Goal: Transaction & Acquisition: Purchase product/service

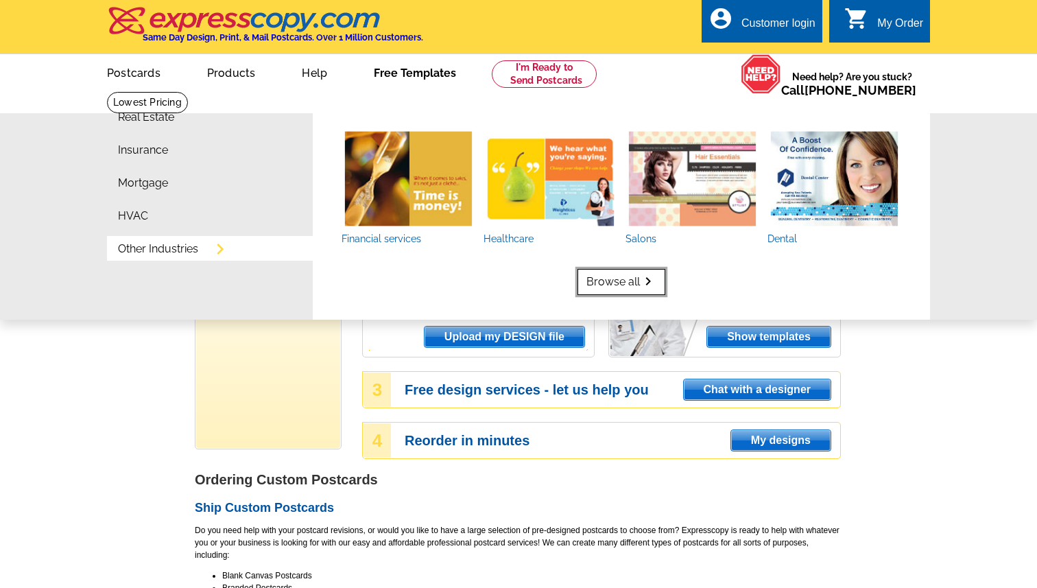
click at [619, 280] on link "Browse all keyboard_arrow_right" at bounding box center [621, 282] width 88 height 26
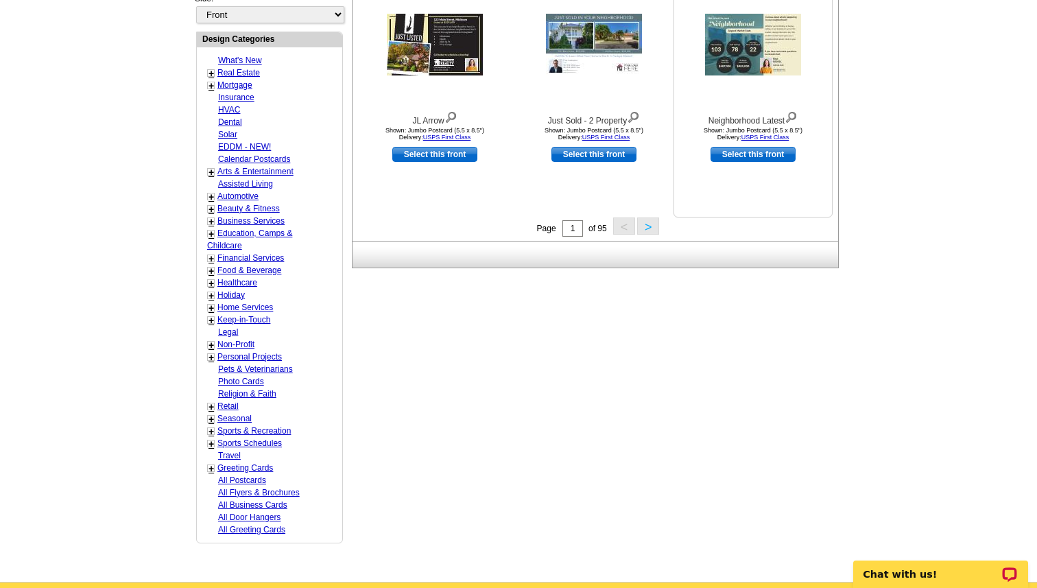
scroll to position [538, 0]
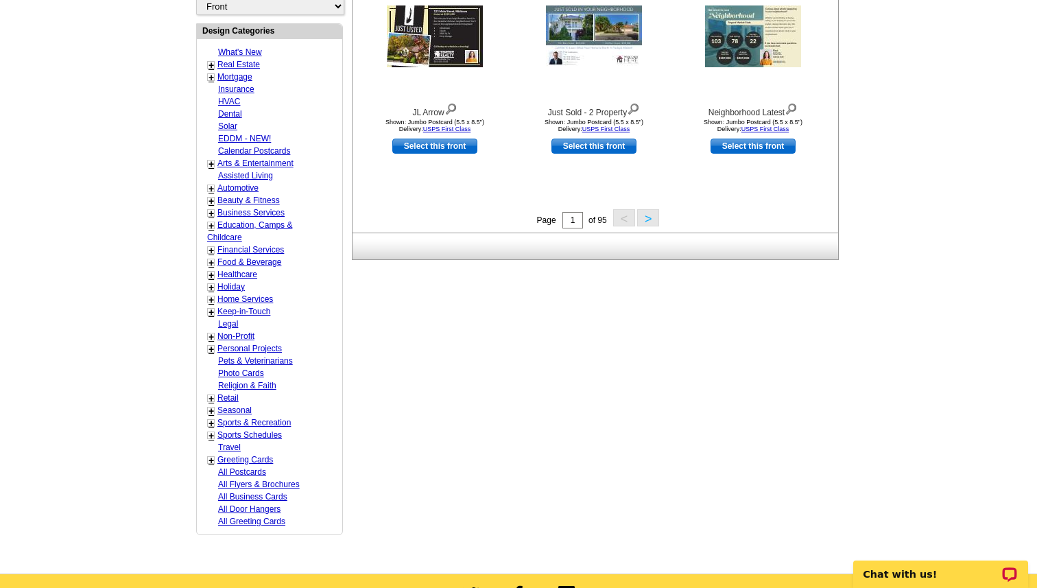
click at [653, 222] on button ">" at bounding box center [648, 217] width 22 height 17
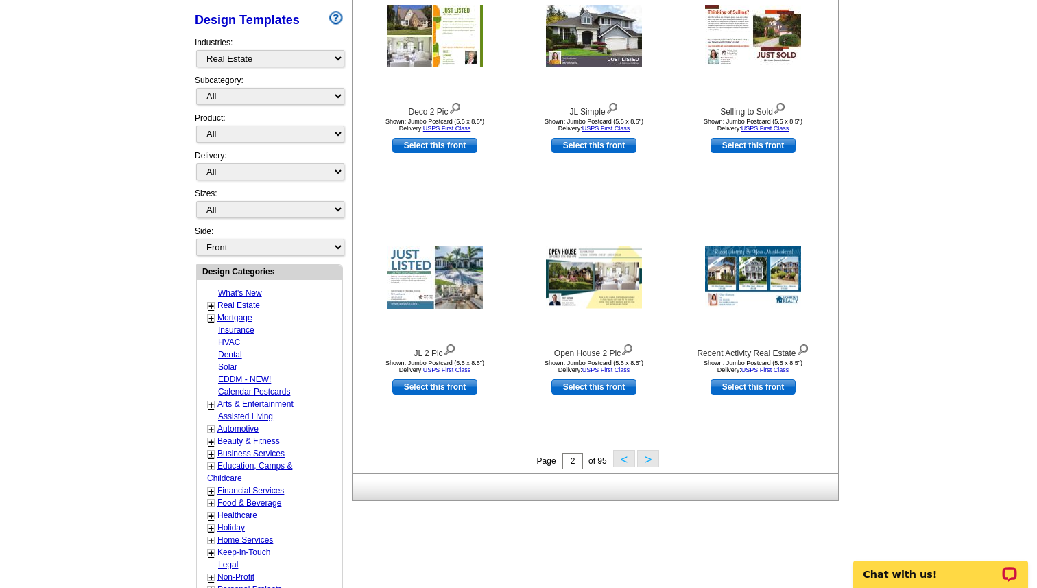
scroll to position [315, 0]
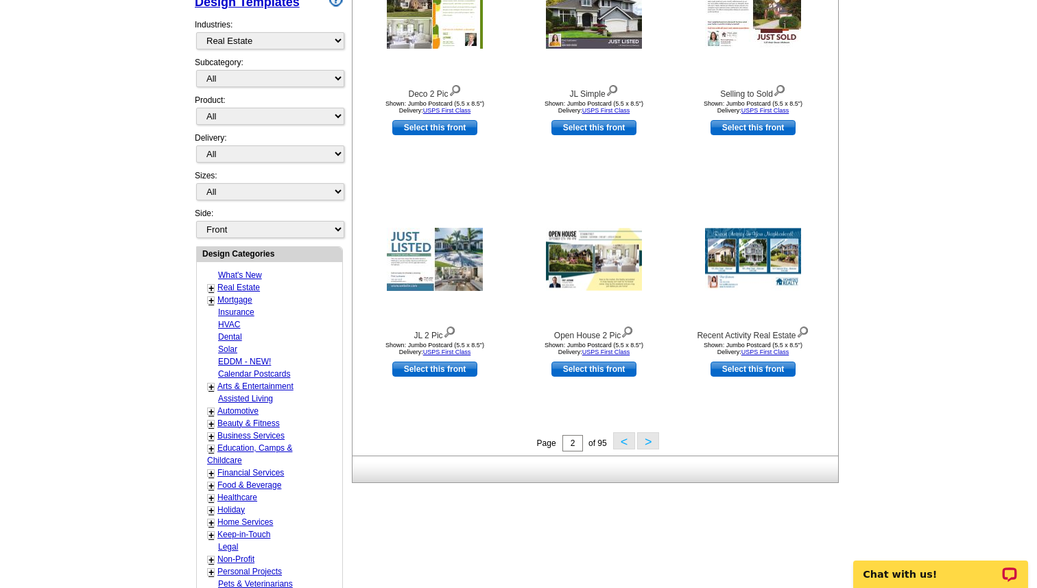
click at [626, 444] on button "<" at bounding box center [624, 440] width 22 height 17
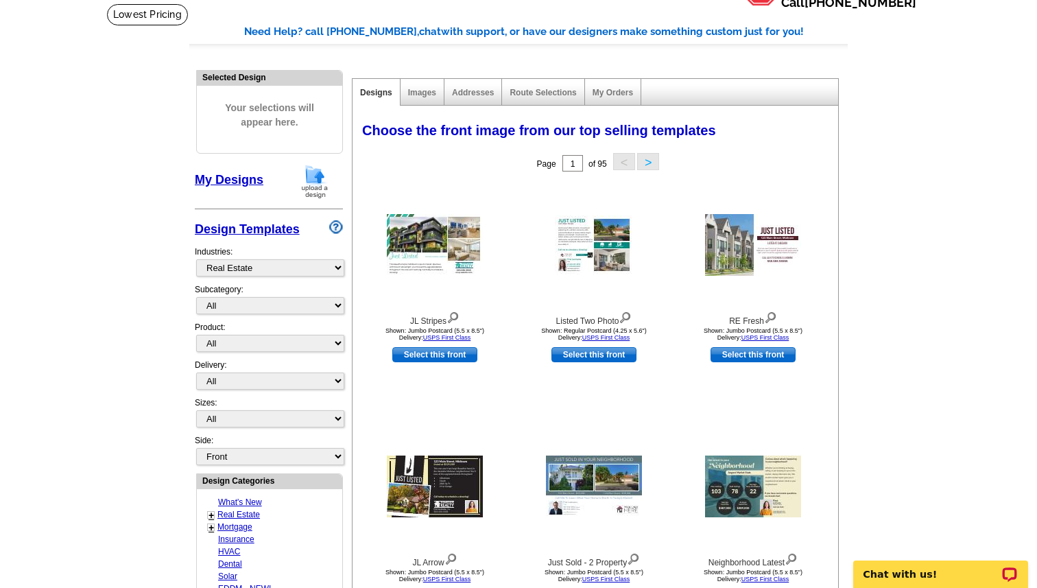
scroll to position [104, 0]
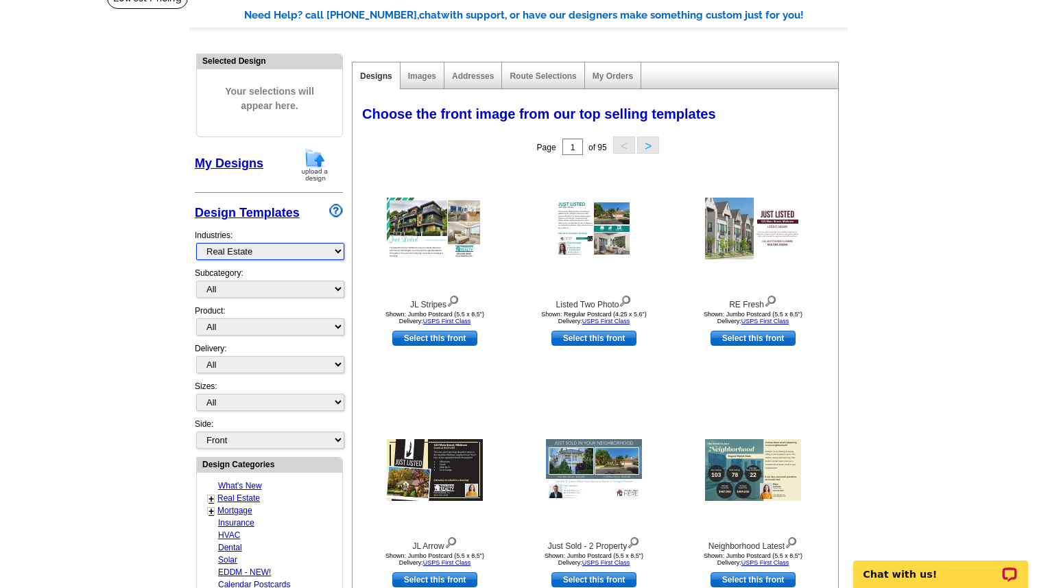
click at [338, 253] on select "What's New Real Estate Mortgage Insurance HVAC Dental Solar EDDM - NEW! Calenda…" at bounding box center [270, 251] width 148 height 17
select select "759"
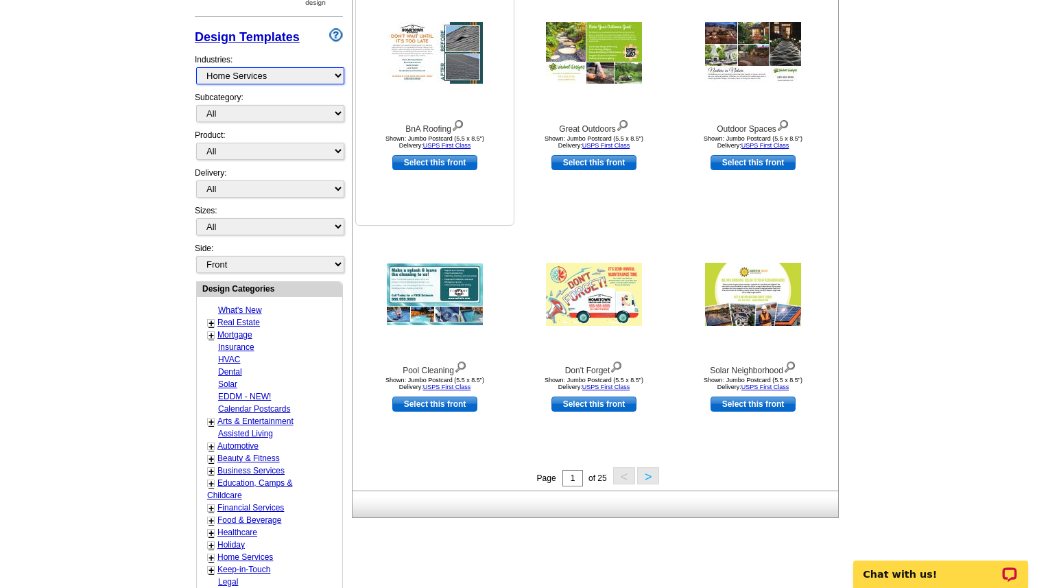
scroll to position [281, 0]
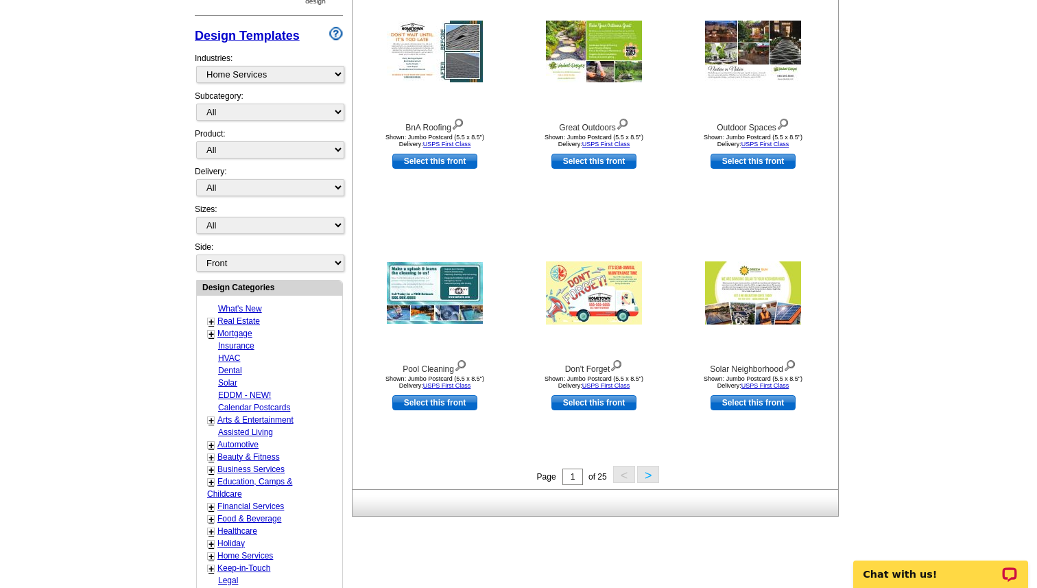
click at [651, 473] on button ">" at bounding box center [648, 474] width 22 height 17
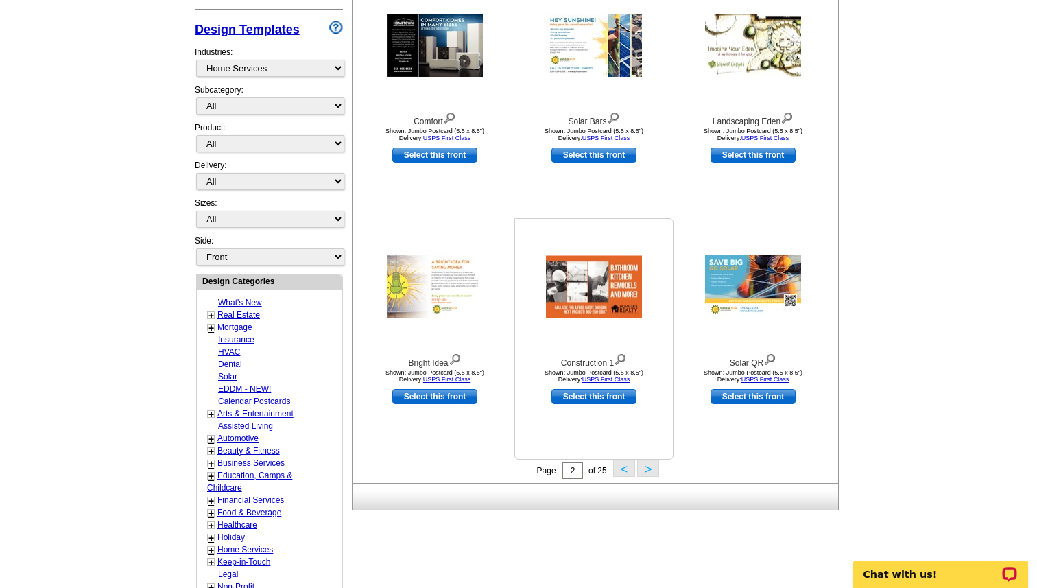
scroll to position [304, 0]
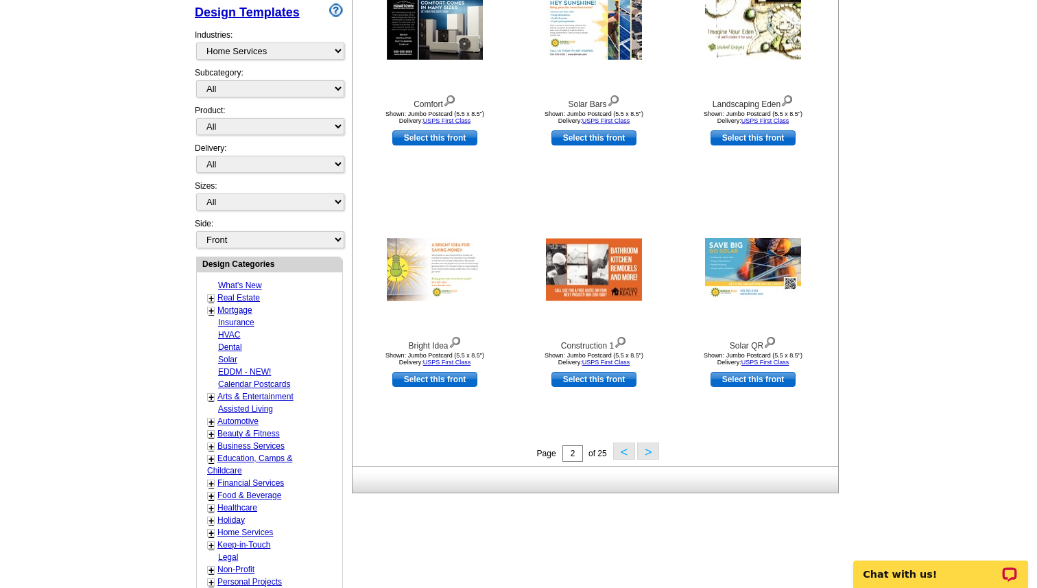
click at [654, 452] on button ">" at bounding box center [648, 450] width 22 height 17
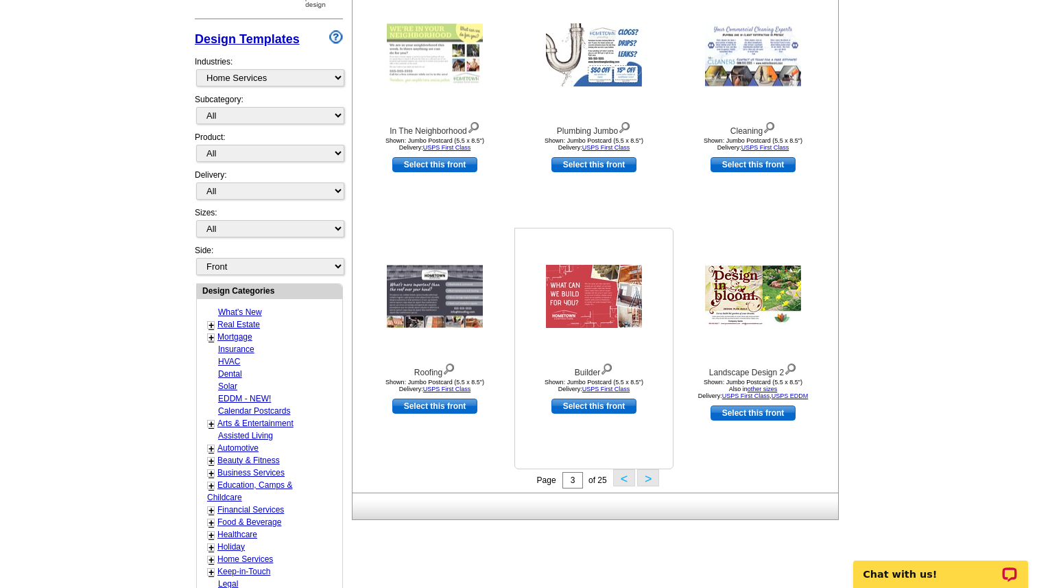
scroll to position [284, 0]
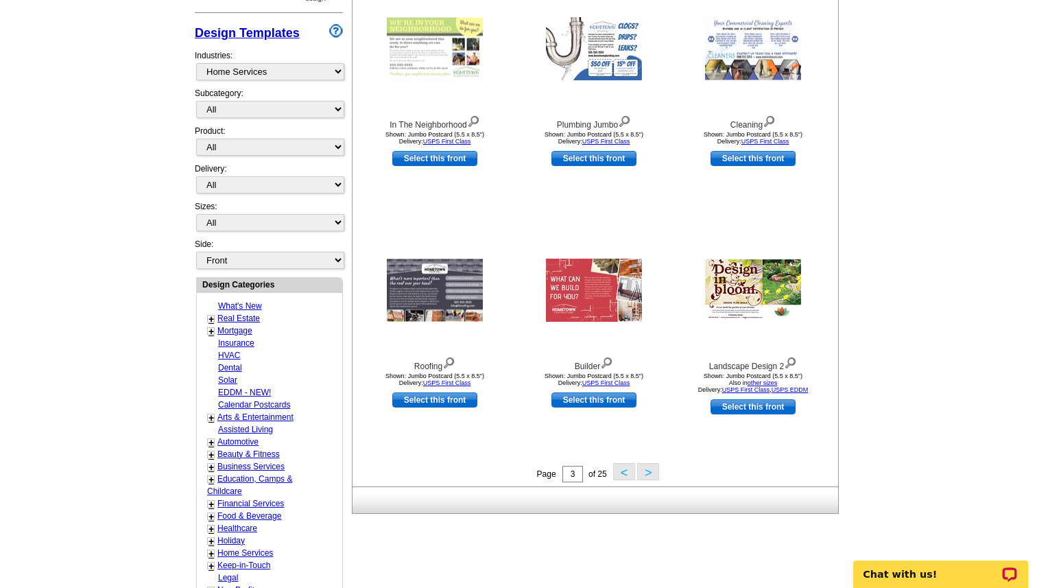
click at [648, 474] on button ">" at bounding box center [648, 471] width 22 height 17
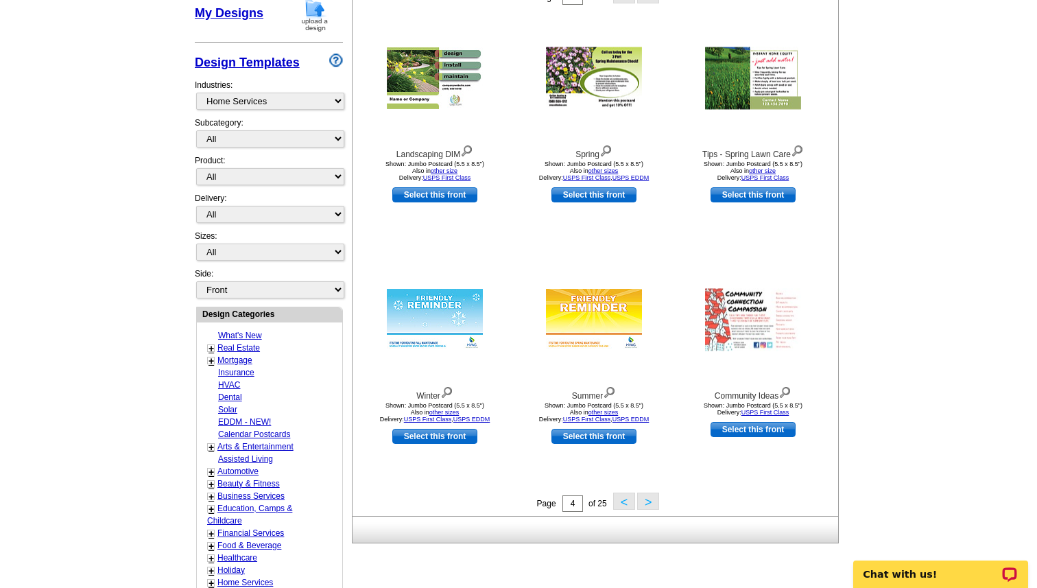
scroll to position [289, 0]
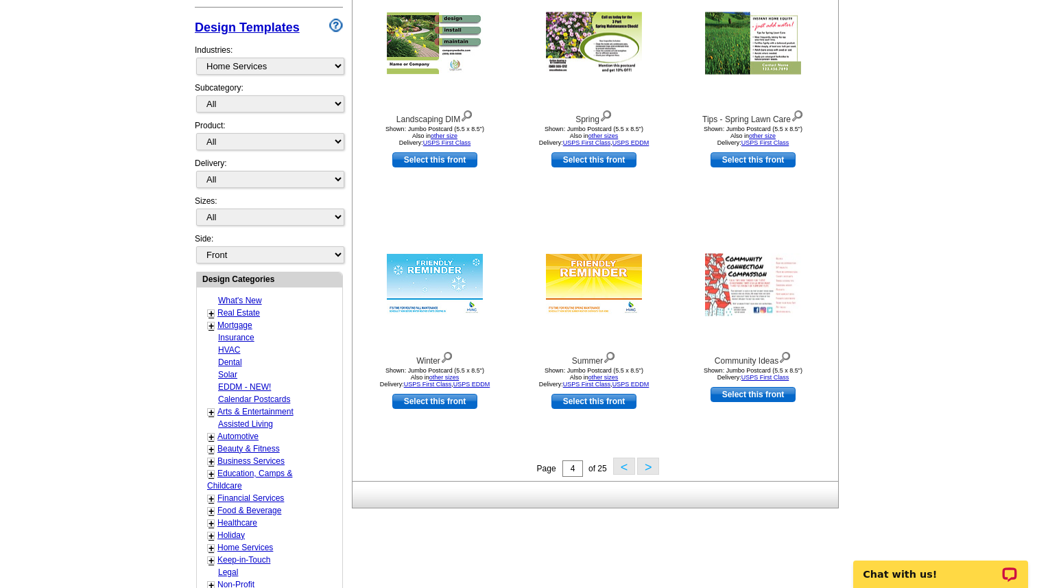
click at [650, 465] on button ">" at bounding box center [648, 465] width 22 height 17
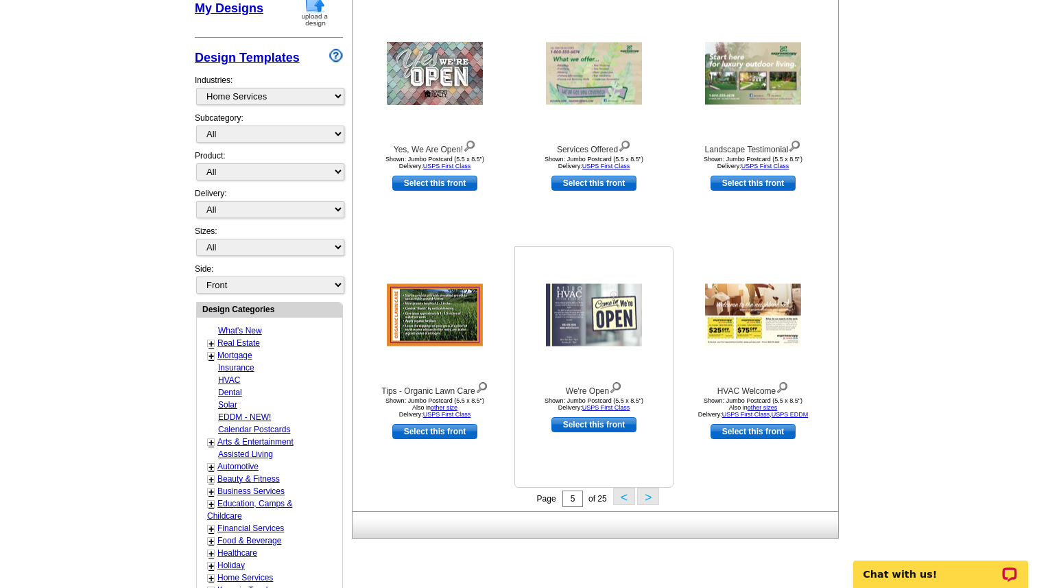
scroll to position [287, 0]
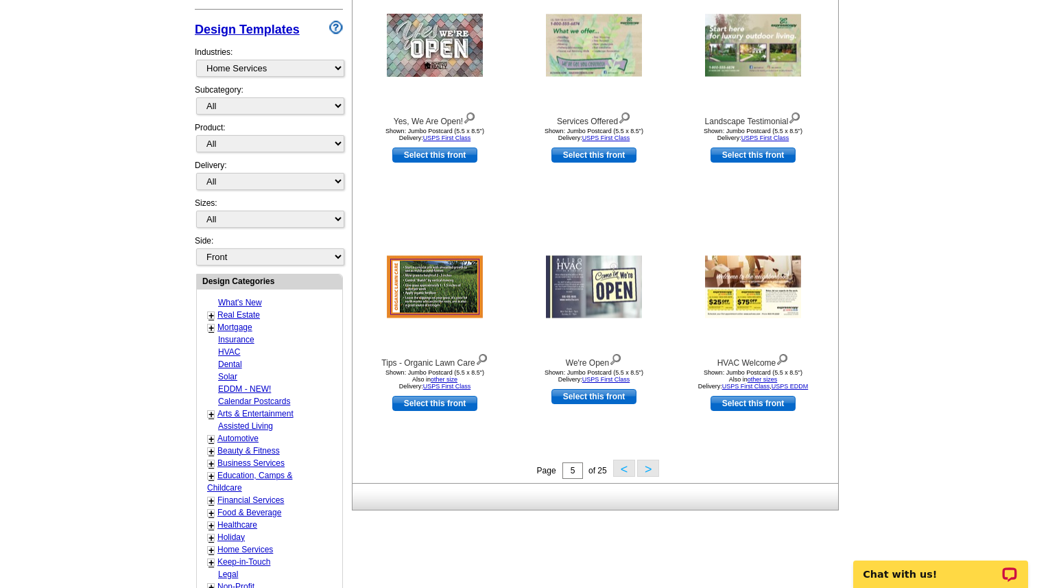
click at [649, 470] on button ">" at bounding box center [648, 467] width 22 height 17
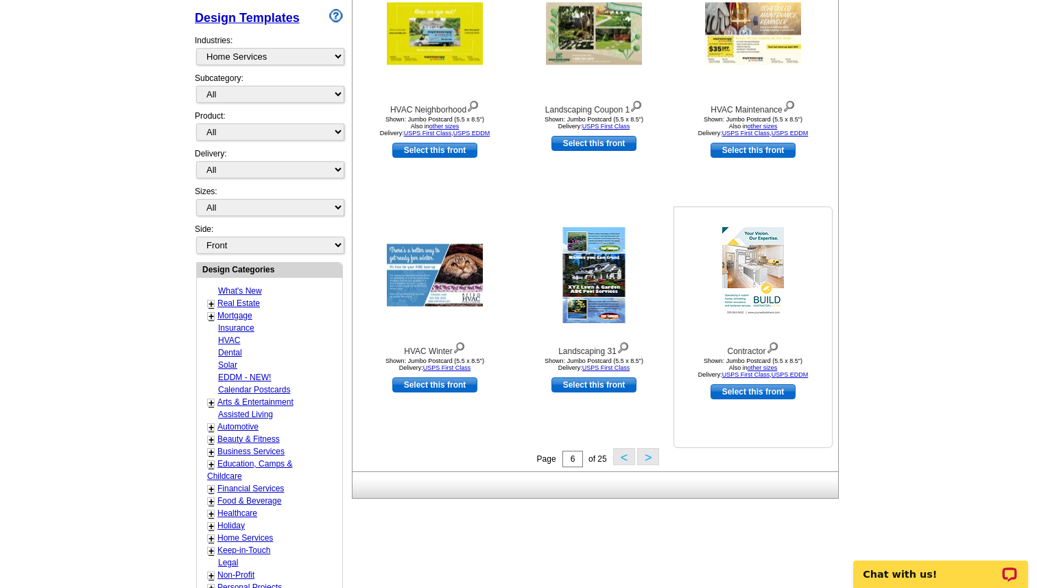
scroll to position [302, 0]
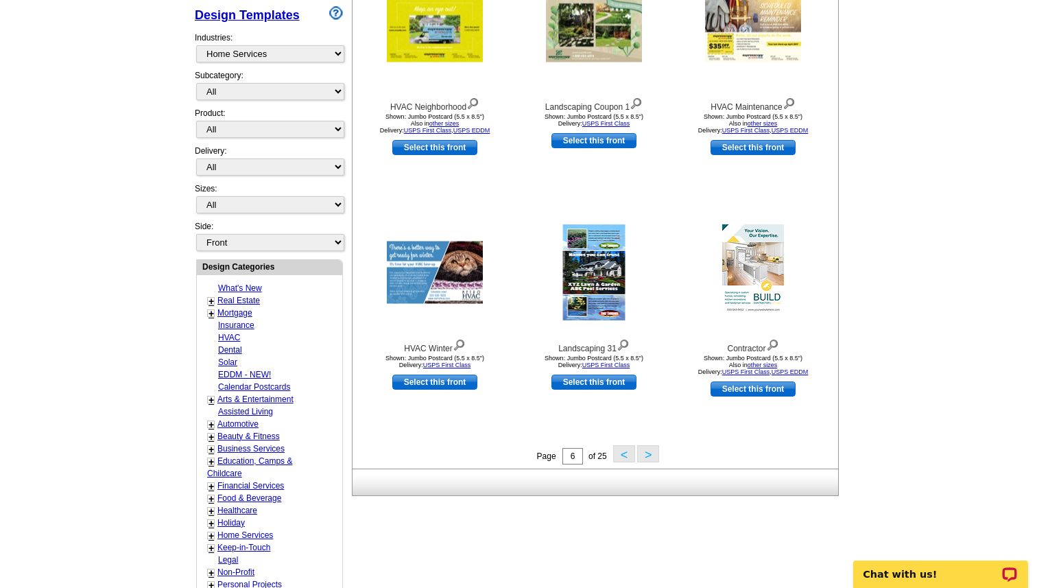
click at [647, 453] on button ">" at bounding box center [648, 453] width 22 height 17
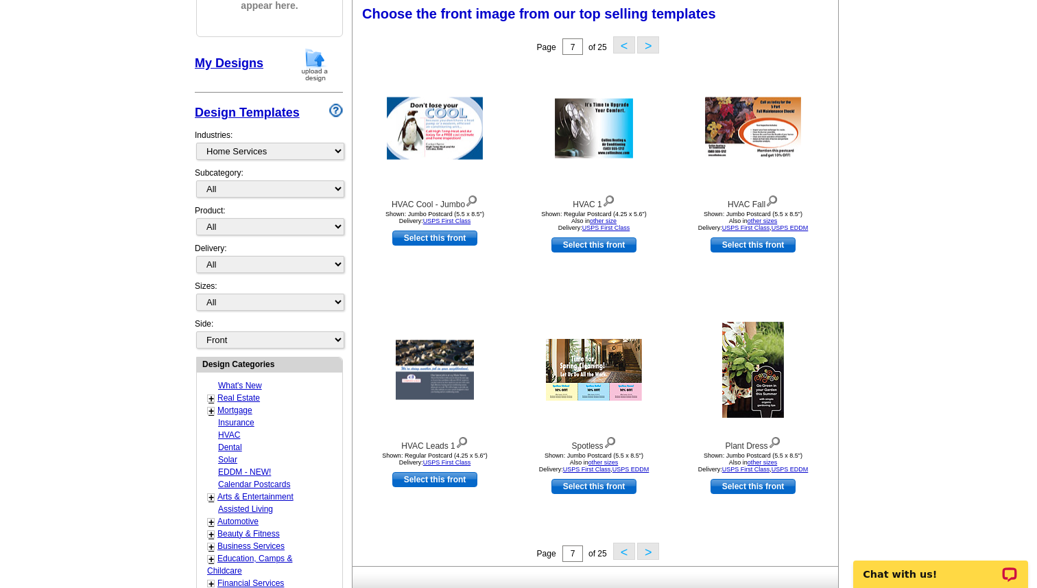
scroll to position [202, 0]
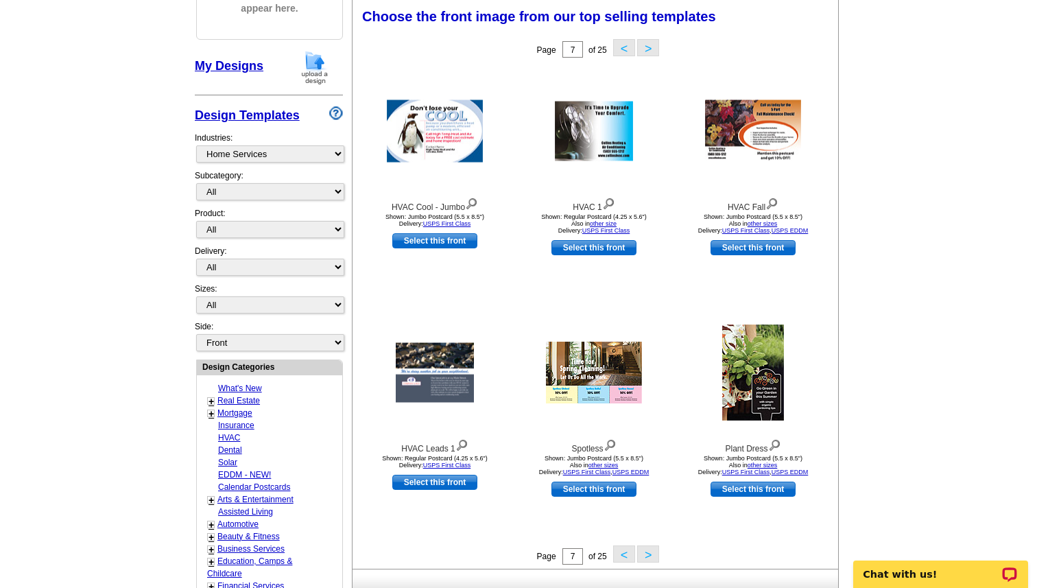
click at [646, 555] on button ">" at bounding box center [648, 553] width 22 height 17
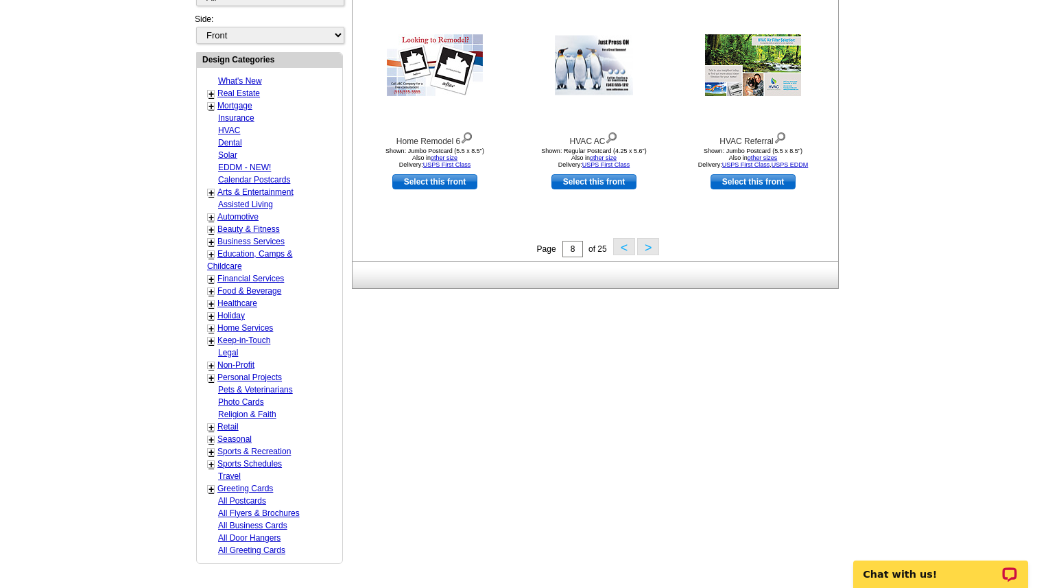
scroll to position [494, 0]
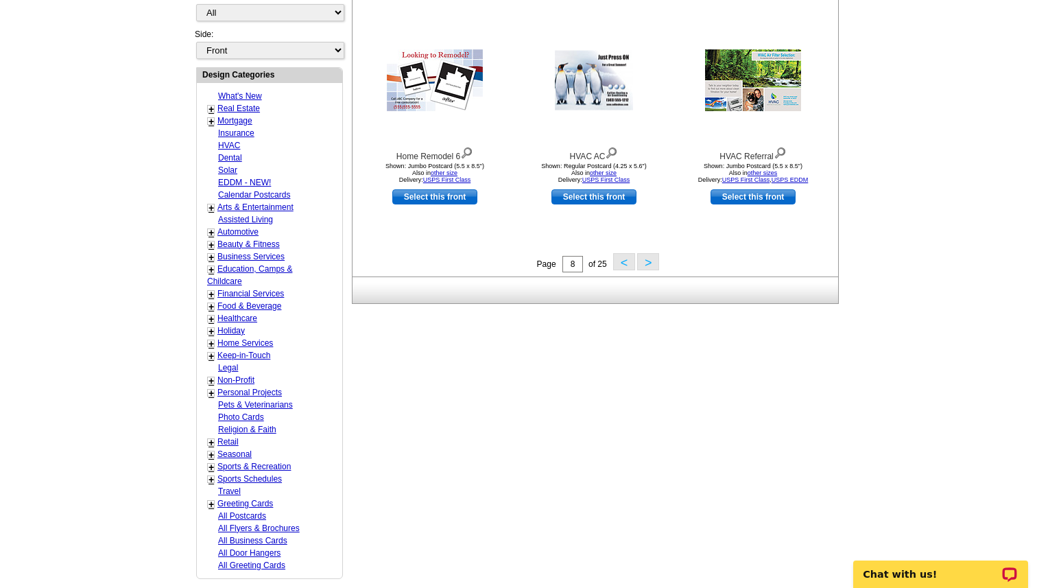
click at [653, 263] on button ">" at bounding box center [648, 261] width 22 height 17
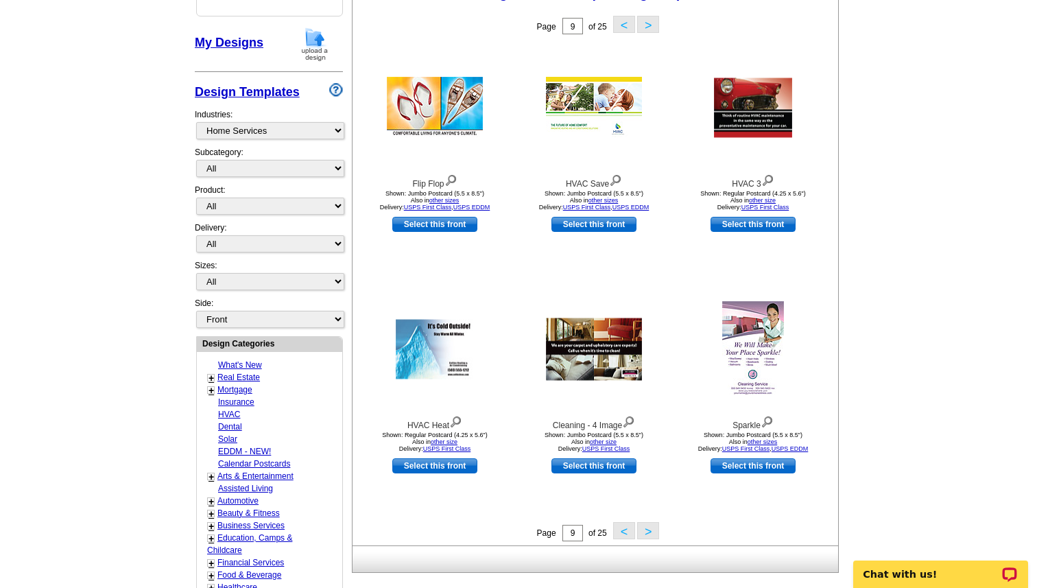
scroll to position [228, 0]
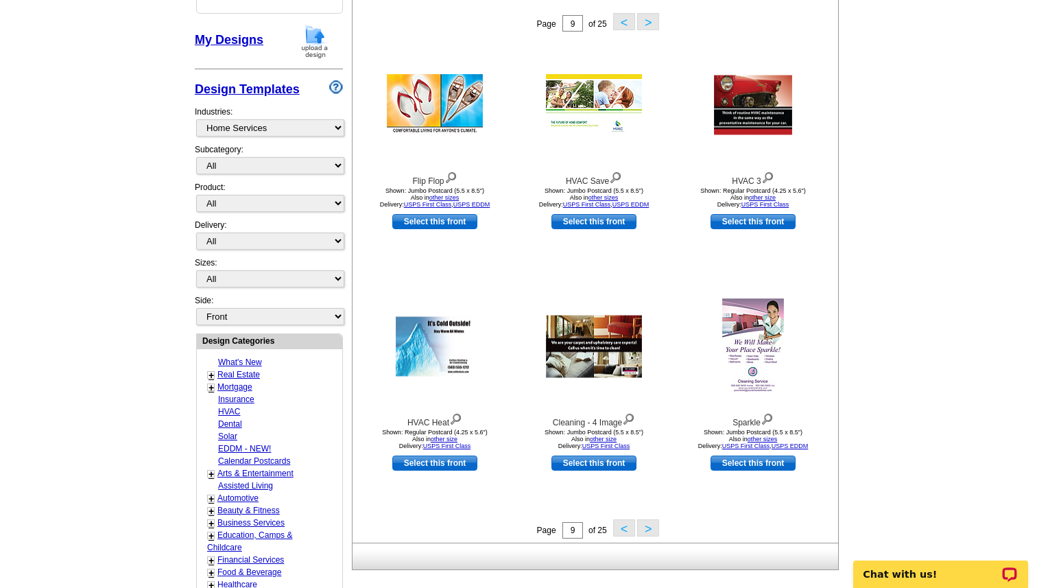
click at [652, 527] on button ">" at bounding box center [648, 527] width 22 height 17
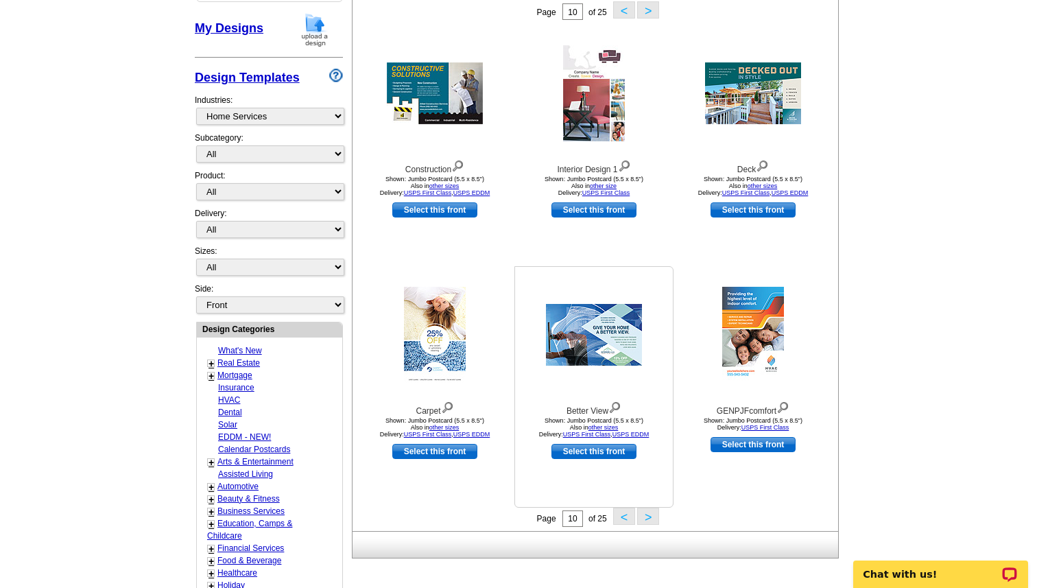
scroll to position [271, 0]
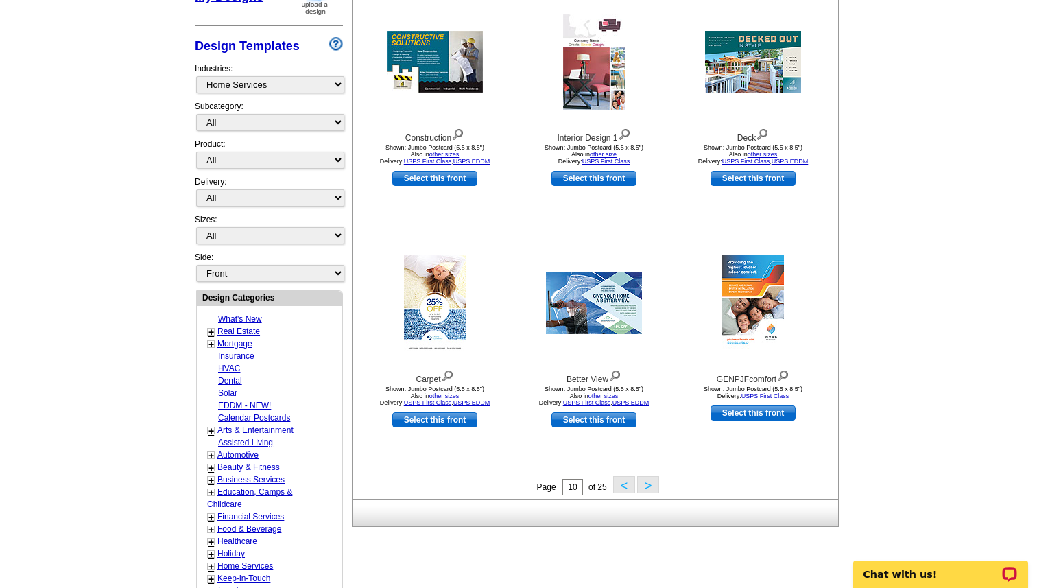
click at [647, 486] on button ">" at bounding box center [648, 484] width 22 height 17
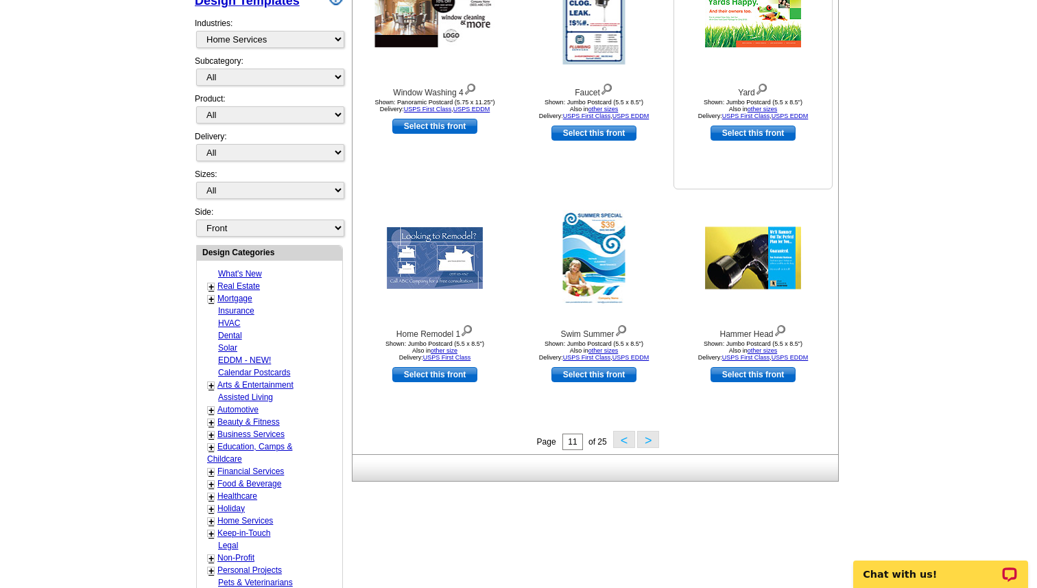
scroll to position [333, 0]
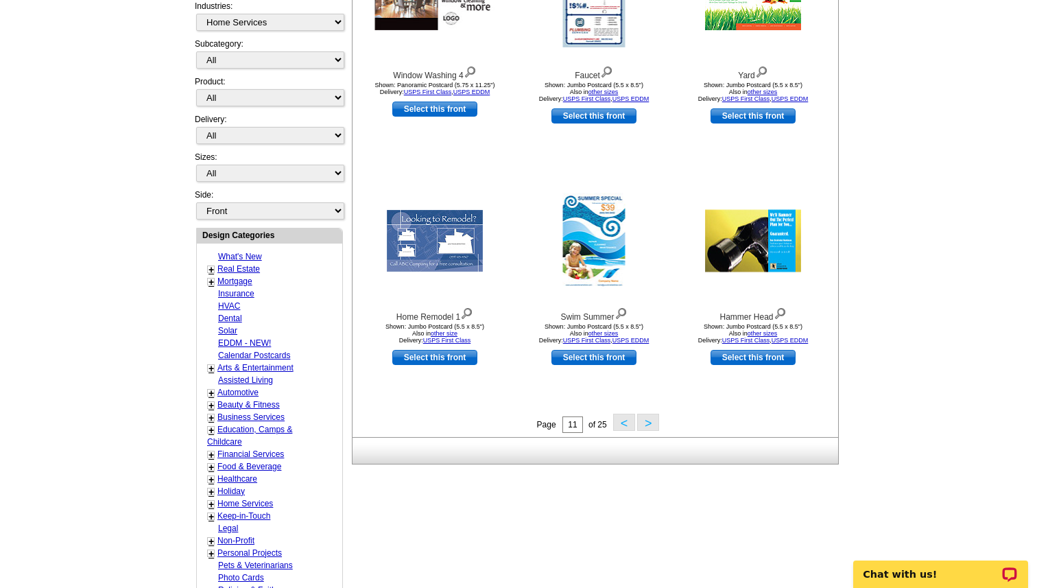
click at [648, 427] on button ">" at bounding box center [648, 422] width 22 height 17
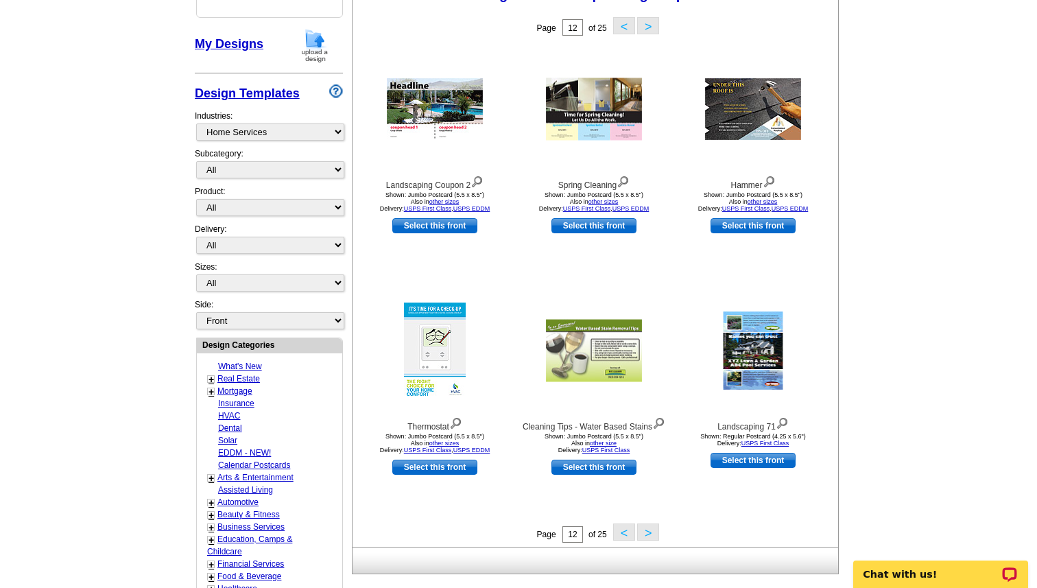
scroll to position [232, 0]
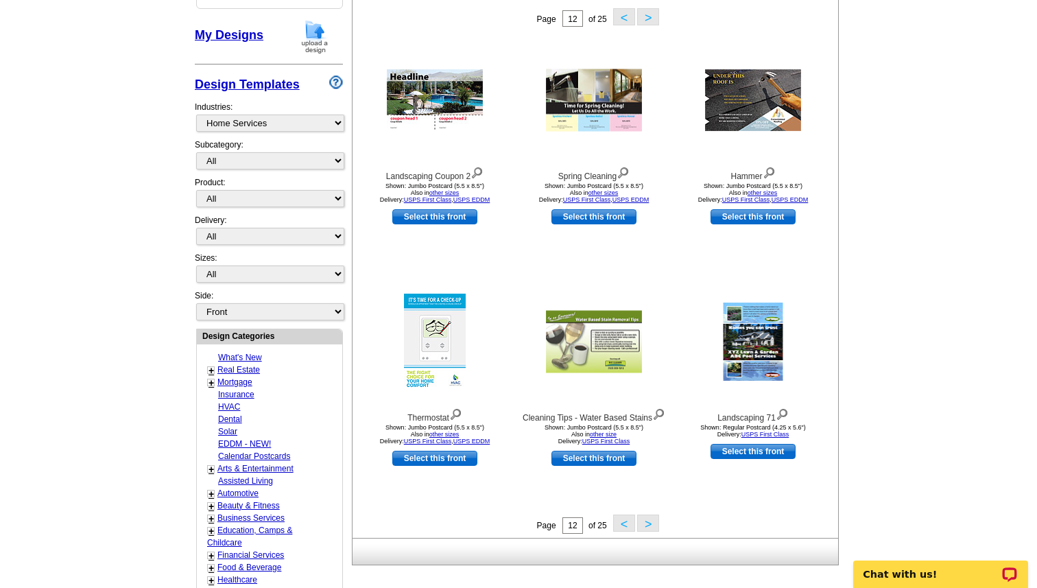
click at [647, 524] on button ">" at bounding box center [648, 522] width 22 height 17
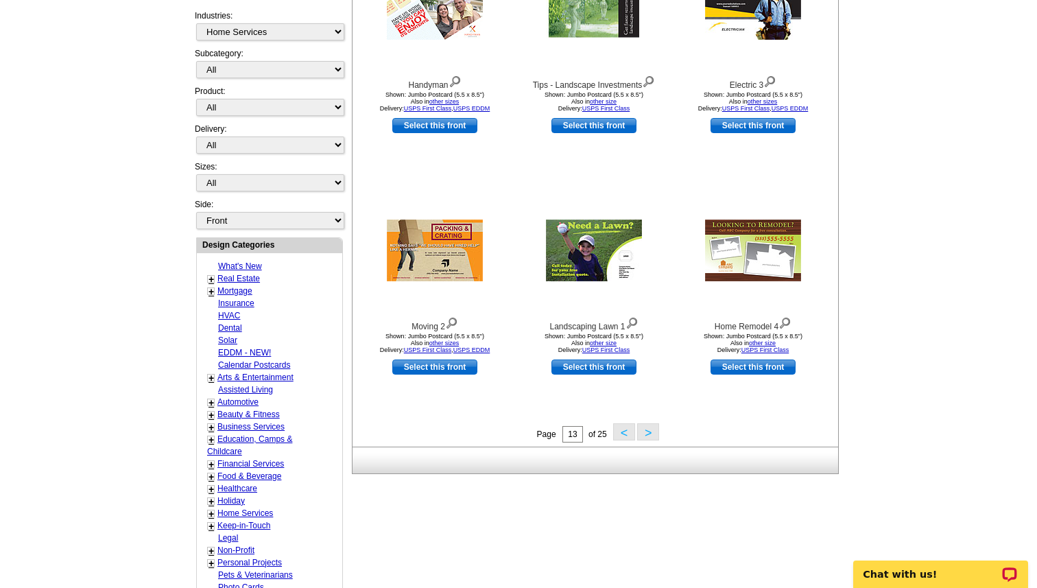
scroll to position [324, 0]
click at [647, 432] on button ">" at bounding box center [648, 430] width 22 height 17
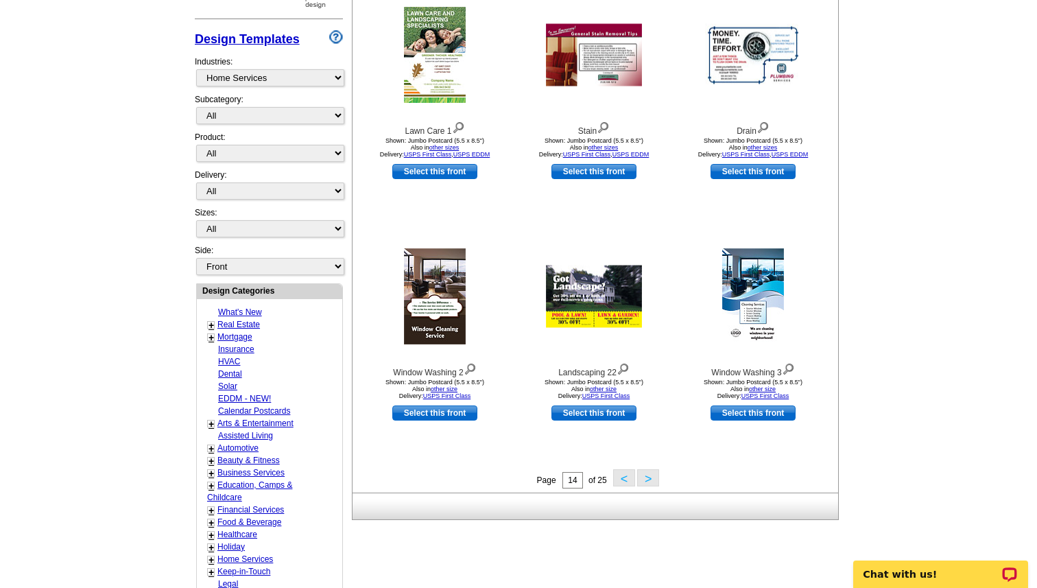
scroll to position [279, 0]
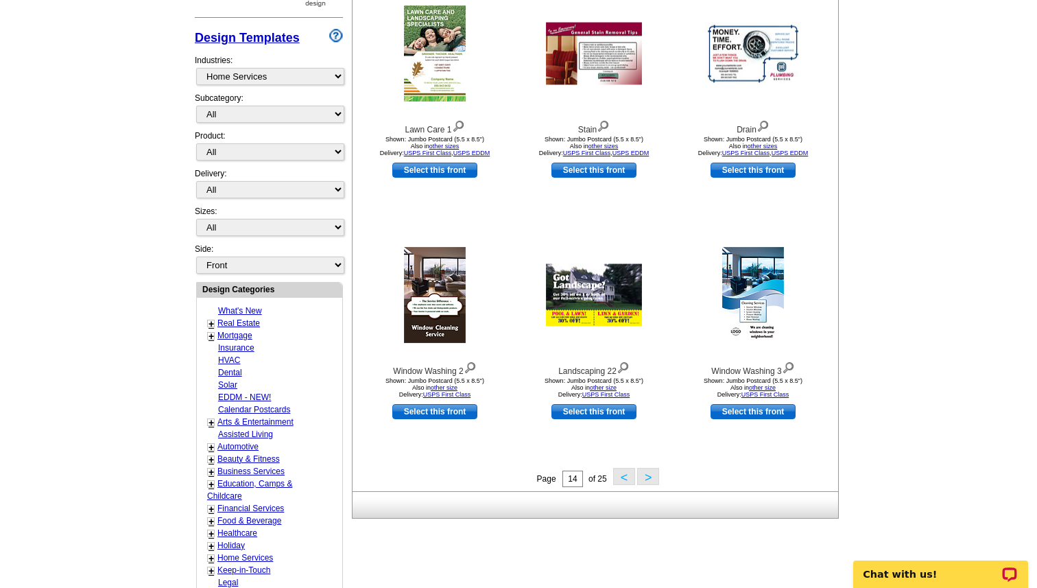
click at [649, 475] on button ">" at bounding box center [648, 476] width 22 height 17
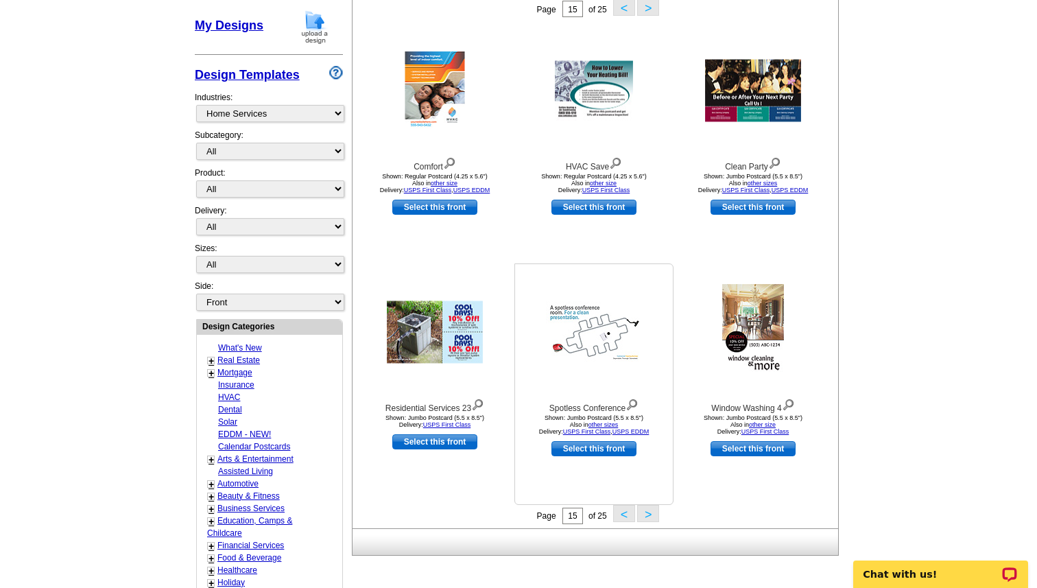
scroll to position [250, 0]
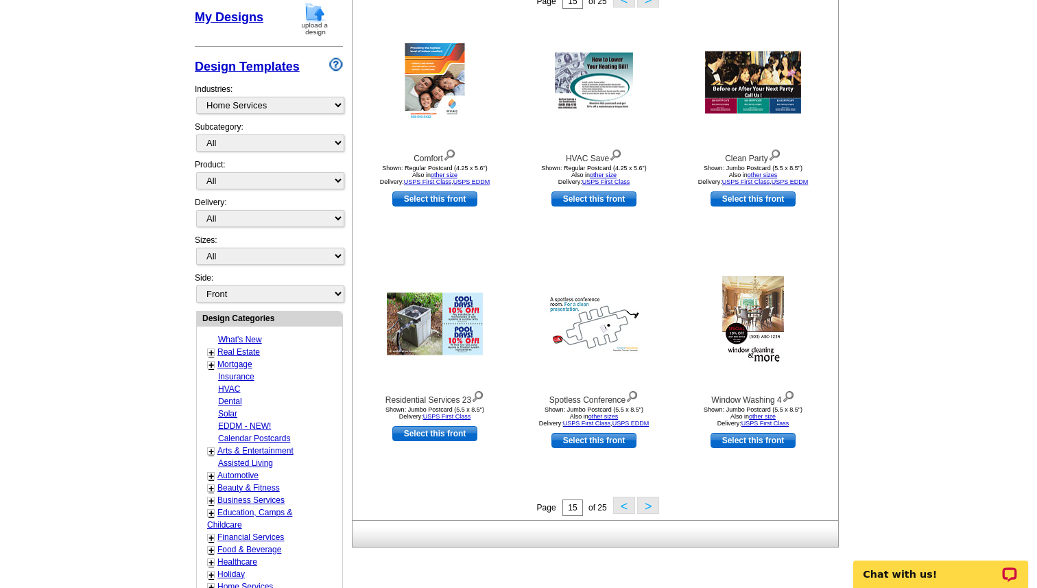
click at [647, 507] on button ">" at bounding box center [648, 505] width 22 height 17
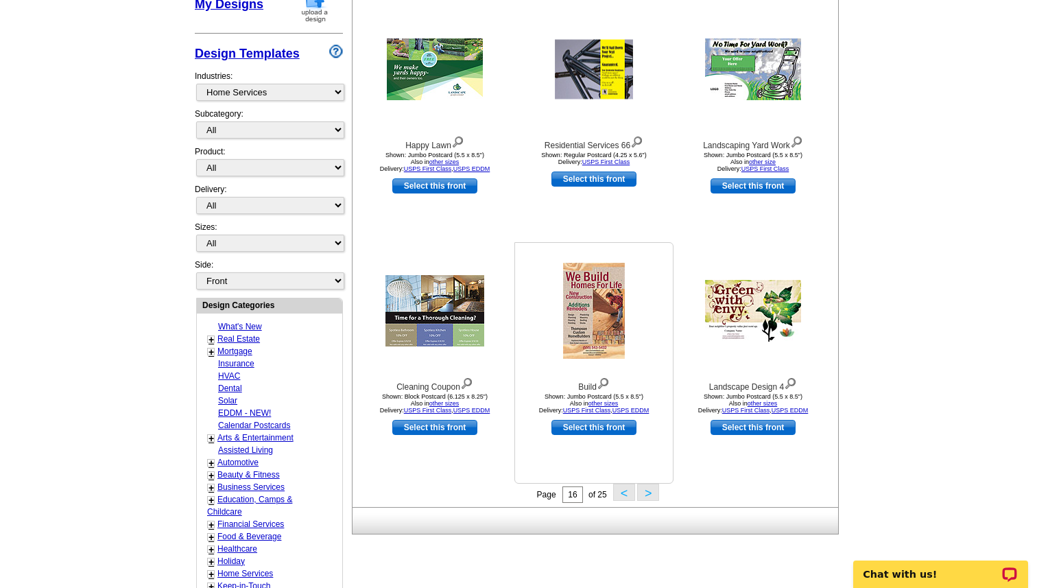
scroll to position [264, 0]
click at [647, 495] on button ">" at bounding box center [648, 491] width 22 height 17
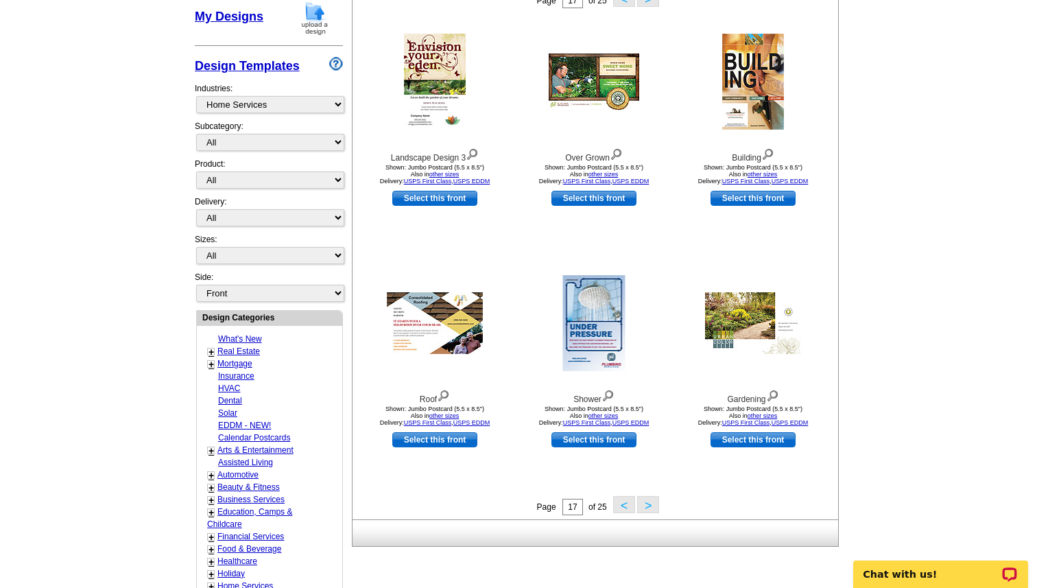
scroll to position [252, 0]
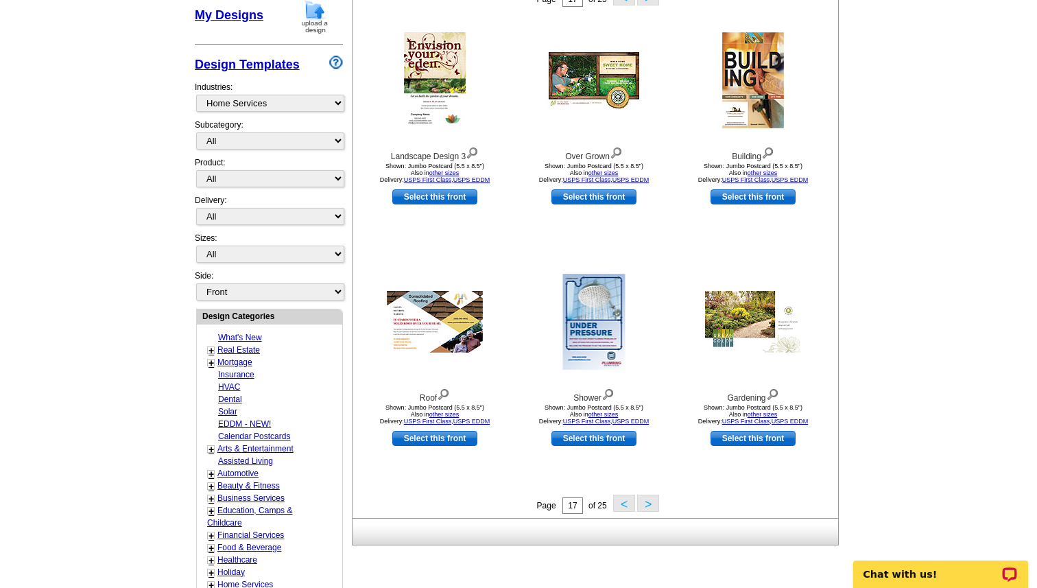
click at [649, 503] on button ">" at bounding box center [648, 502] width 22 height 17
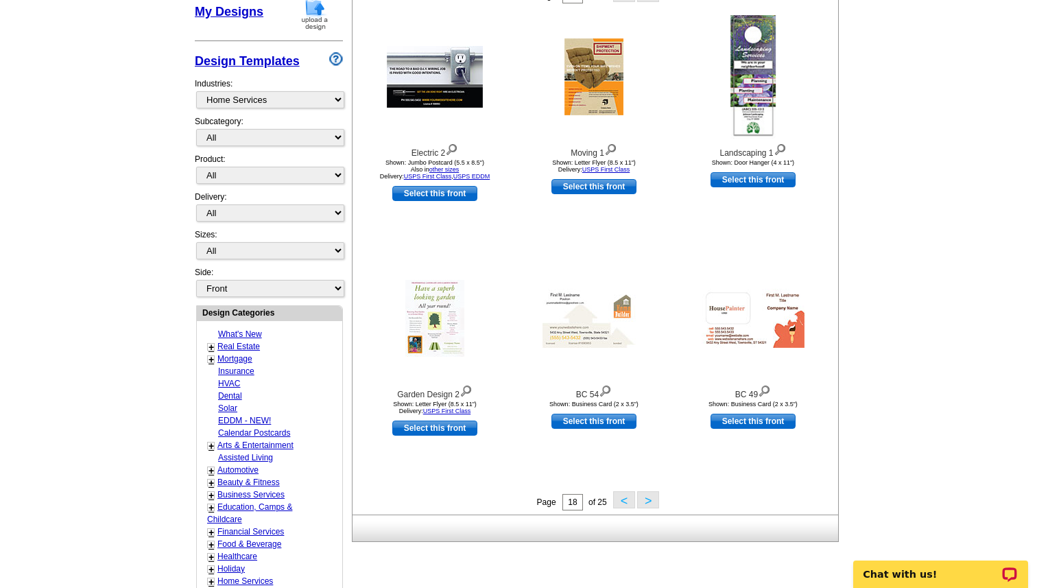
scroll to position [262, 0]
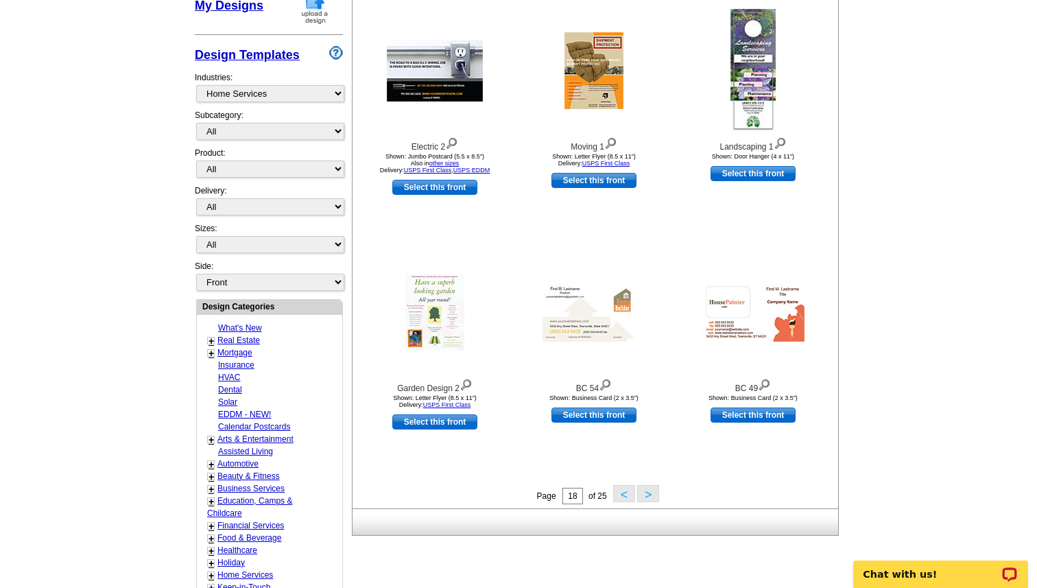
click at [650, 497] on button ">" at bounding box center [648, 493] width 22 height 17
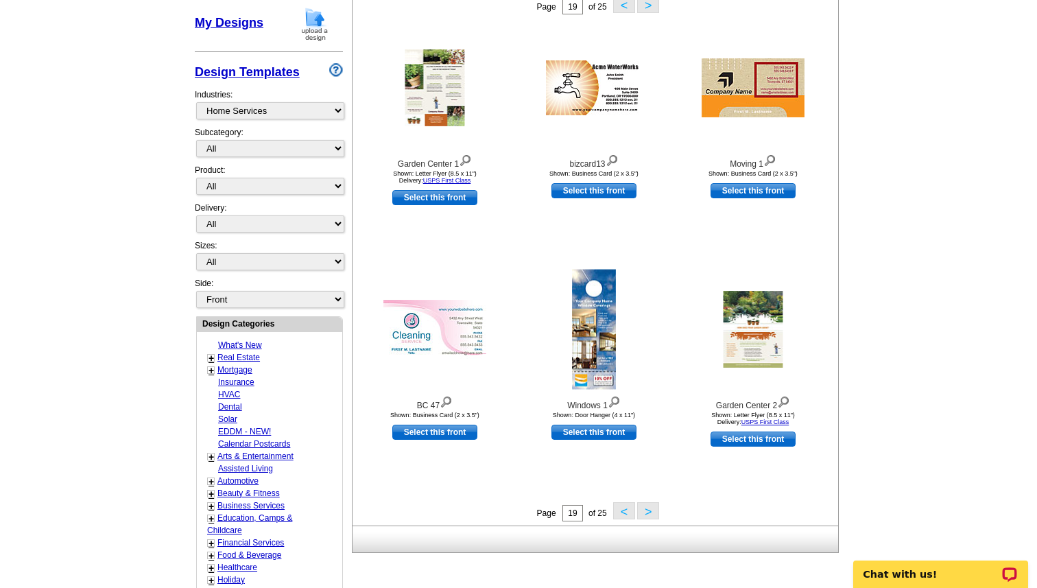
scroll to position [248, 0]
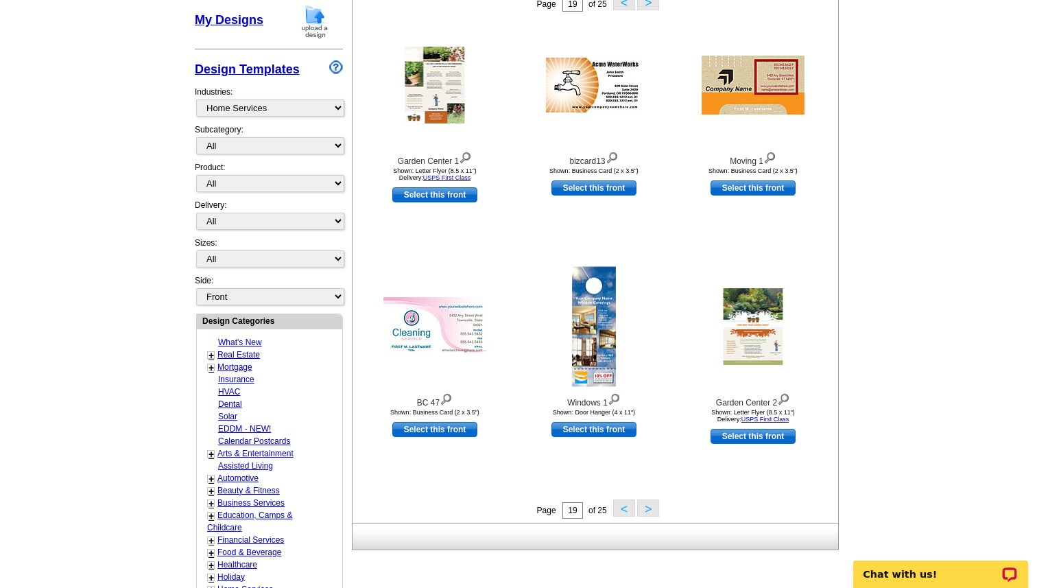
click at [653, 506] on button ">" at bounding box center [648, 507] width 22 height 17
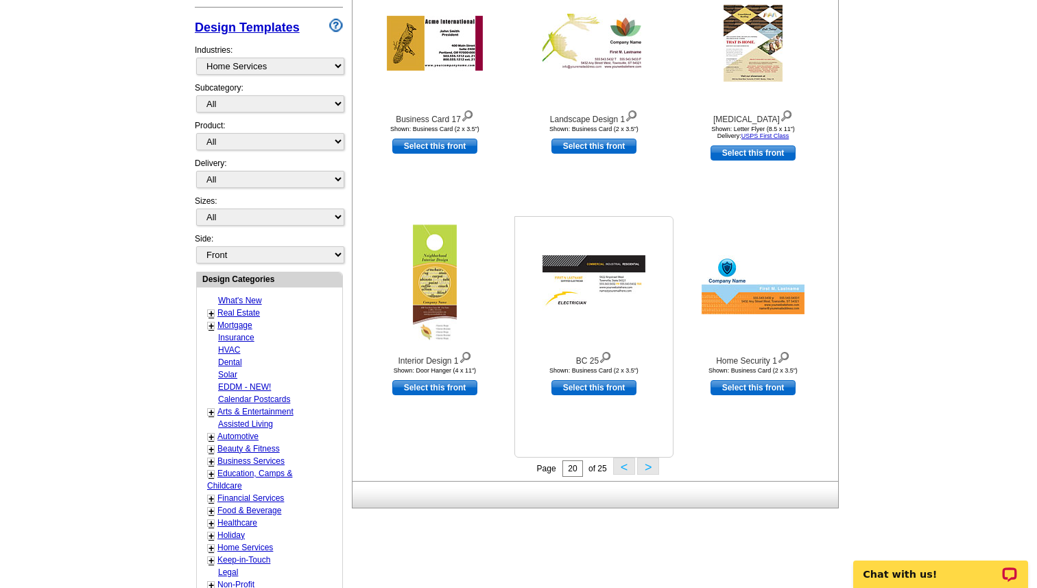
scroll to position [302, 0]
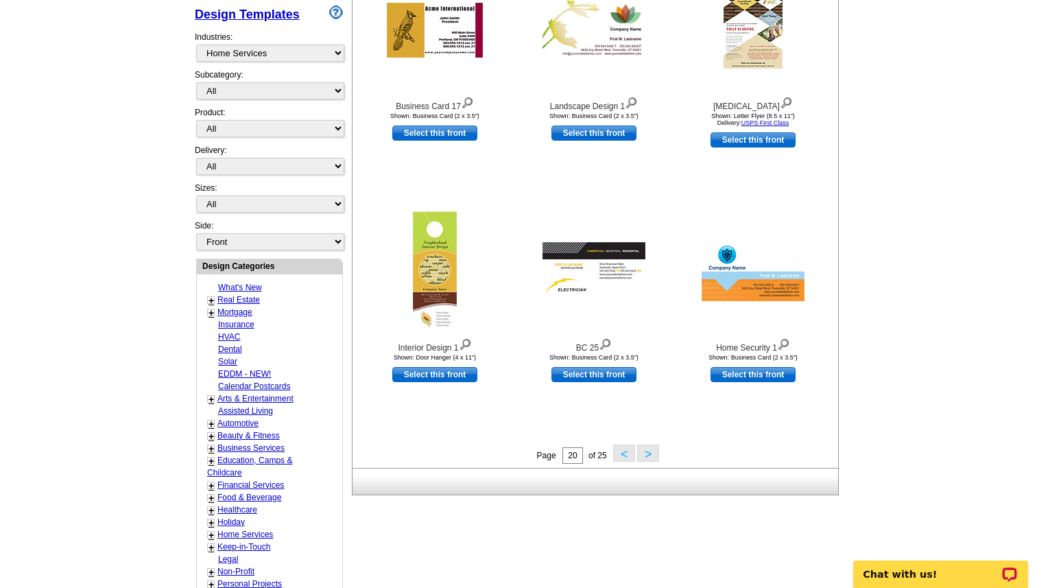
click at [646, 456] on button ">" at bounding box center [648, 452] width 22 height 17
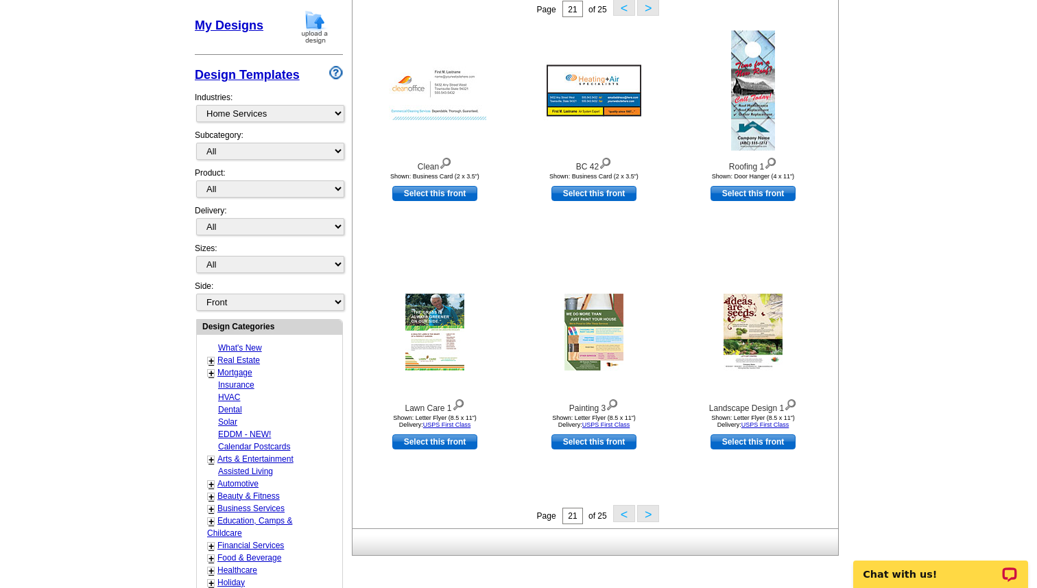
scroll to position [254, 0]
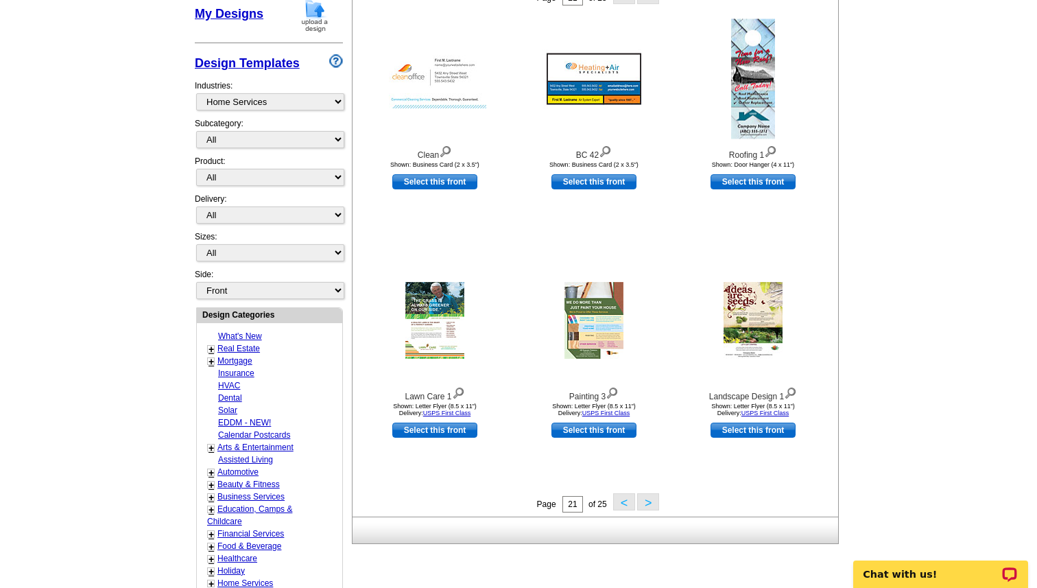
click at [650, 502] on button ">" at bounding box center [648, 501] width 22 height 17
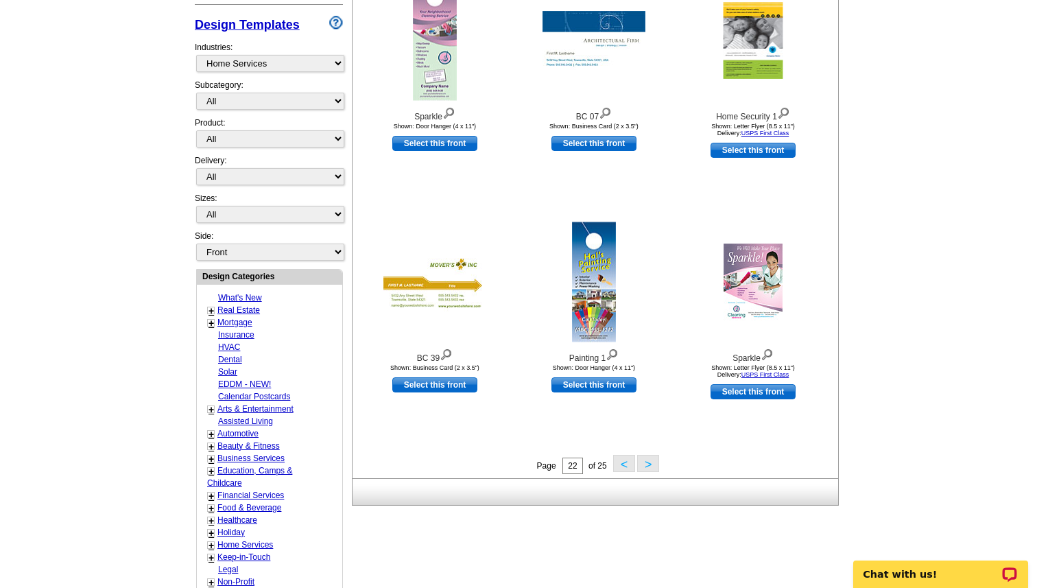
scroll to position [299, 0]
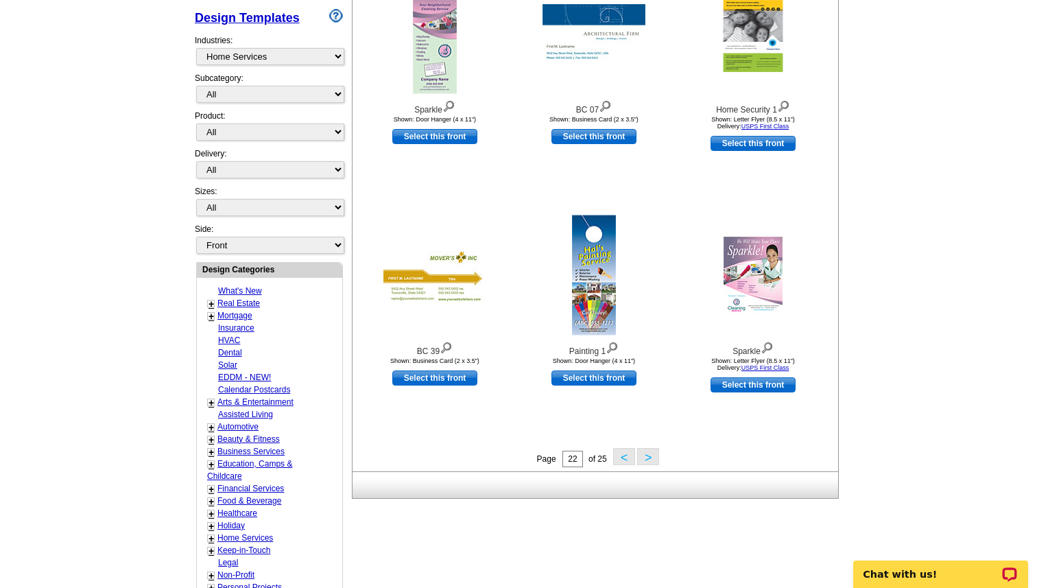
click at [654, 454] on button ">" at bounding box center [648, 456] width 22 height 17
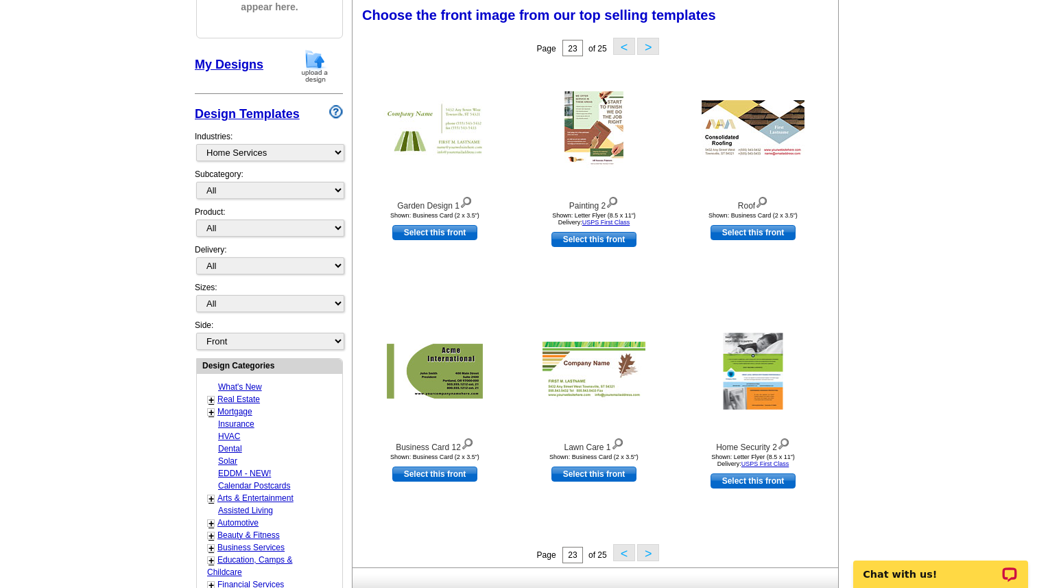
scroll to position [202, 0]
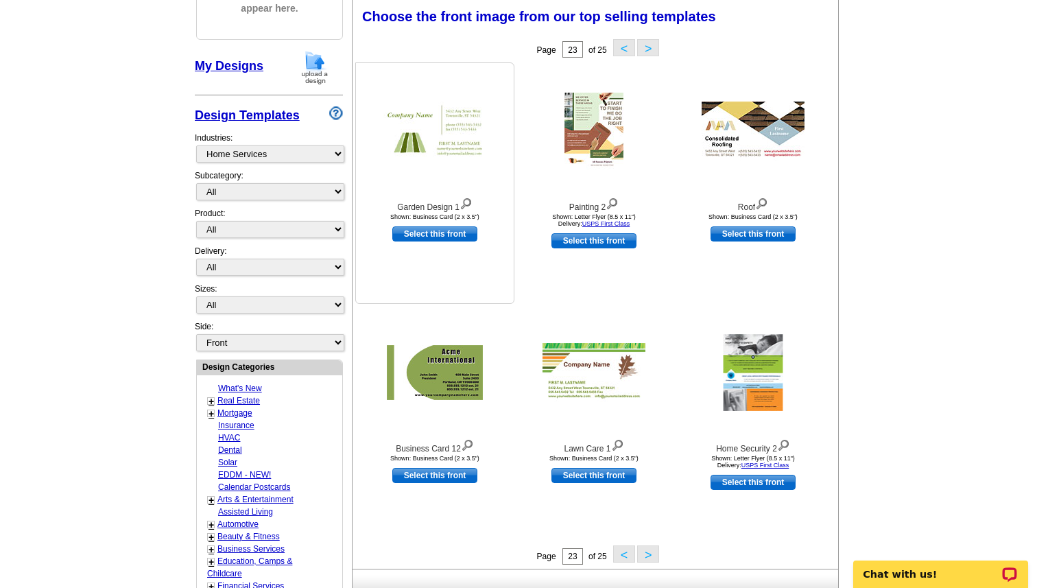
click at [470, 134] on img at bounding box center [434, 130] width 103 height 59
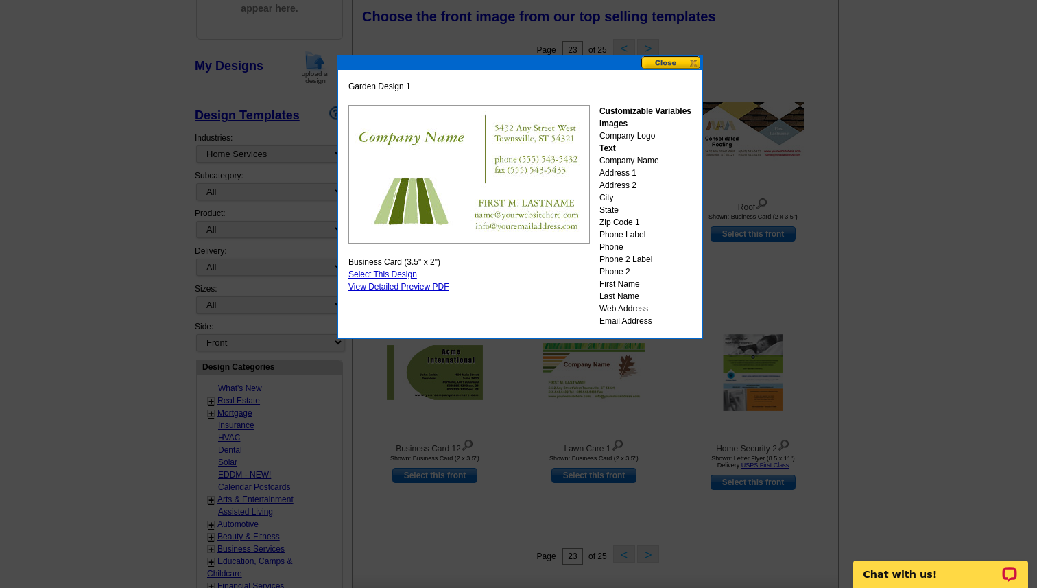
click at [673, 62] on button at bounding box center [671, 62] width 60 height 13
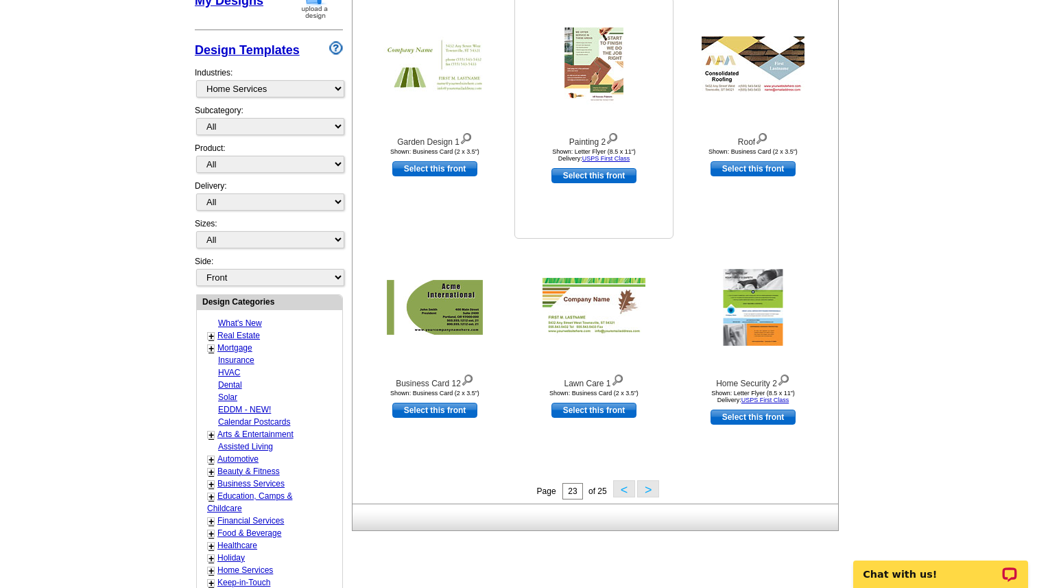
scroll to position [283, 0]
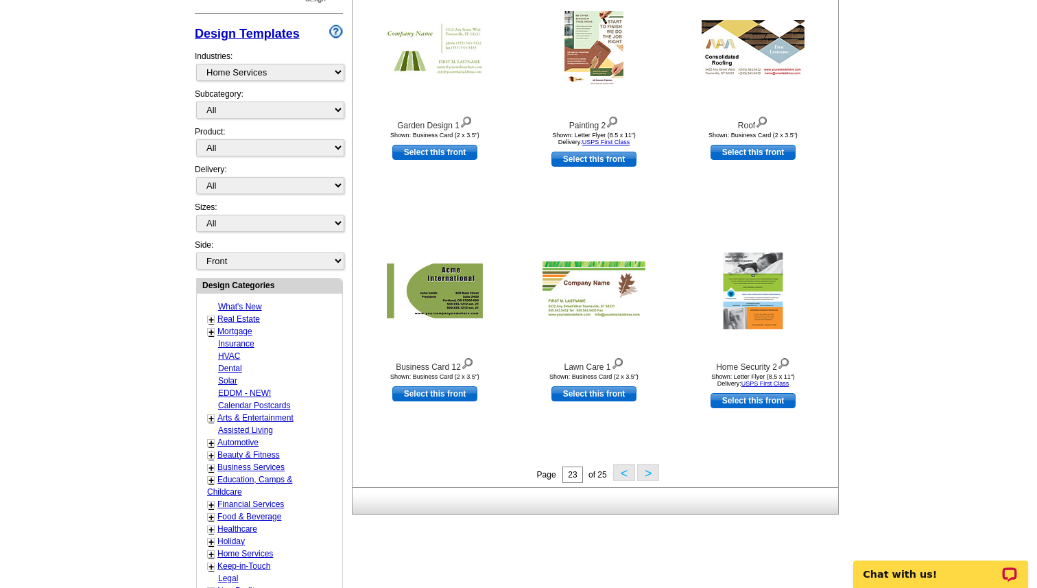
click at [648, 479] on button ">" at bounding box center [648, 472] width 22 height 17
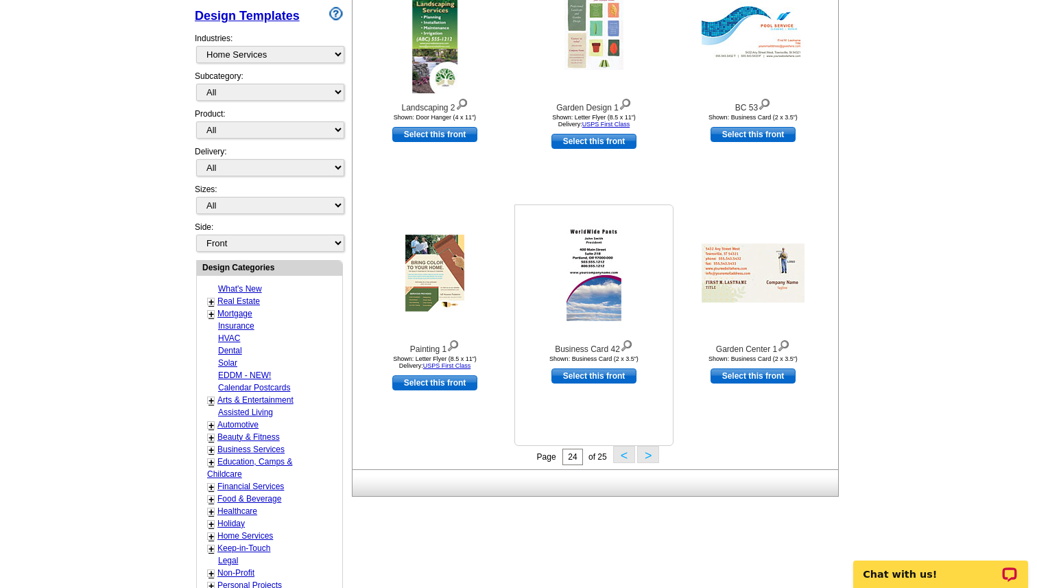
scroll to position [309, 0]
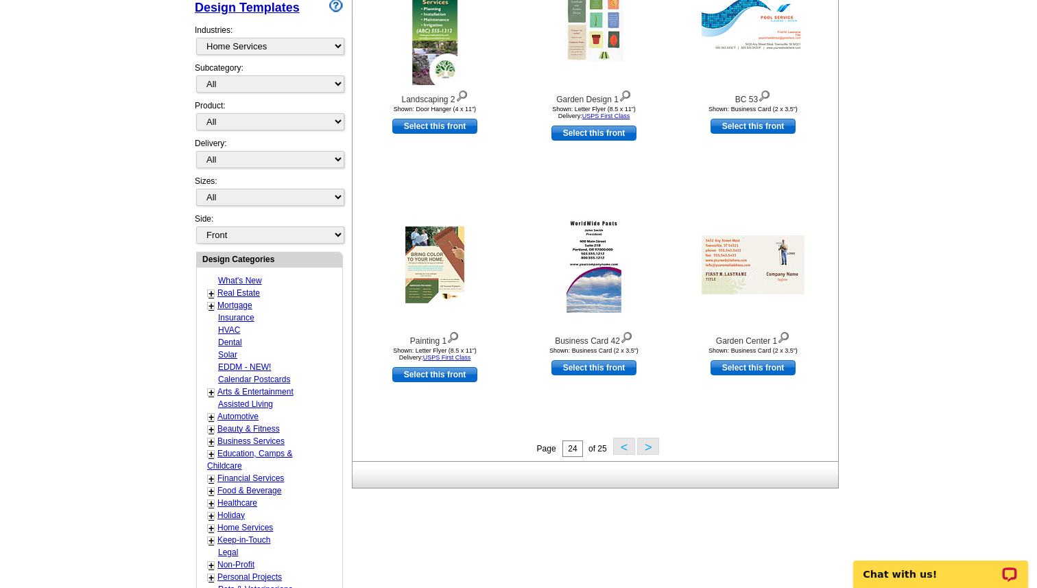
click at [647, 449] on button ">" at bounding box center [648, 446] width 22 height 17
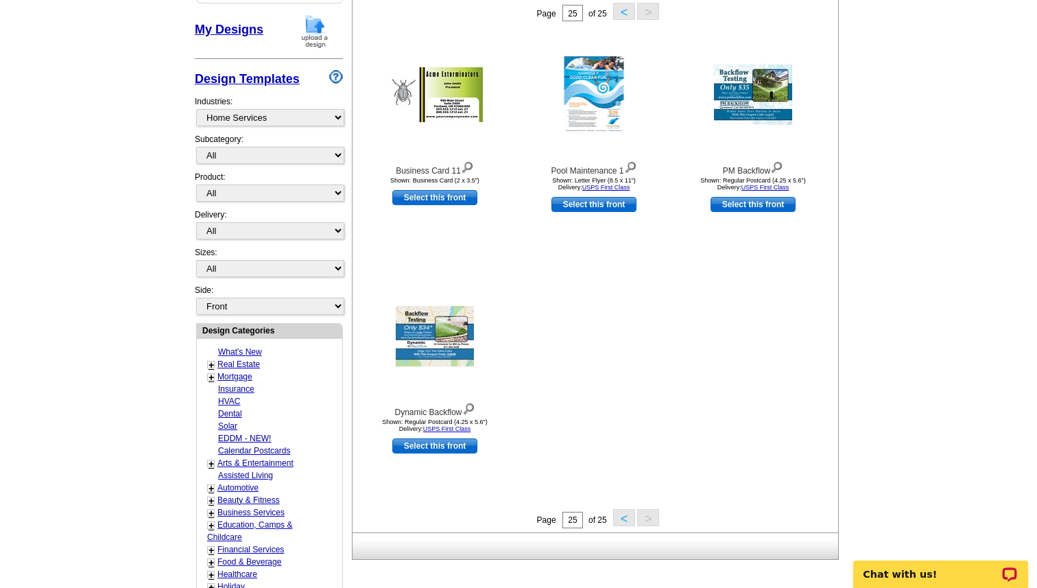
scroll to position [239, 0]
drag, startPoint x: 647, startPoint y: 449, endPoint x: 647, endPoint y: 466, distance: 17.1
click at [647, 455] on div "Choose the front image from our top selling templates Select one of the templat…" at bounding box center [597, 247] width 491 height 569
click at [627, 518] on button "<" at bounding box center [624, 516] width 22 height 17
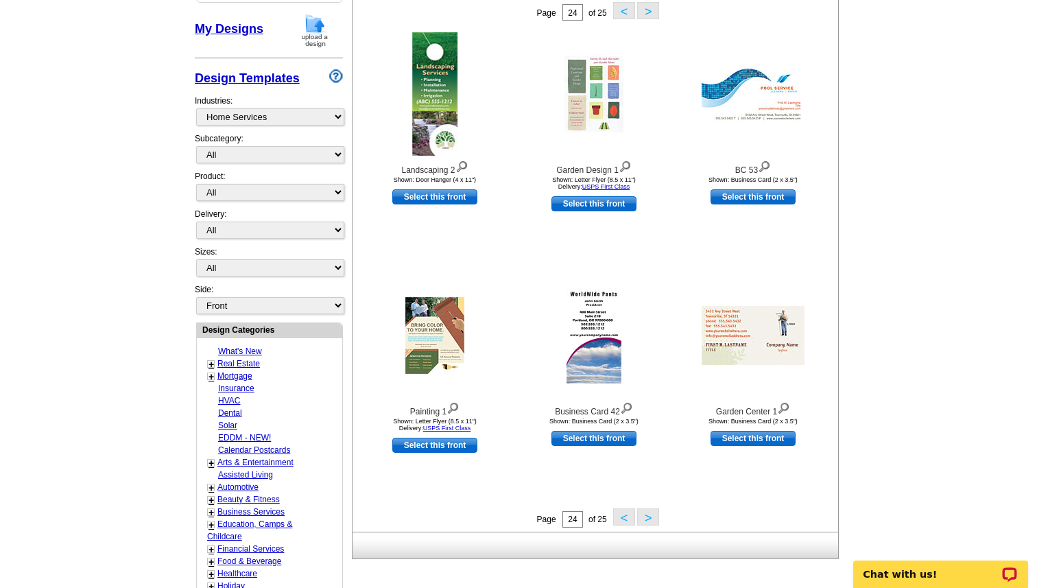
scroll to position [209, 0]
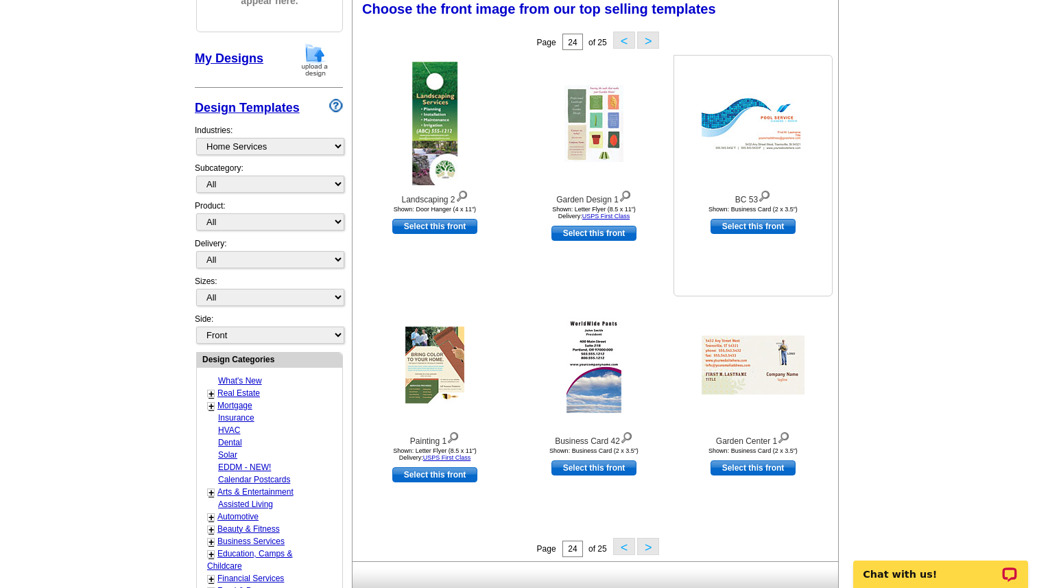
click at [767, 154] on div at bounding box center [753, 123] width 151 height 123
click at [770, 223] on link "Select this front" at bounding box center [752, 226] width 85 height 15
select select "5"
select select "back"
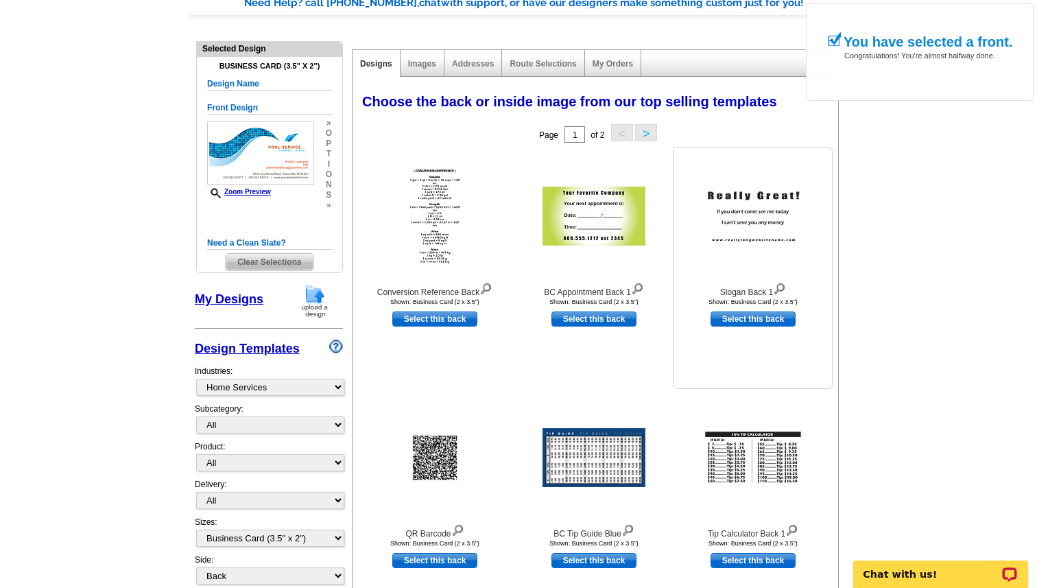
scroll to position [121, 0]
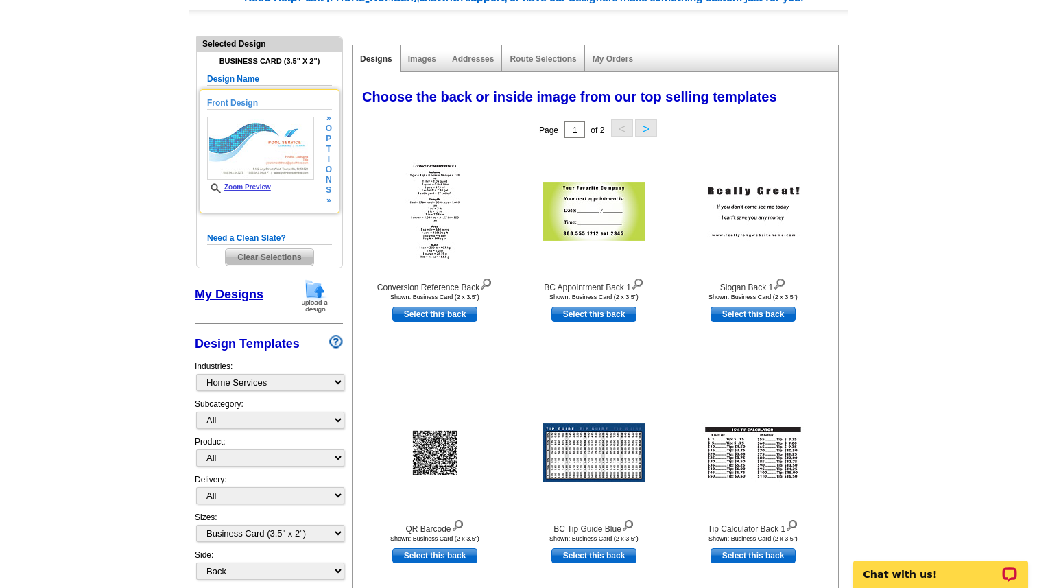
click at [283, 157] on img at bounding box center [260, 148] width 107 height 63
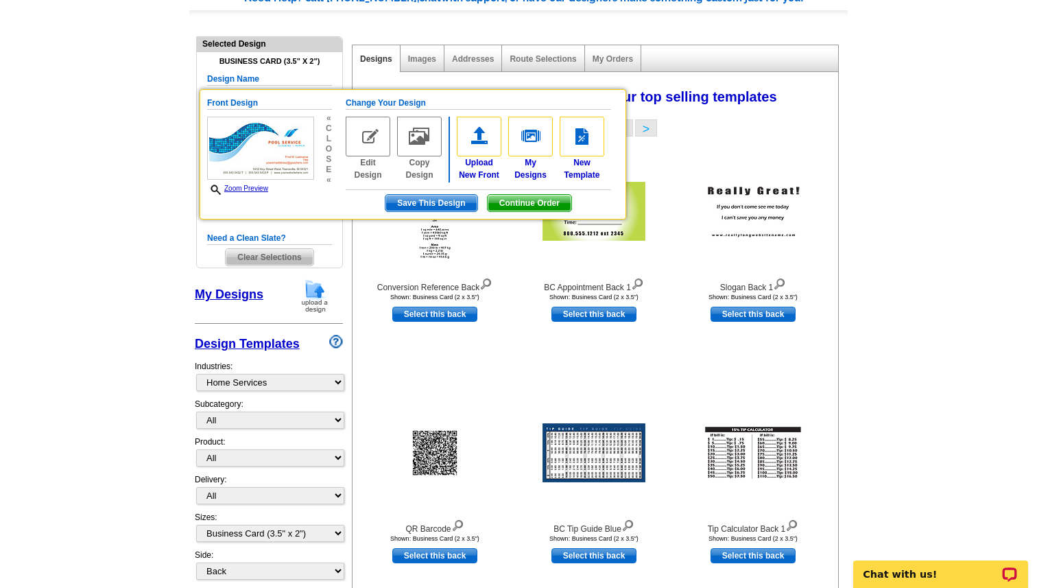
click at [243, 238] on h5 "Need a Clean Slate?" at bounding box center [269, 238] width 125 height 13
click at [278, 252] on span "Clear Selections" at bounding box center [269, 257] width 87 height 16
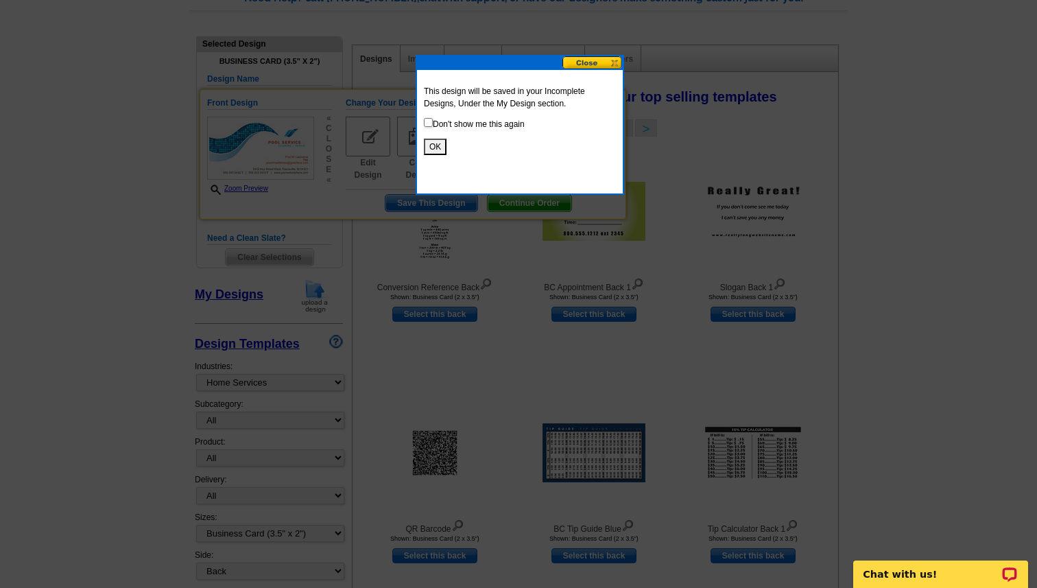
click at [438, 151] on button "OK" at bounding box center [435, 147] width 23 height 16
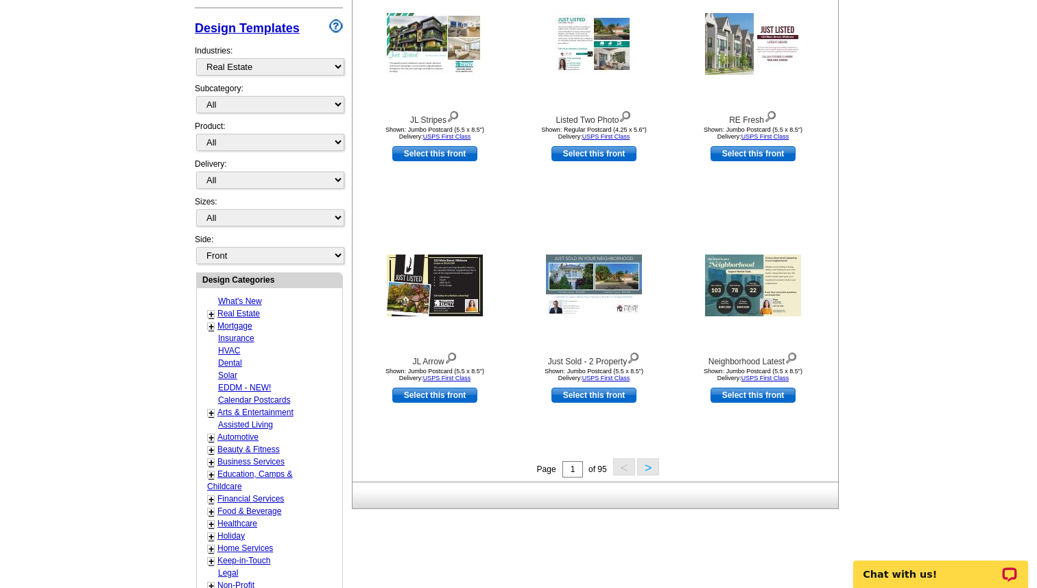
scroll to position [289, 0]
click at [771, 281] on img at bounding box center [753, 285] width 96 height 62
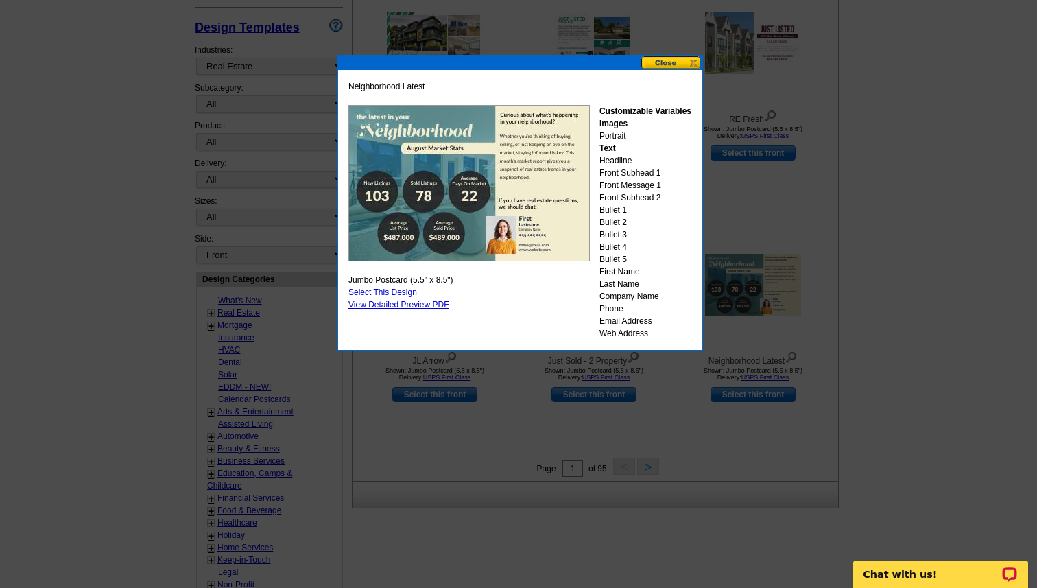
click at [688, 59] on button at bounding box center [671, 62] width 60 height 13
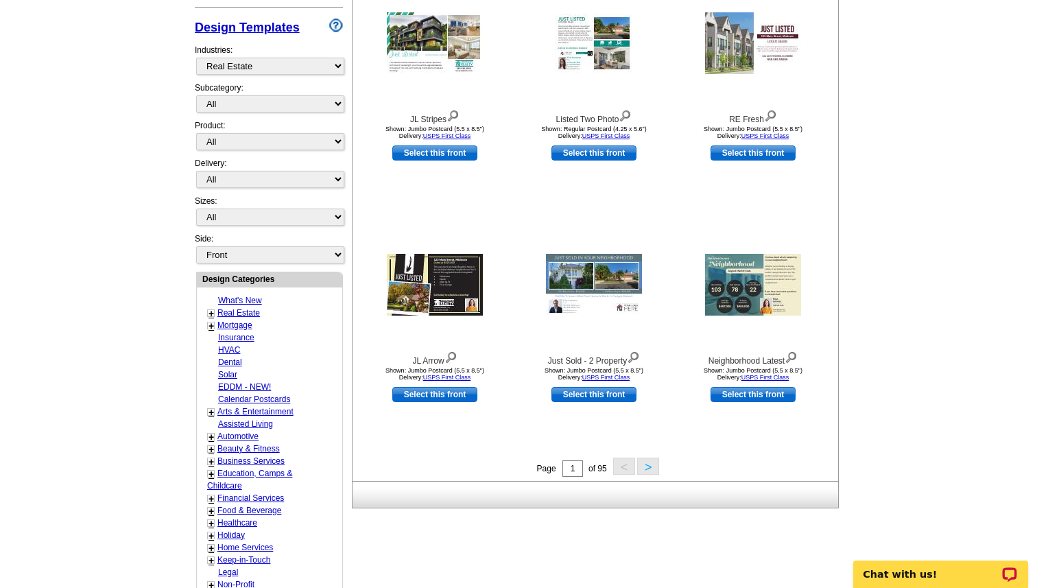
click at [252, 299] on link "What's New" at bounding box center [240, 301] width 44 height 10
select select "831"
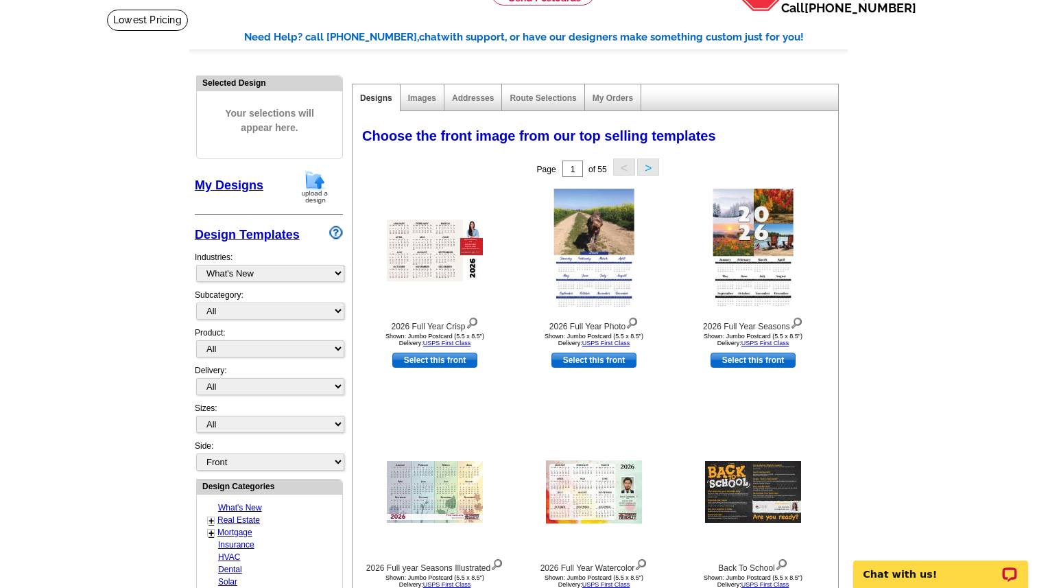
scroll to position [86, 0]
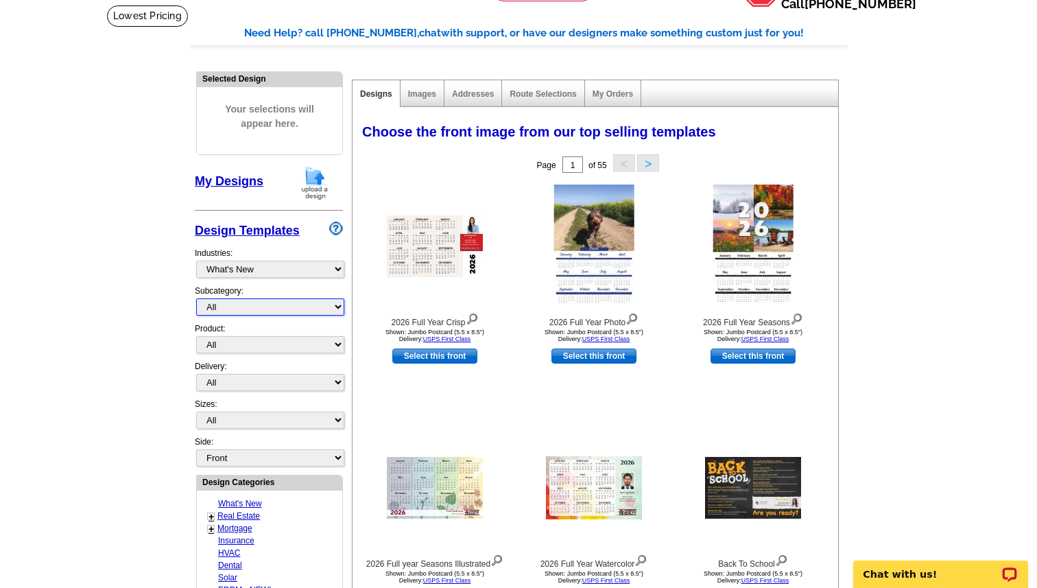
click at [335, 303] on select "All" at bounding box center [270, 306] width 148 height 17
click at [339, 311] on select "All" at bounding box center [270, 306] width 148 height 17
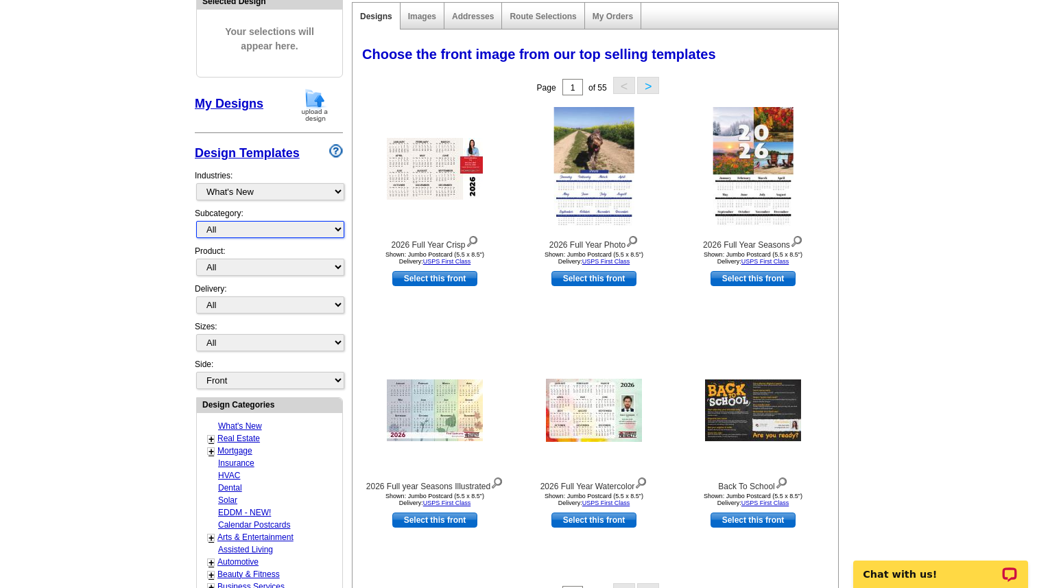
scroll to position [165, 0]
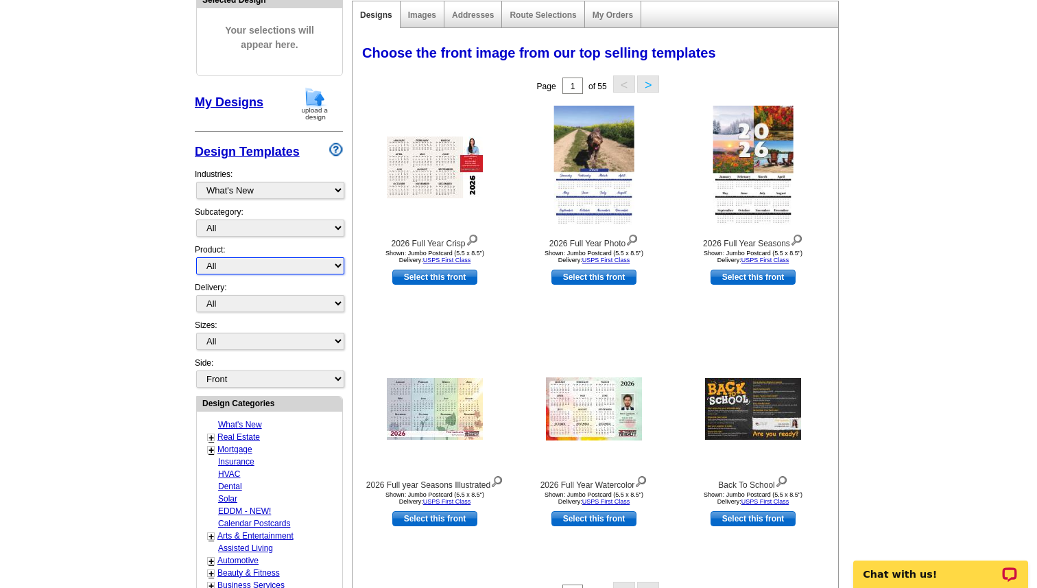
click at [334, 262] on select "All Postcards Letters and flyers Business Cards Door Hangers Greeting Cards" at bounding box center [270, 265] width 148 height 17
select select "1"
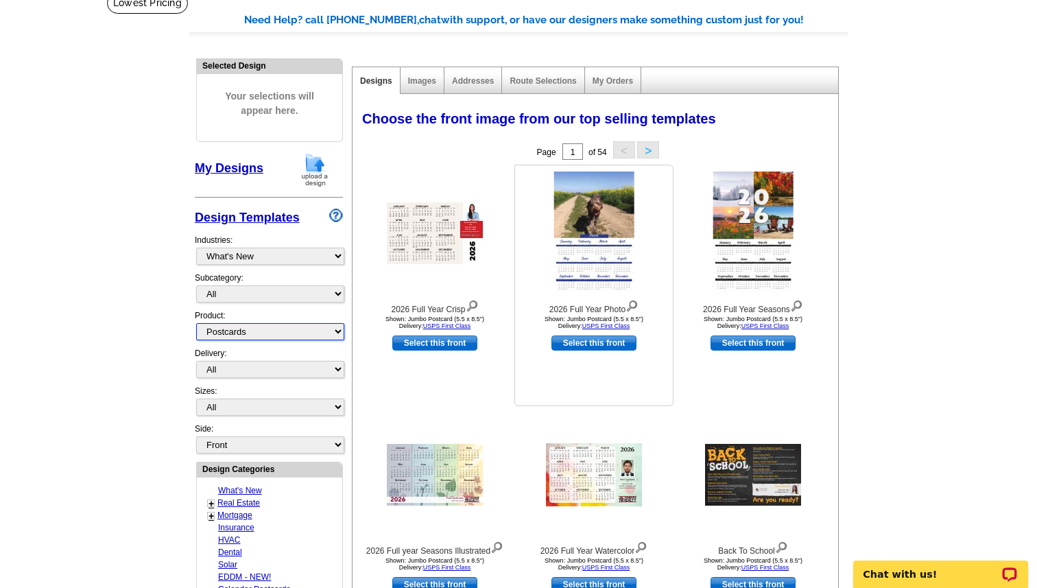
scroll to position [77, 0]
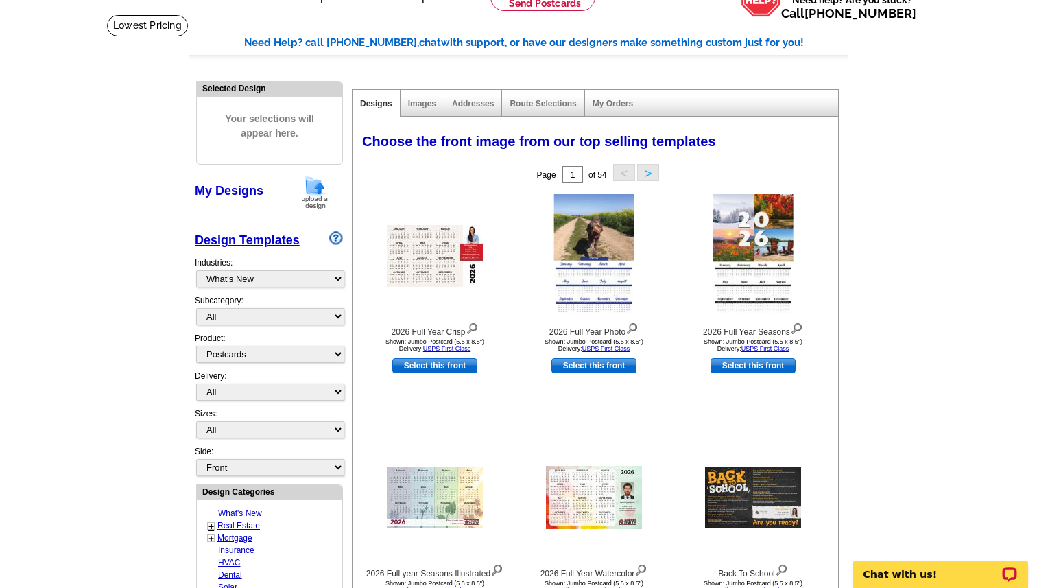
click at [647, 171] on button ">" at bounding box center [648, 172] width 22 height 17
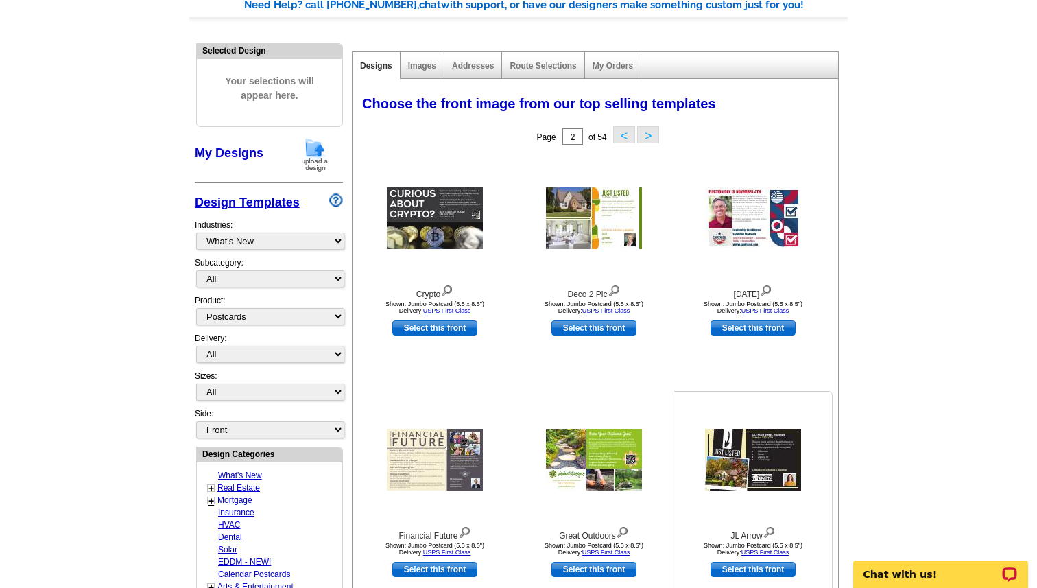
scroll to position [112, 0]
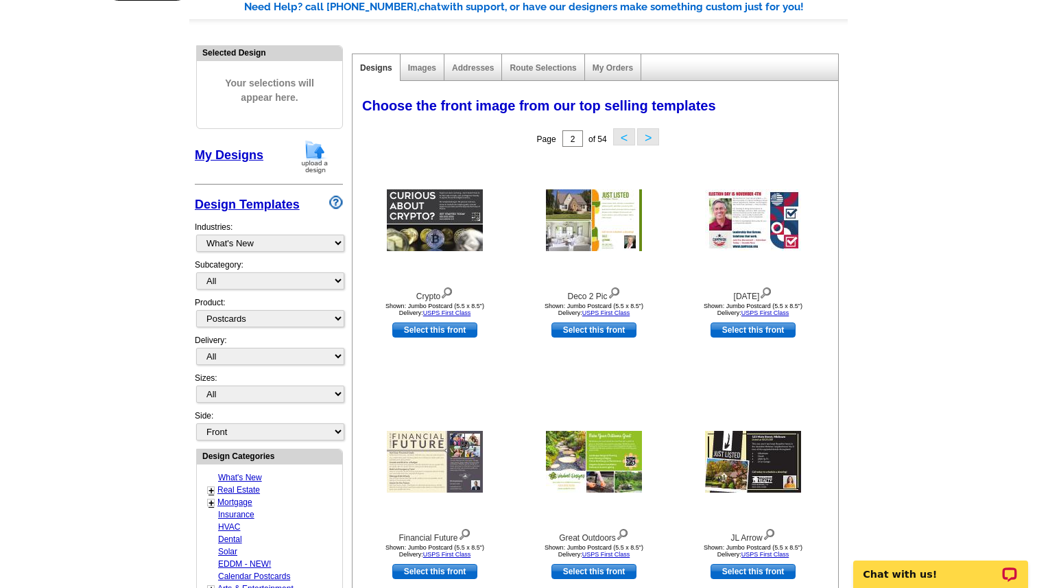
click at [648, 133] on button ">" at bounding box center [648, 136] width 22 height 17
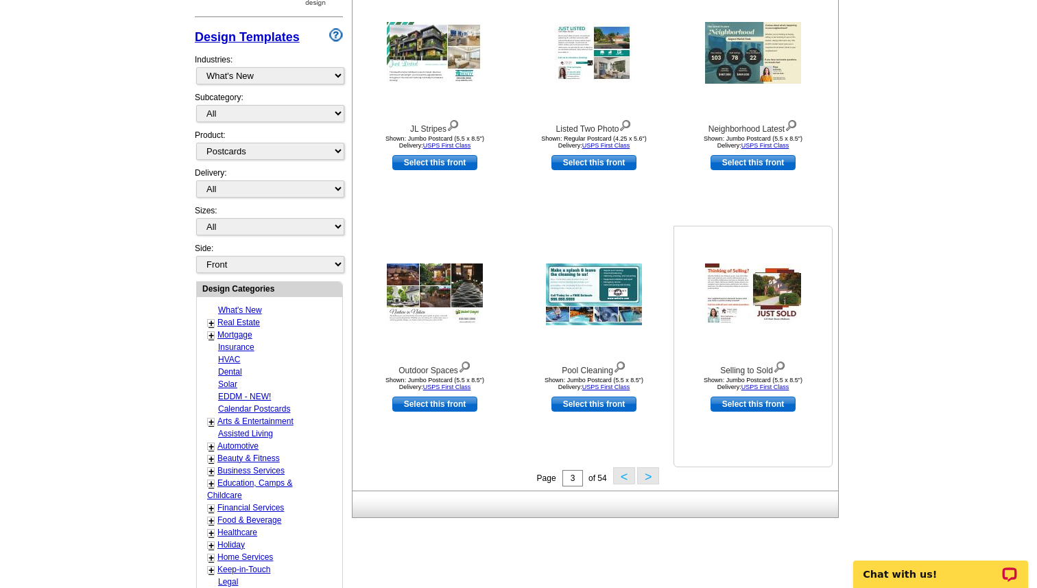
scroll to position [285, 0]
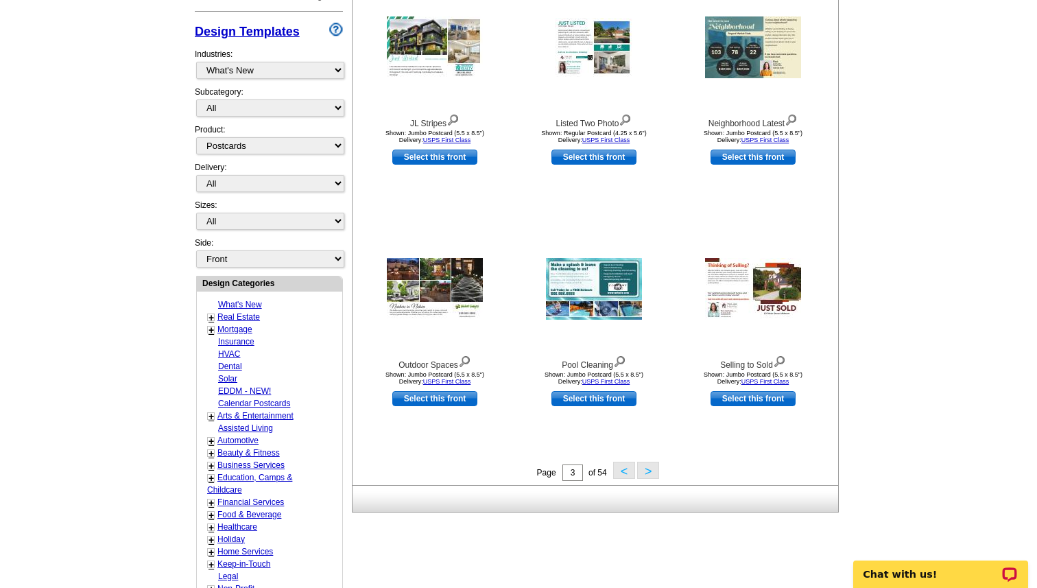
click at [654, 471] on button ">" at bounding box center [648, 470] width 22 height 17
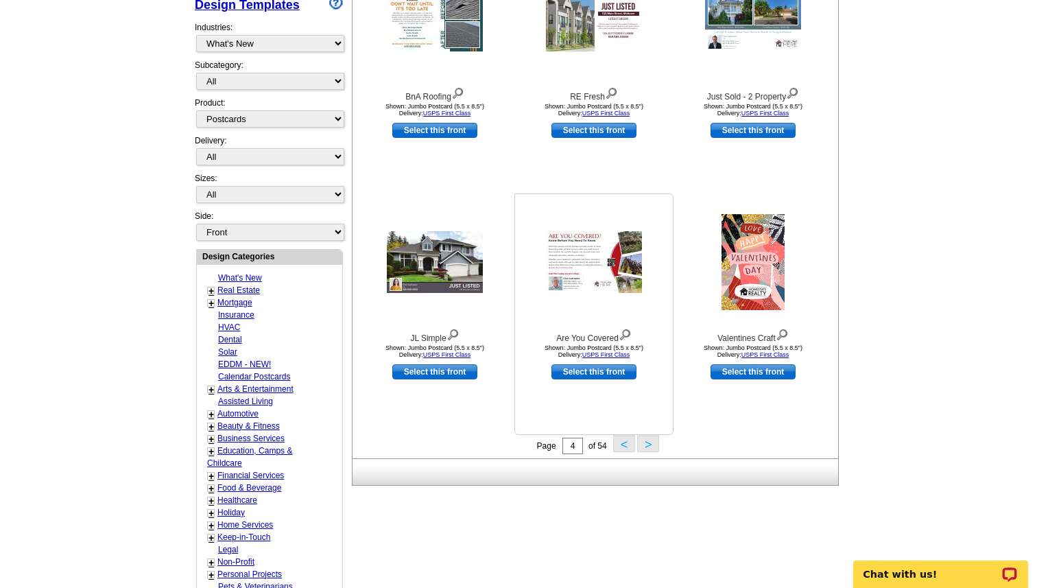
scroll to position [313, 0]
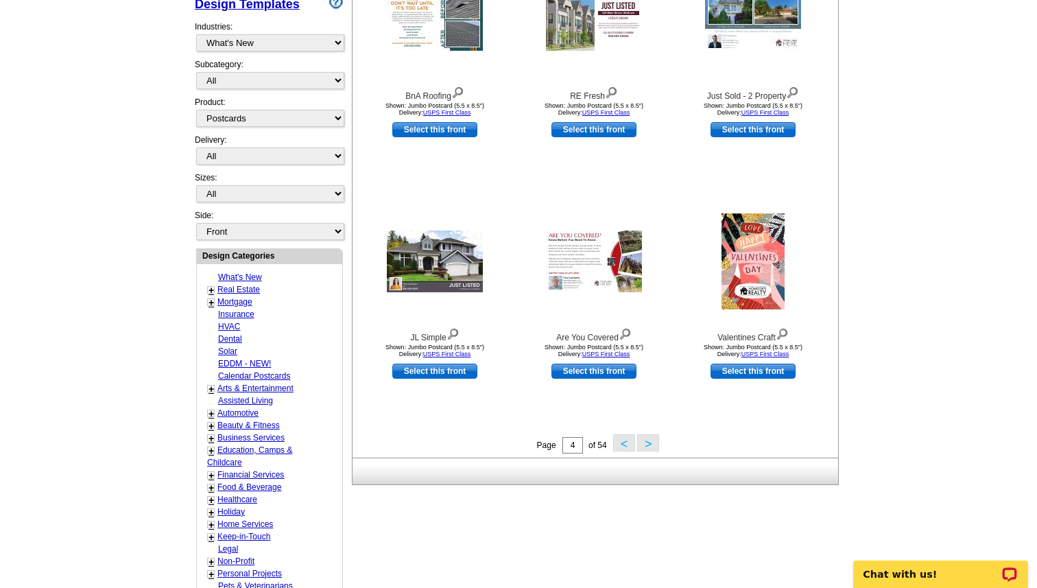
click at [653, 442] on button ">" at bounding box center [648, 442] width 22 height 17
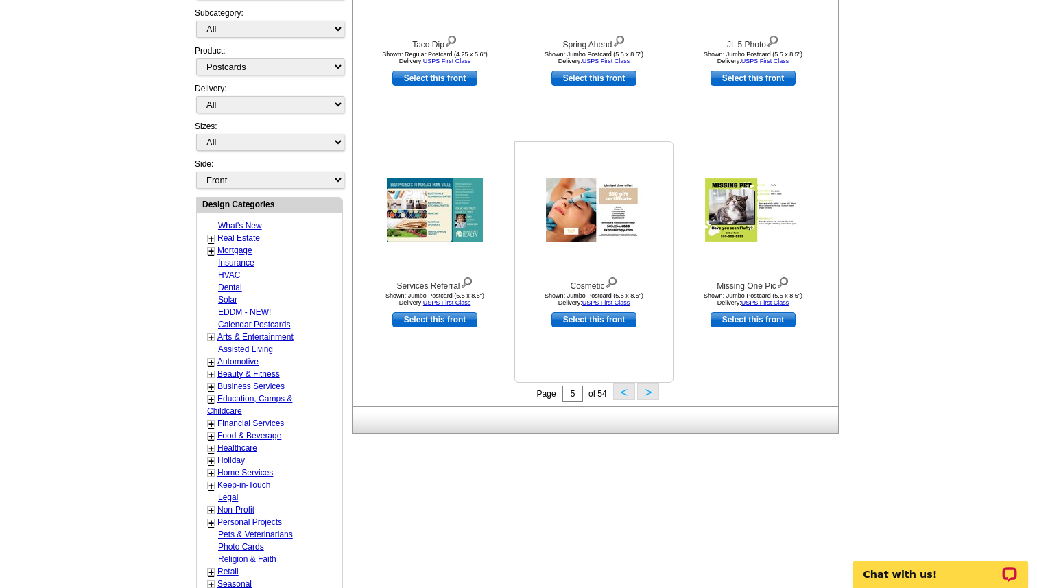
scroll to position [366, 0]
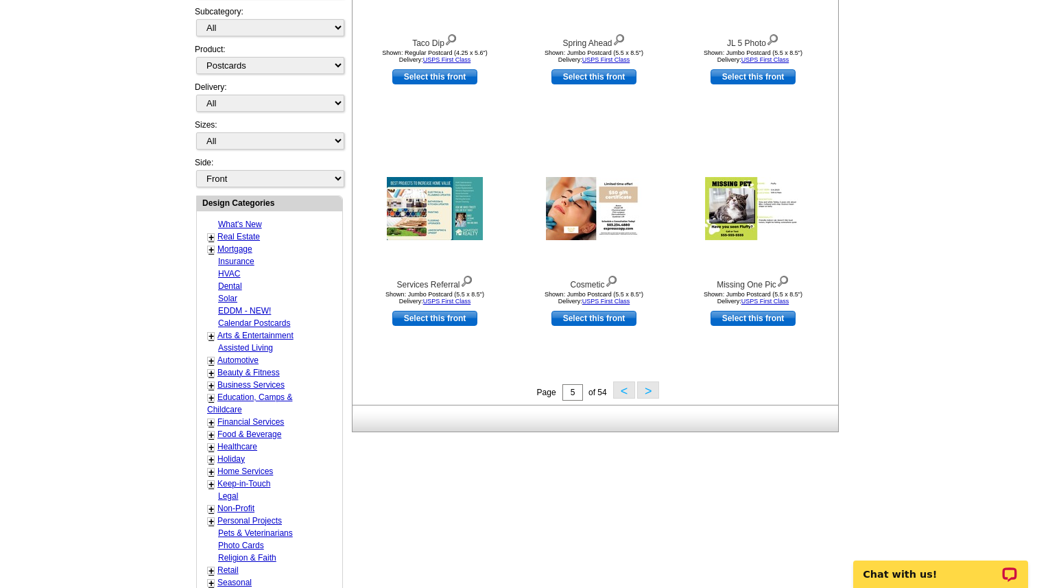
click at [648, 394] on button ">" at bounding box center [648, 389] width 22 height 17
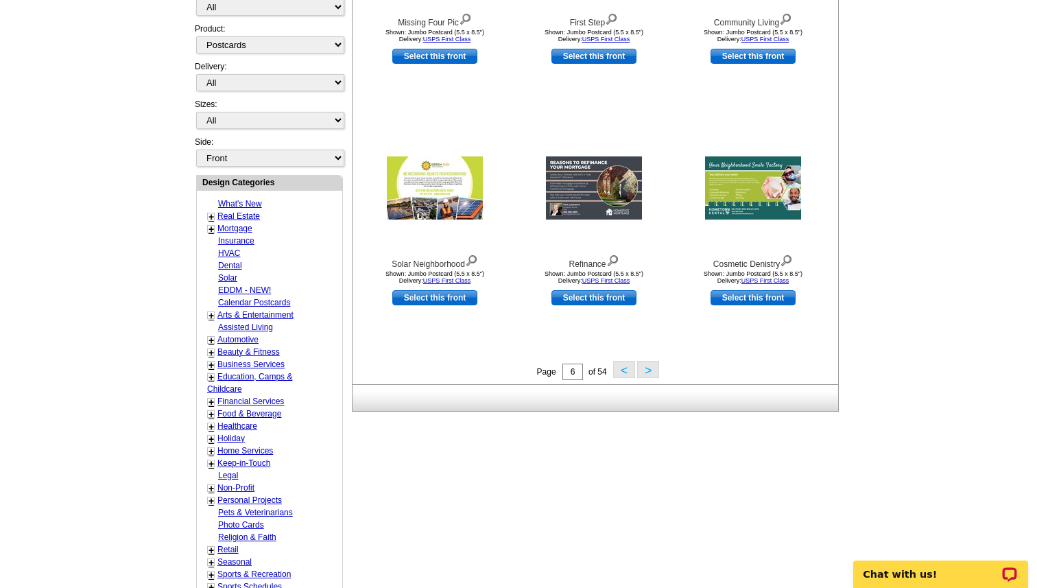
scroll to position [384, 0]
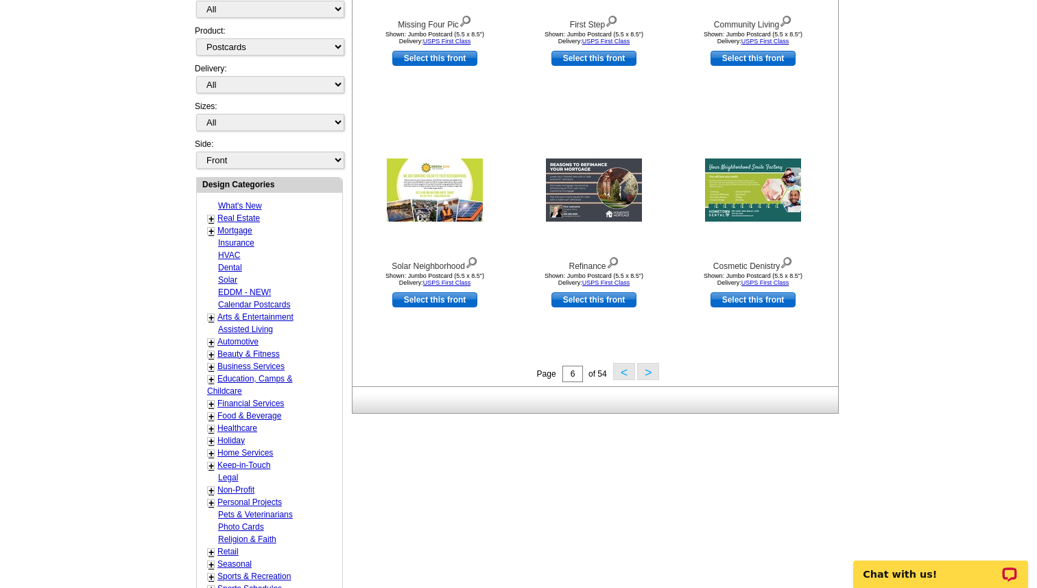
click at [645, 372] on button ">" at bounding box center [648, 371] width 22 height 17
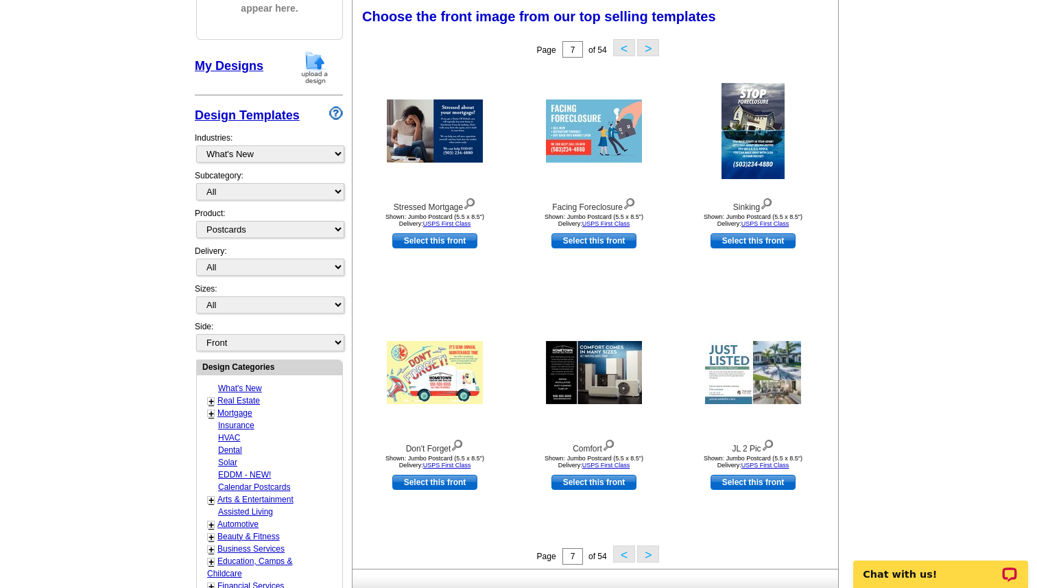
scroll to position [202, 0]
click at [647, 550] on button ">" at bounding box center [648, 553] width 22 height 17
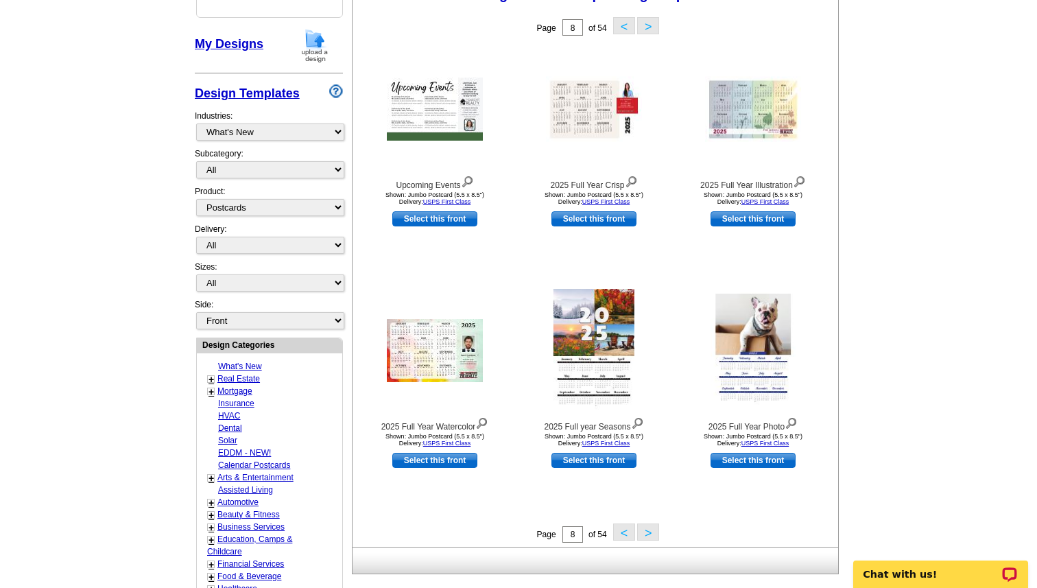
scroll to position [229, 0]
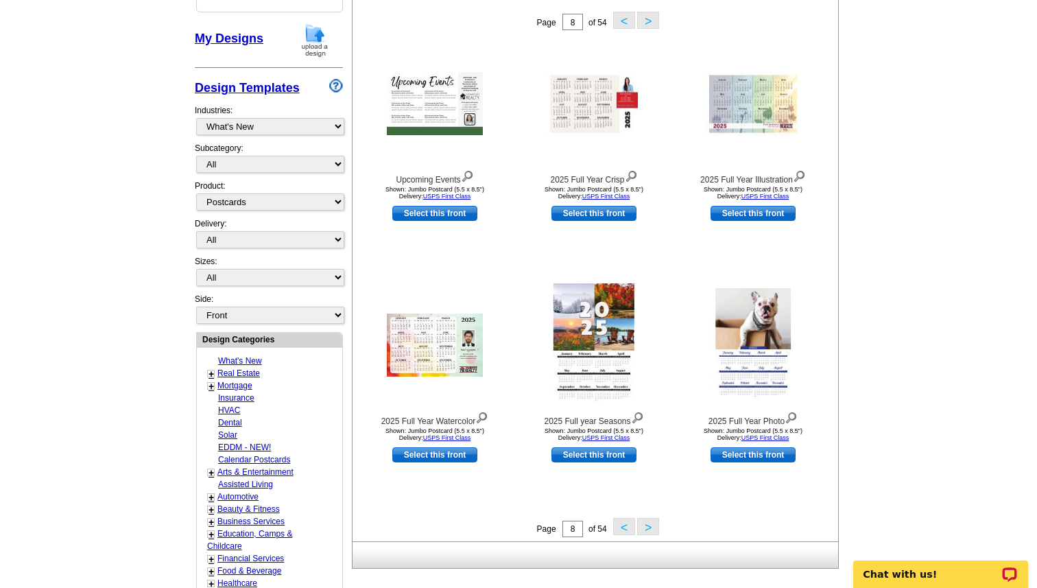
click at [649, 523] on button ">" at bounding box center [648, 526] width 22 height 17
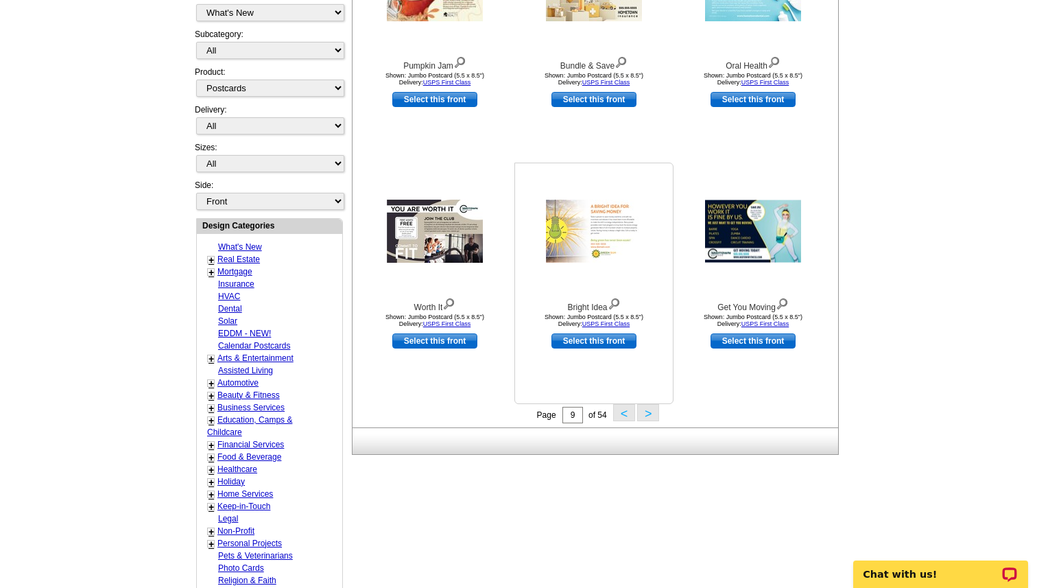
scroll to position [351, 0]
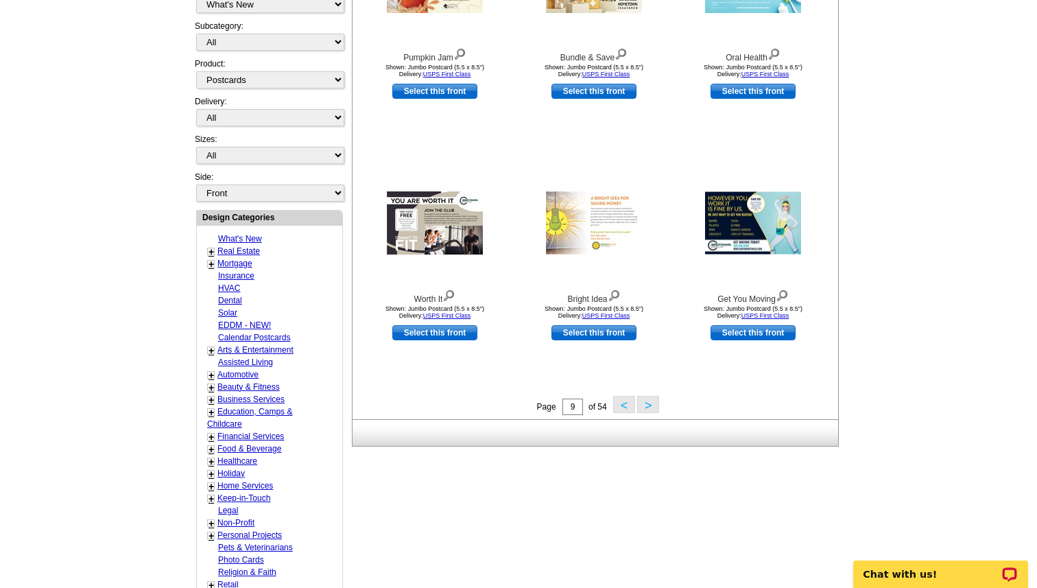
click at [655, 407] on button ">" at bounding box center [648, 404] width 22 height 17
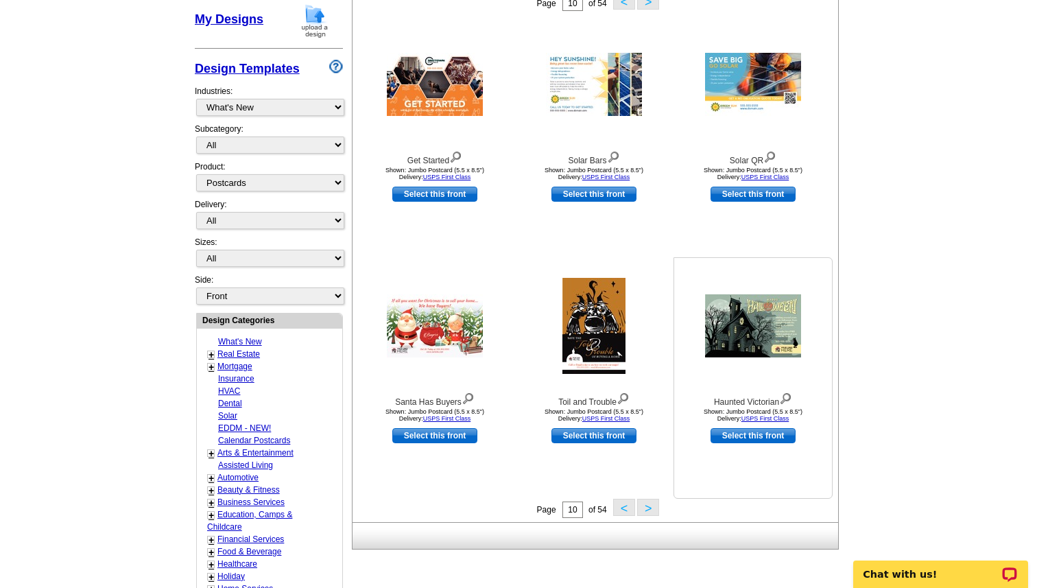
scroll to position [251, 0]
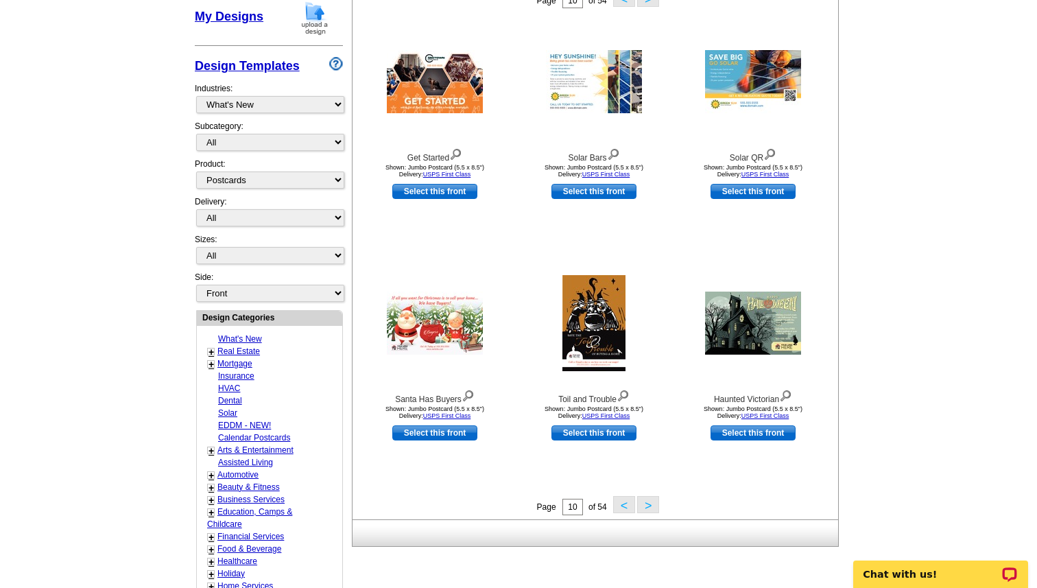
click at [651, 508] on button ">" at bounding box center [648, 504] width 22 height 17
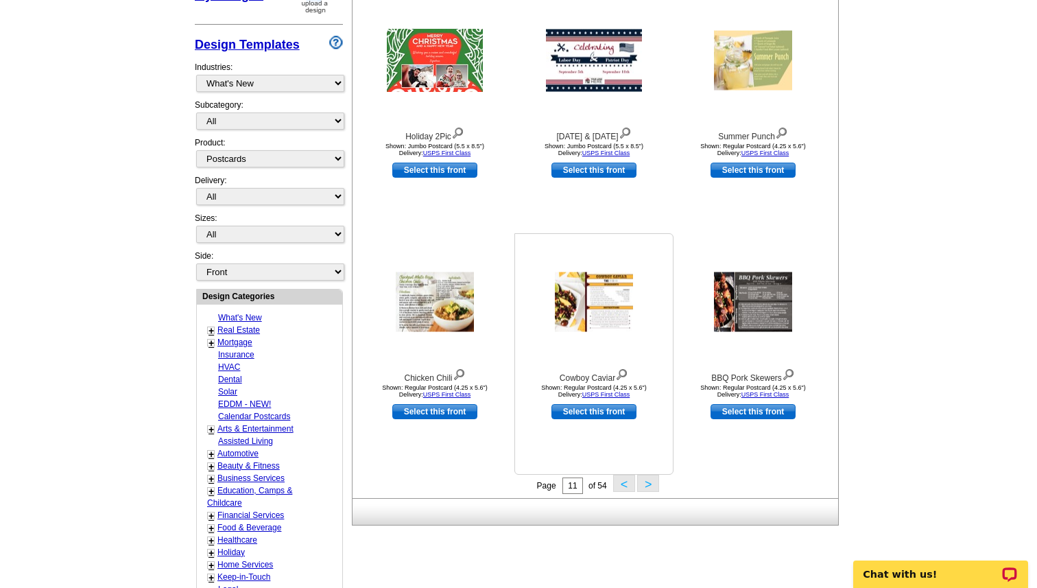
scroll to position [278, 0]
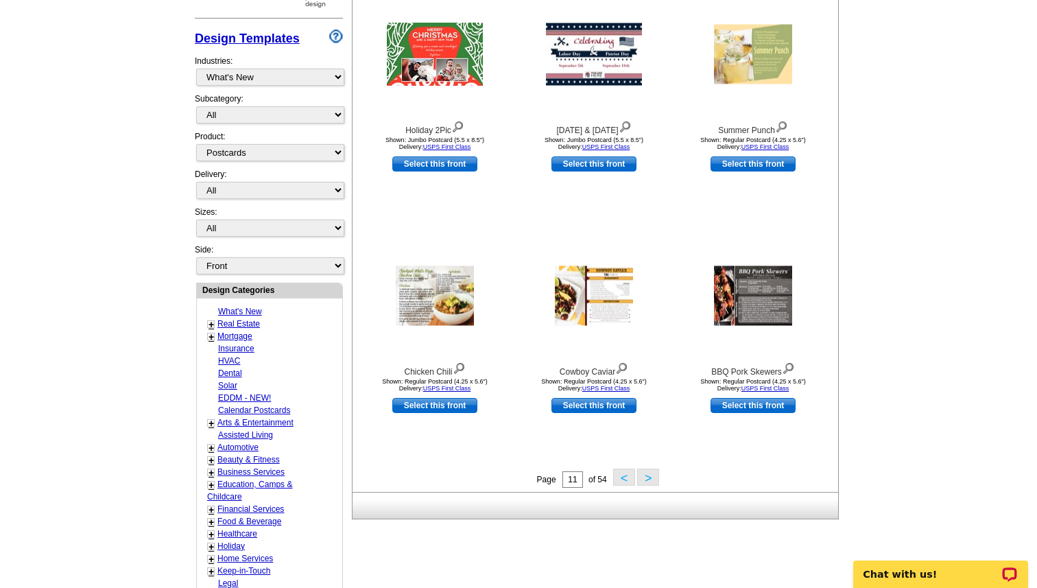
click at [648, 481] on button ">" at bounding box center [648, 476] width 22 height 17
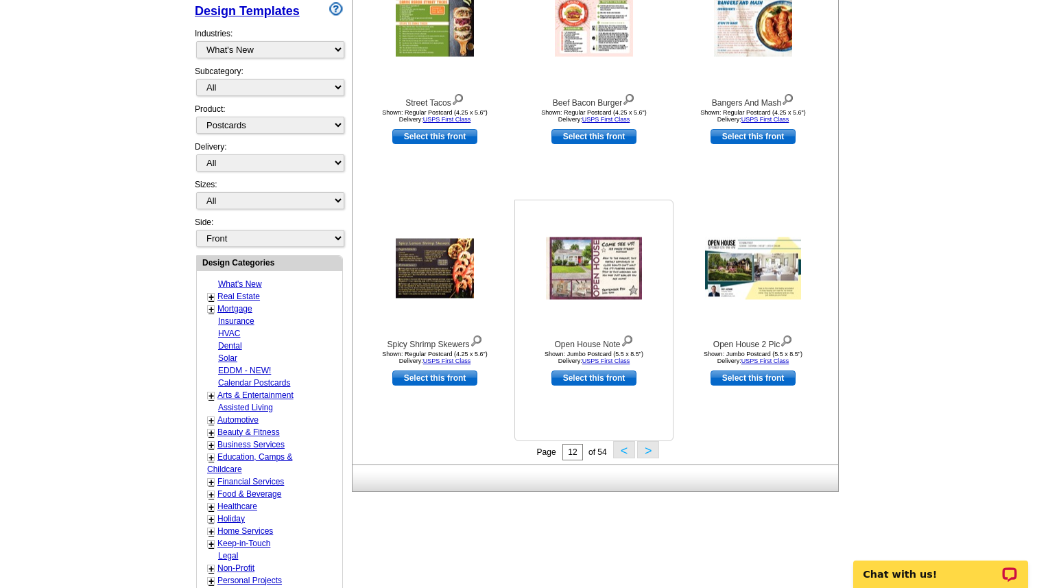
scroll to position [309, 0]
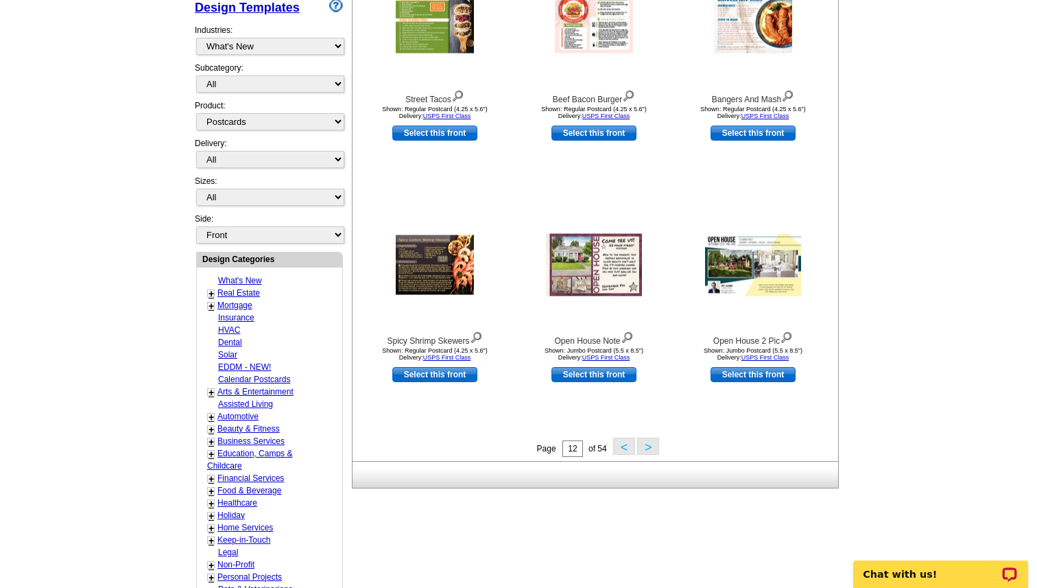
click at [650, 449] on button ">" at bounding box center [648, 446] width 22 height 17
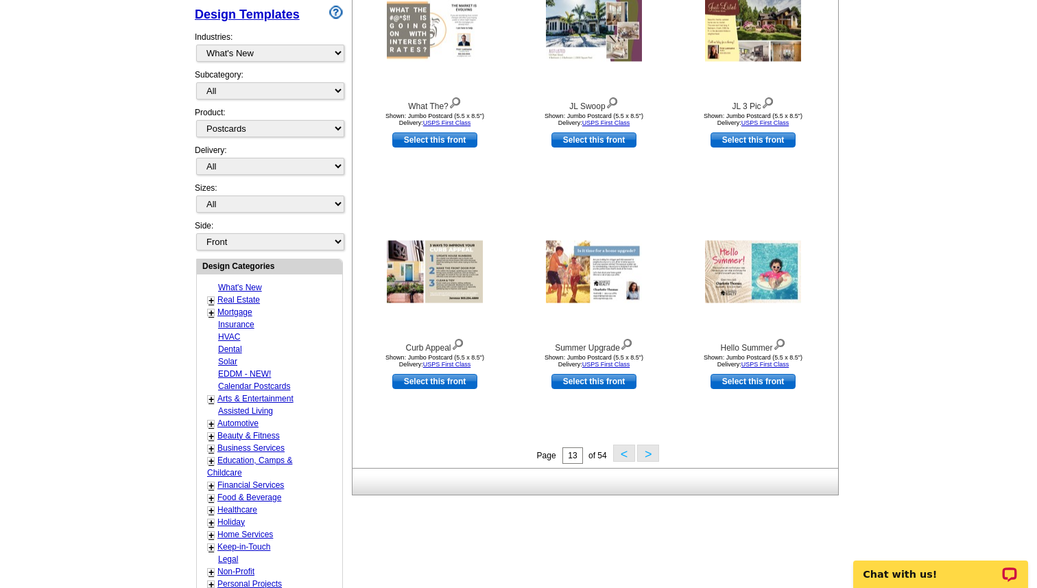
scroll to position [306, 0]
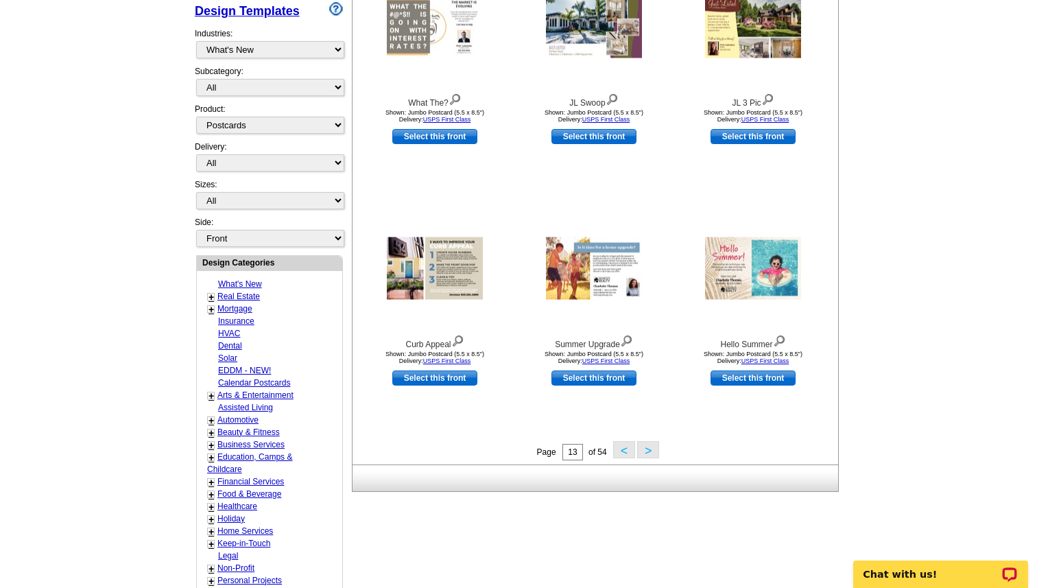
click at [650, 449] on button ">" at bounding box center [648, 449] width 22 height 17
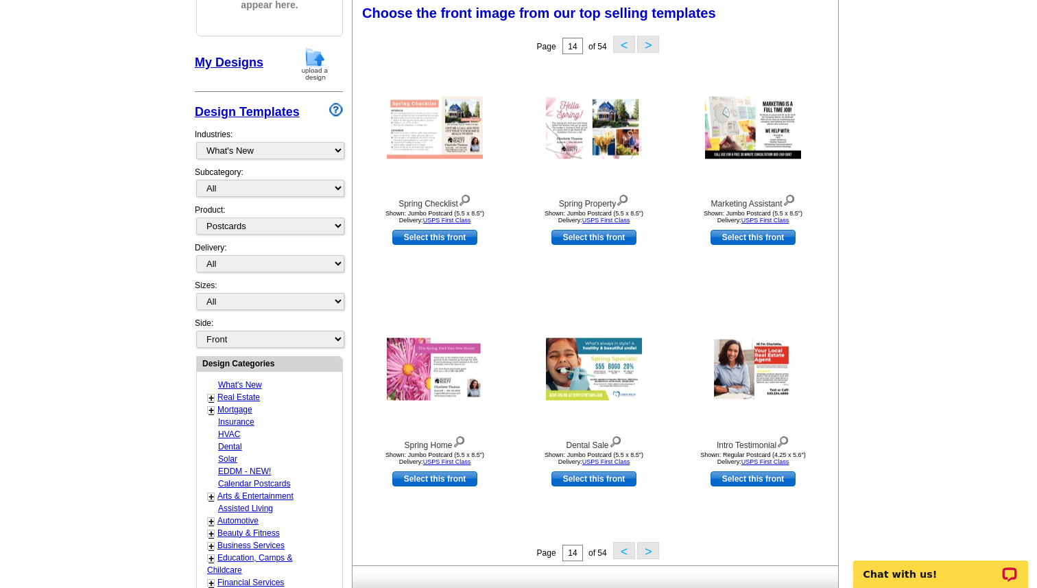
scroll to position [202, 0]
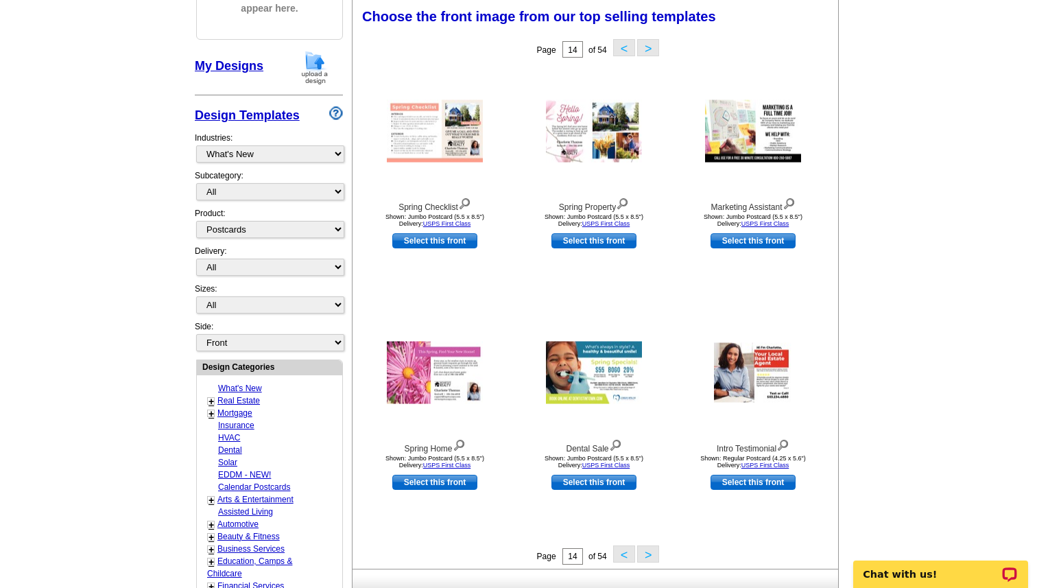
click at [652, 553] on button ">" at bounding box center [648, 553] width 22 height 17
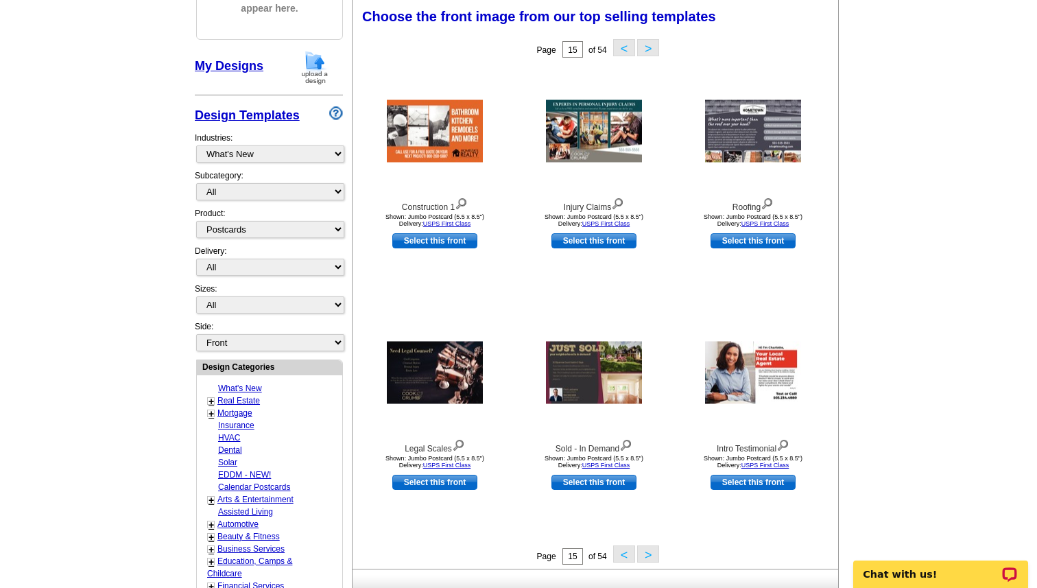
click at [648, 555] on button ">" at bounding box center [648, 553] width 22 height 17
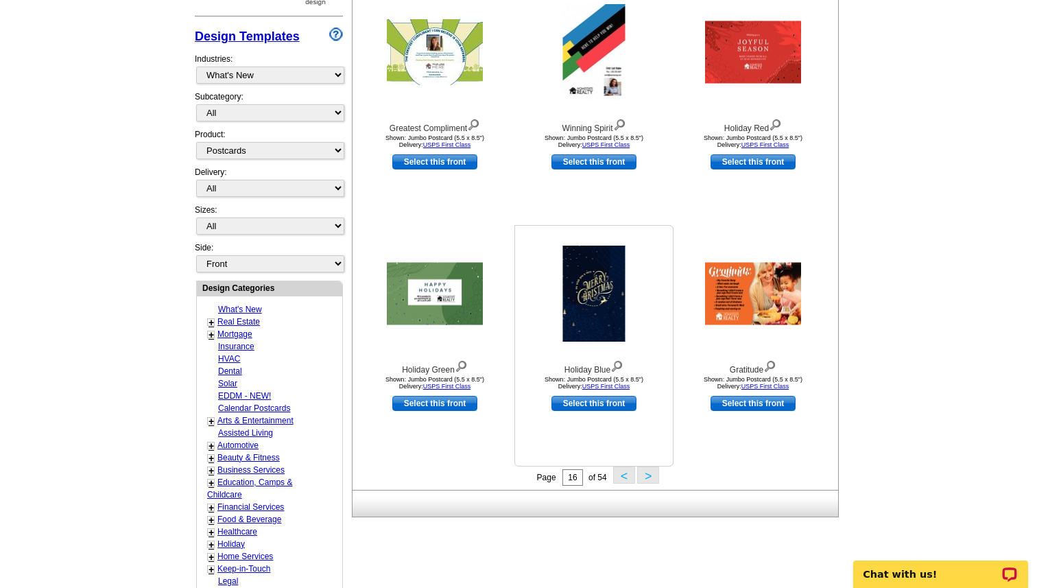
scroll to position [302, 0]
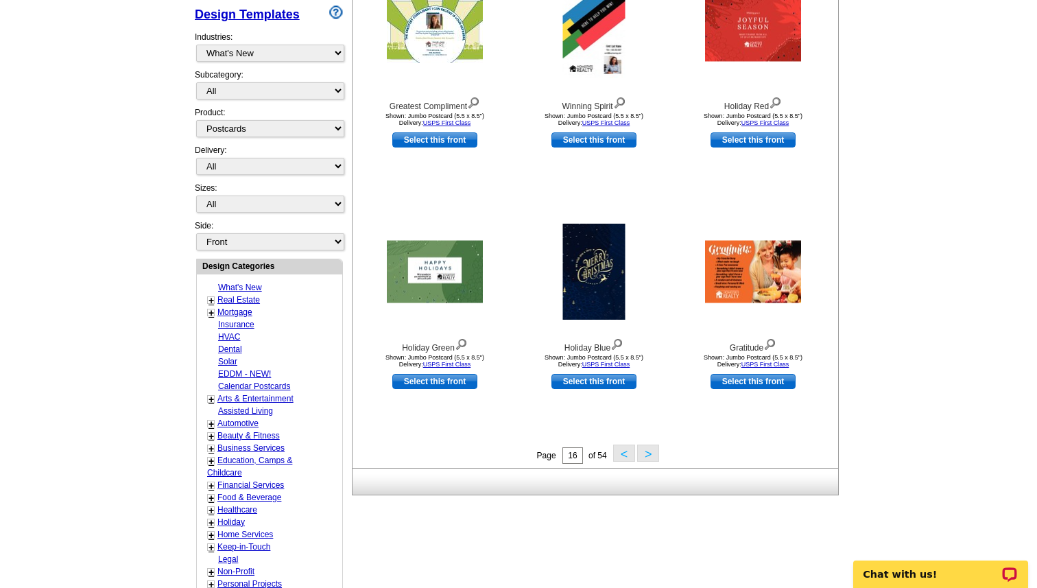
click at [648, 455] on button ">" at bounding box center [648, 452] width 22 height 17
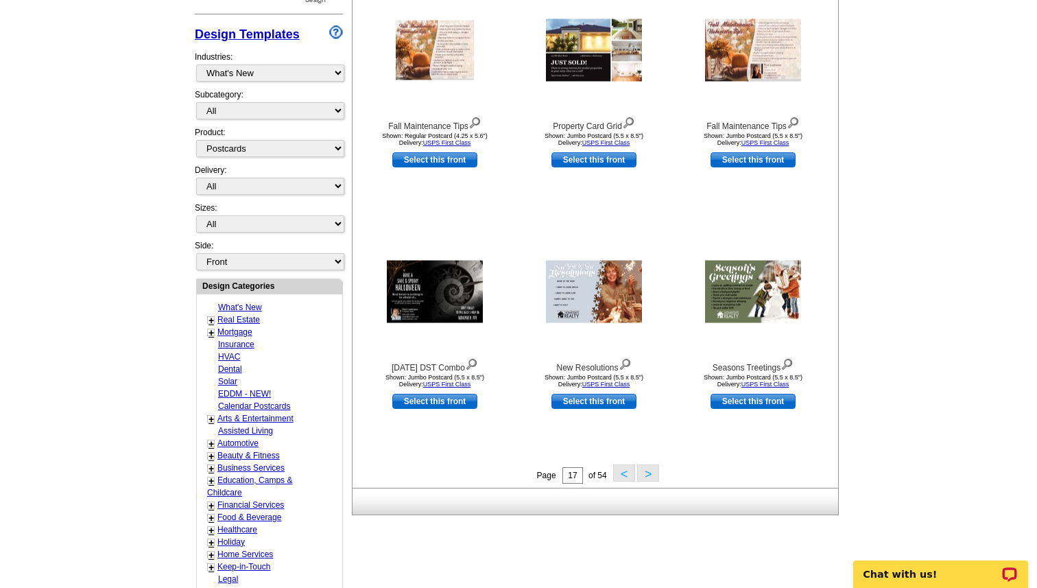
scroll to position [286, 0]
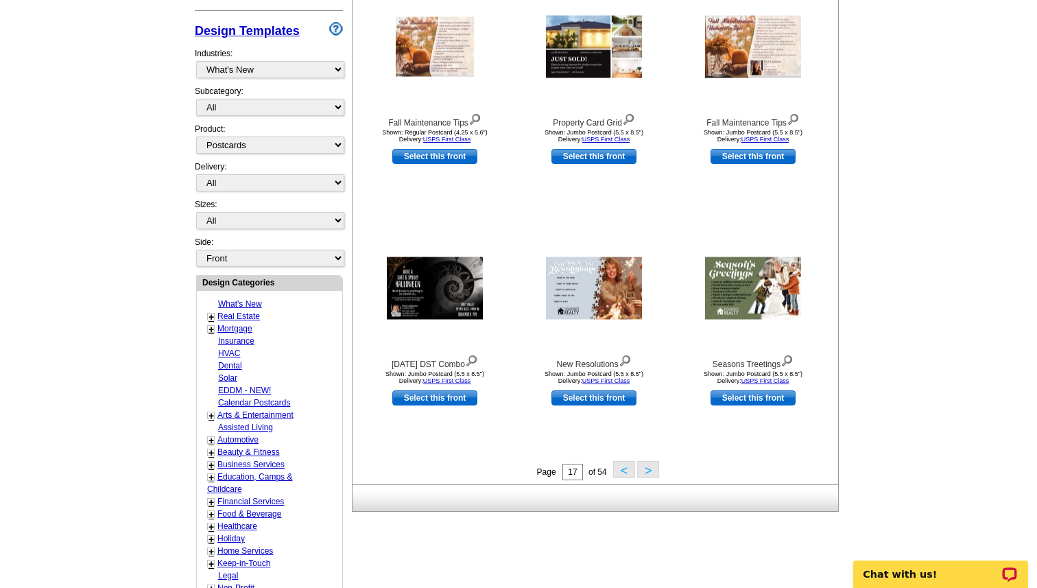
click at [649, 473] on button ">" at bounding box center [648, 469] width 22 height 17
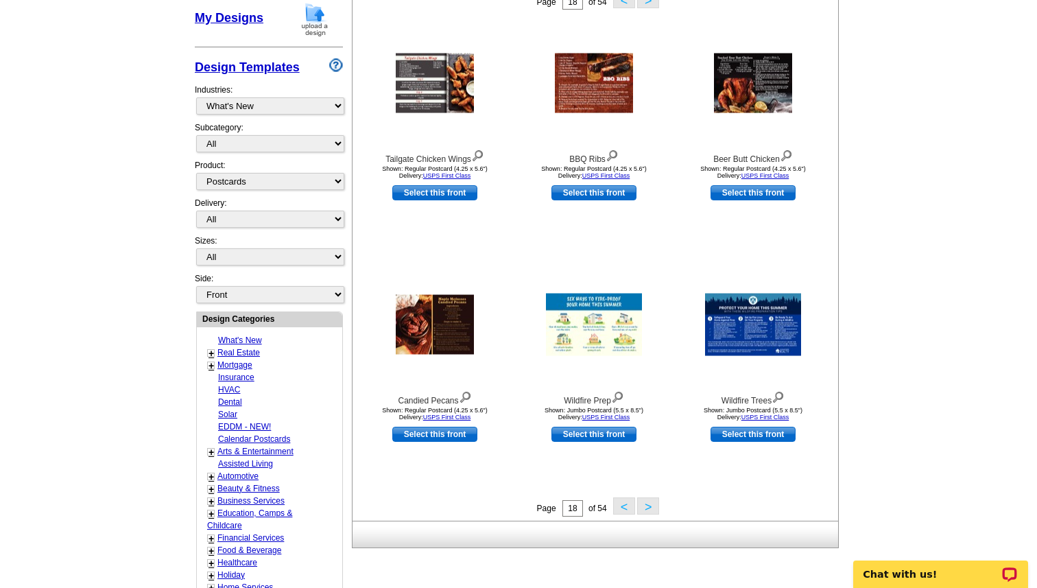
scroll to position [266, 0]
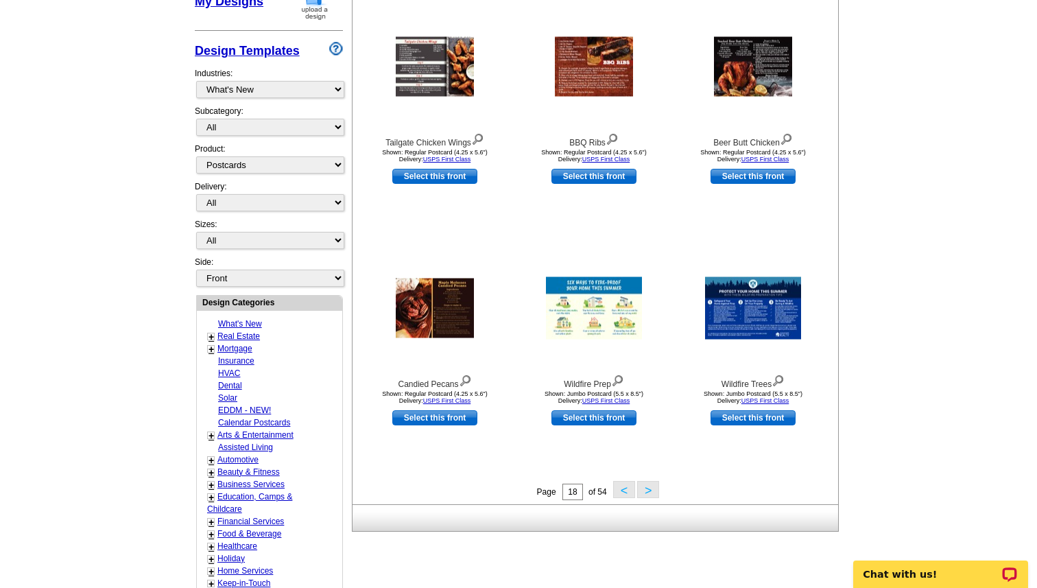
click at [650, 493] on button ">" at bounding box center [648, 489] width 22 height 17
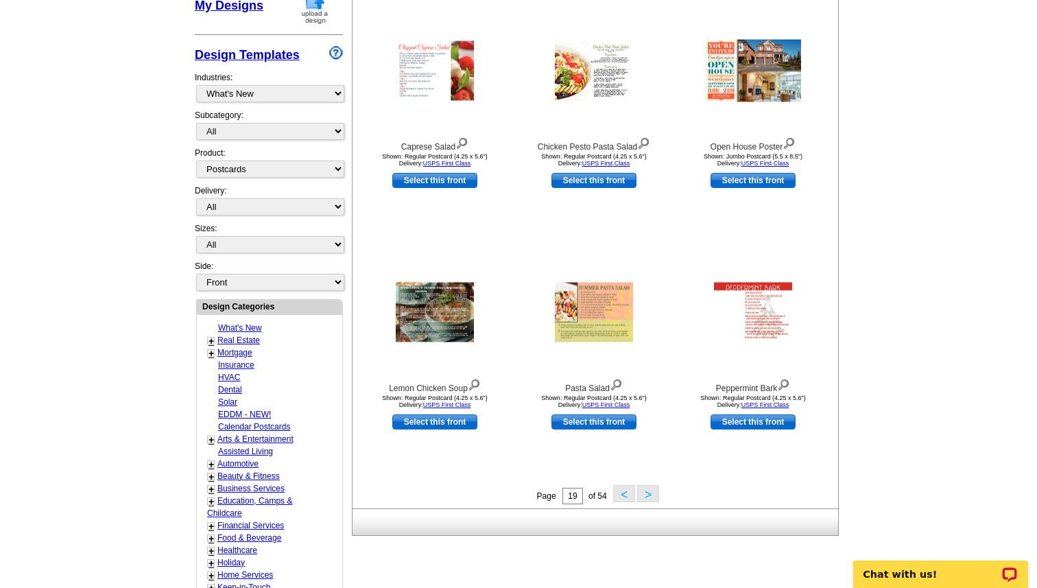
scroll to position [265, 0]
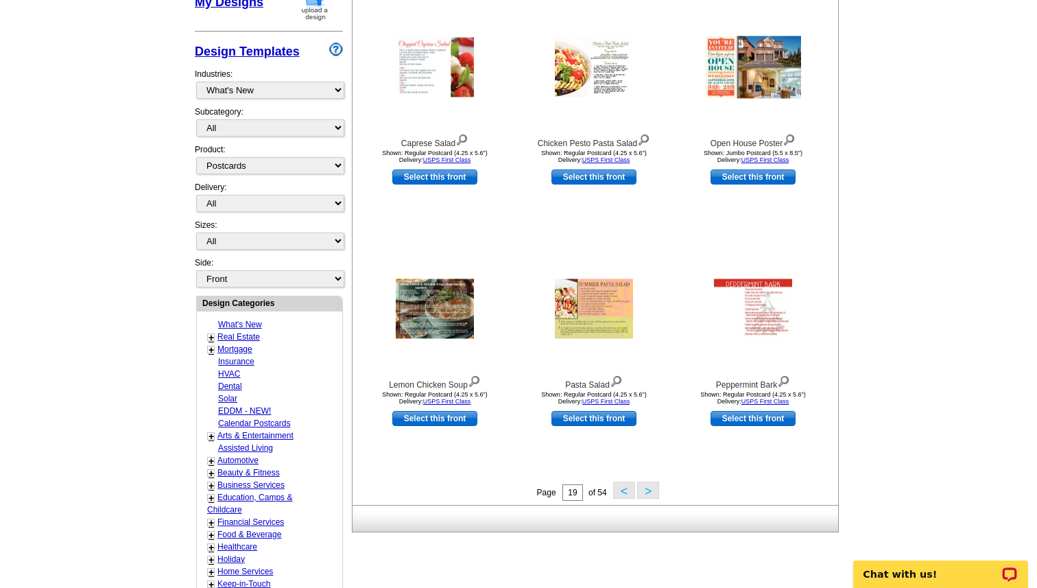
click at [649, 493] on button ">" at bounding box center [648, 489] width 22 height 17
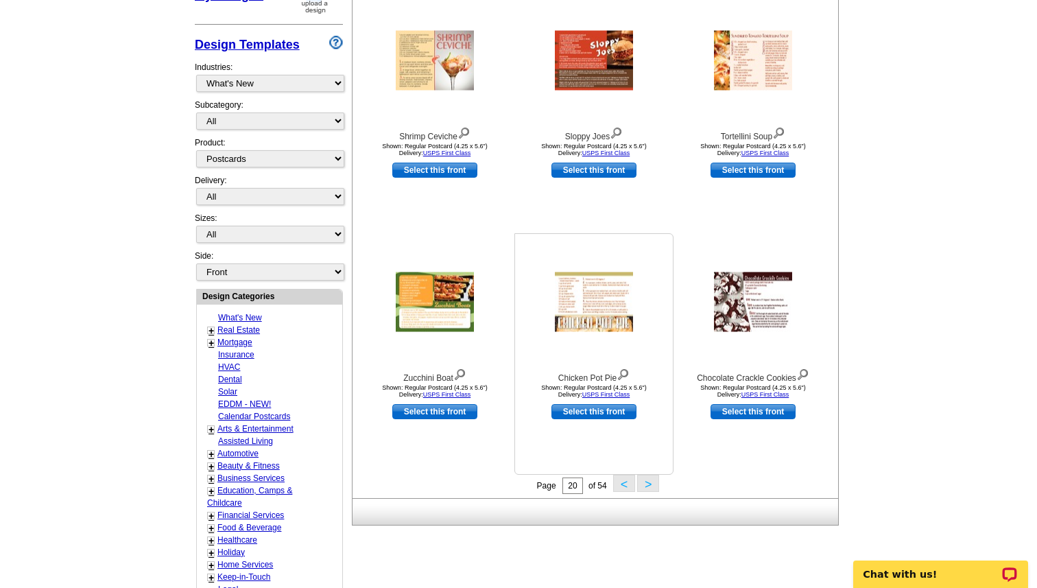
scroll to position [279, 0]
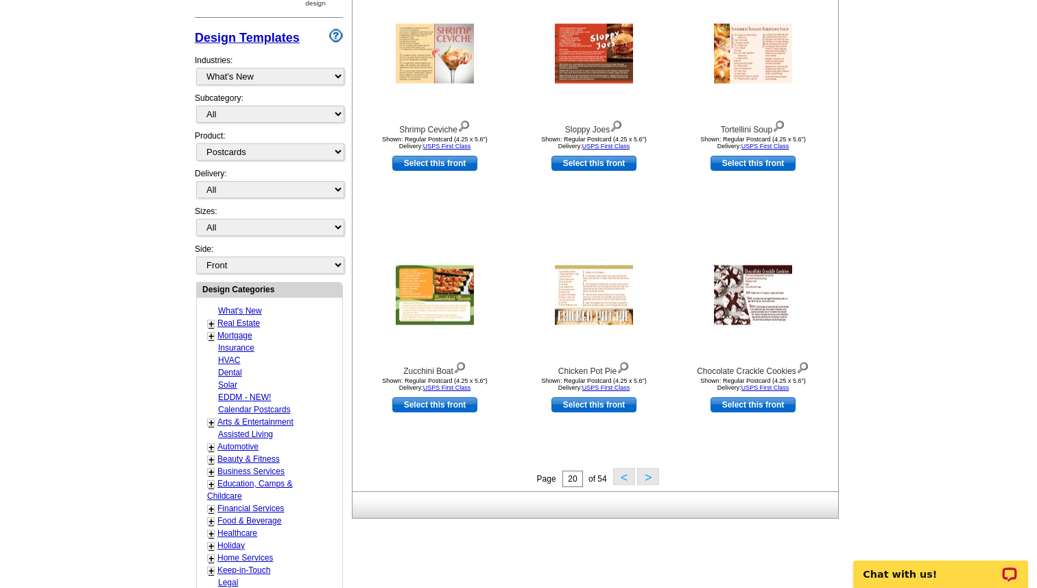
click at [651, 478] on button ">" at bounding box center [648, 476] width 22 height 17
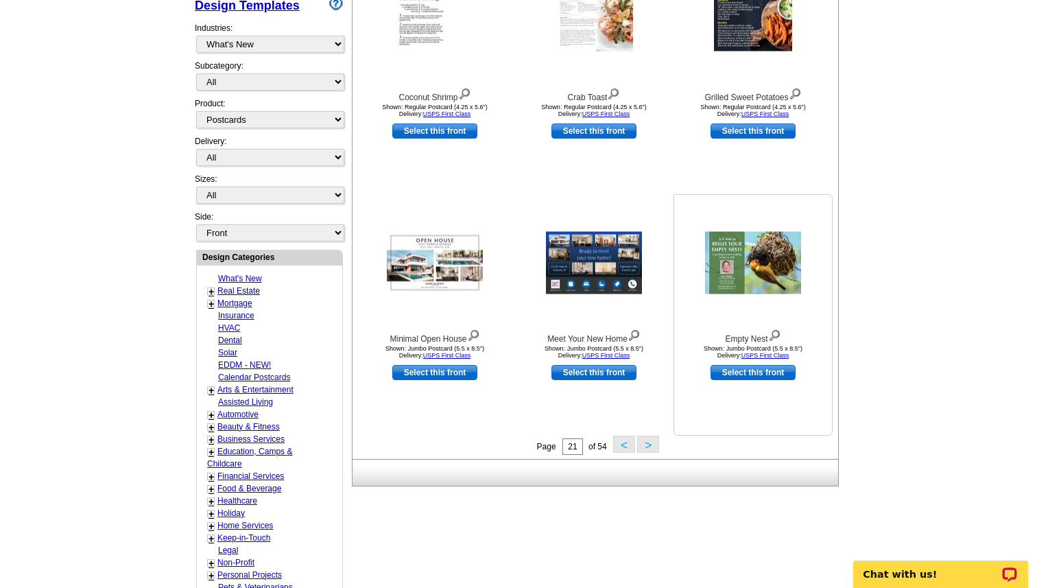
scroll to position [315, 0]
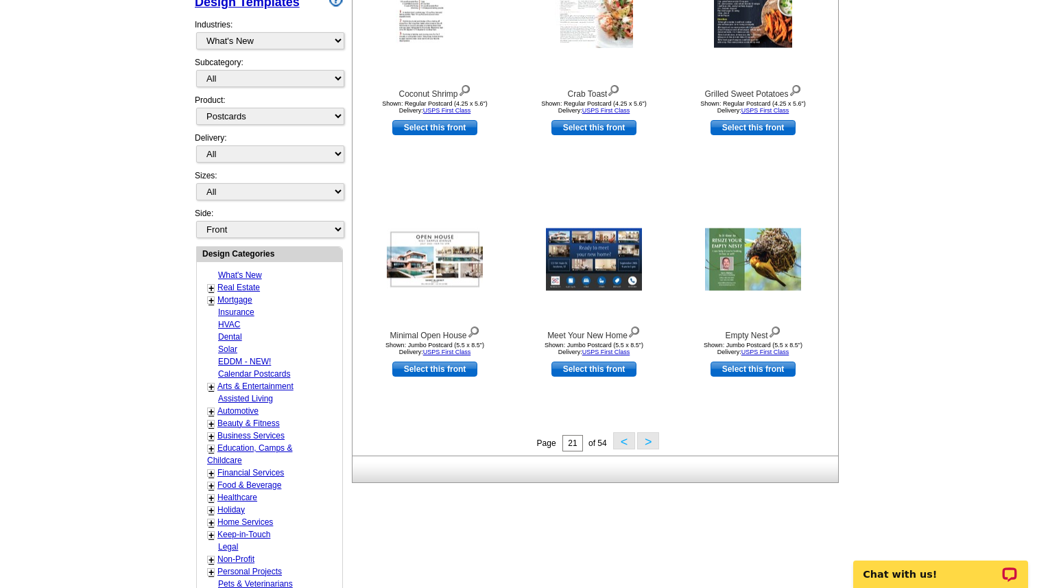
click at [655, 449] on button ">" at bounding box center [648, 440] width 22 height 17
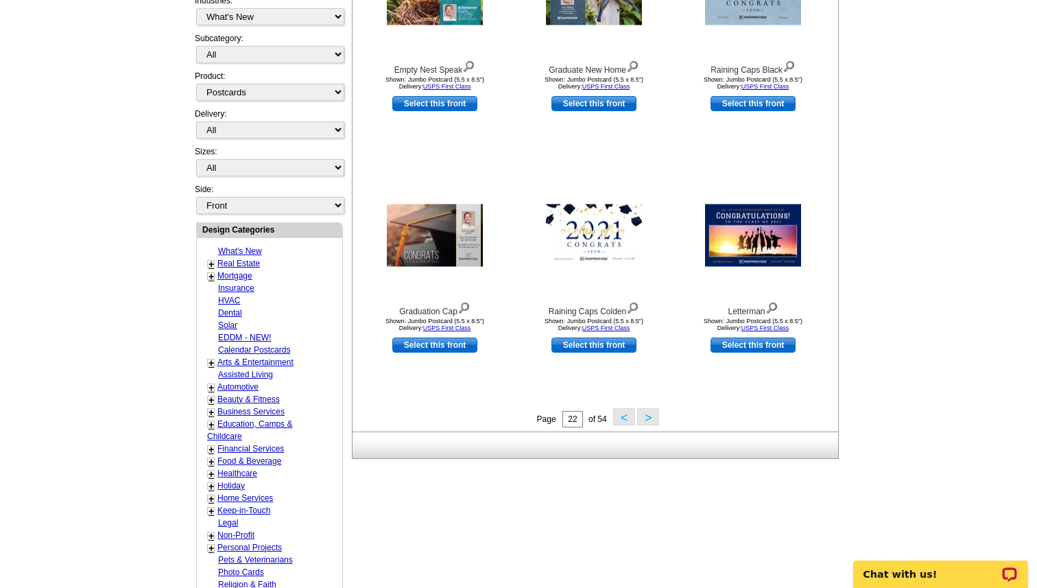
scroll to position [343, 0]
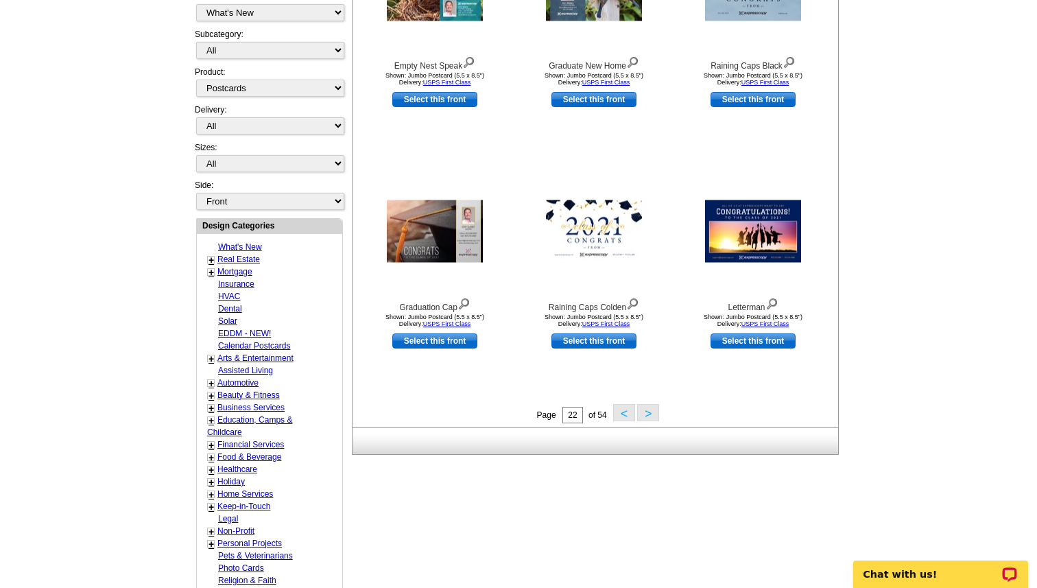
click at [649, 418] on button ">" at bounding box center [648, 412] width 22 height 17
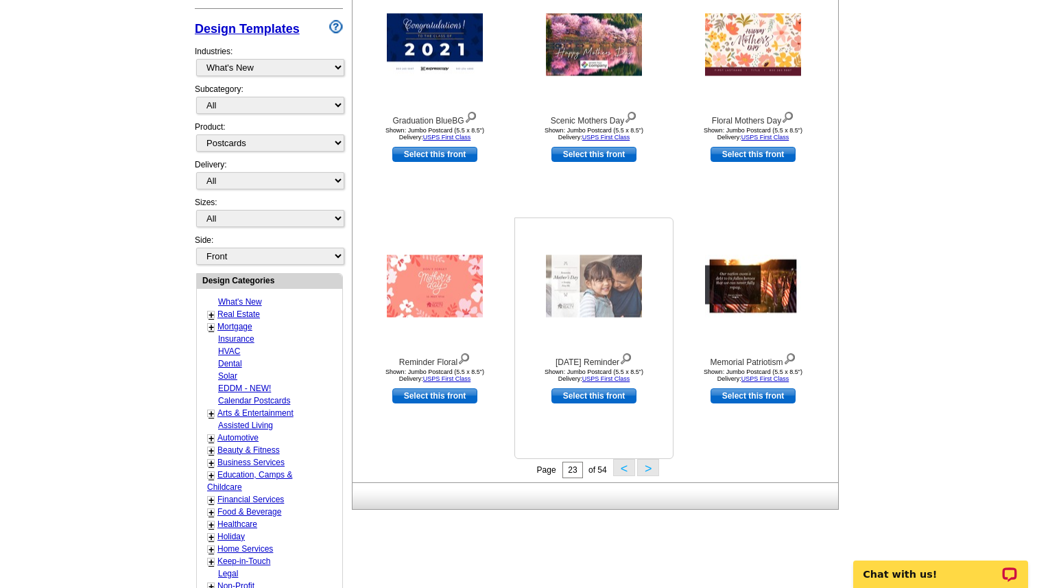
scroll to position [294, 0]
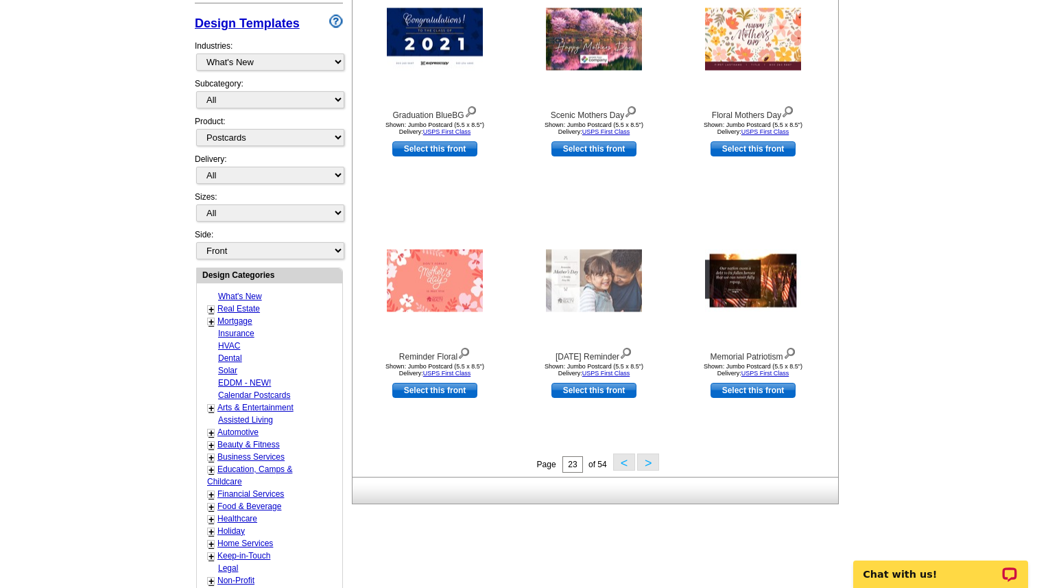
click at [655, 466] on button ">" at bounding box center [648, 461] width 22 height 17
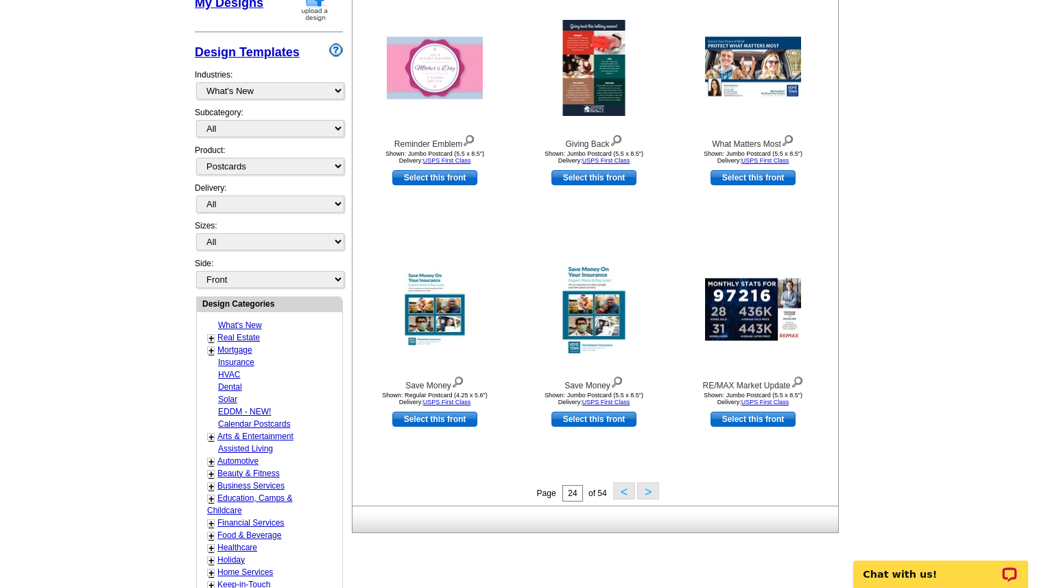
scroll to position [286, 0]
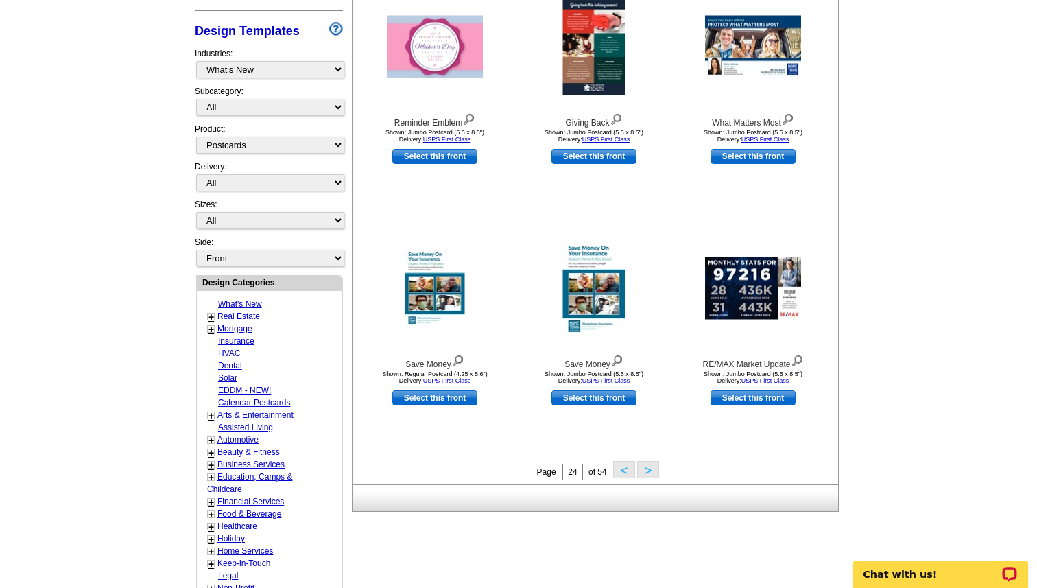
click at [646, 470] on button ">" at bounding box center [648, 469] width 22 height 17
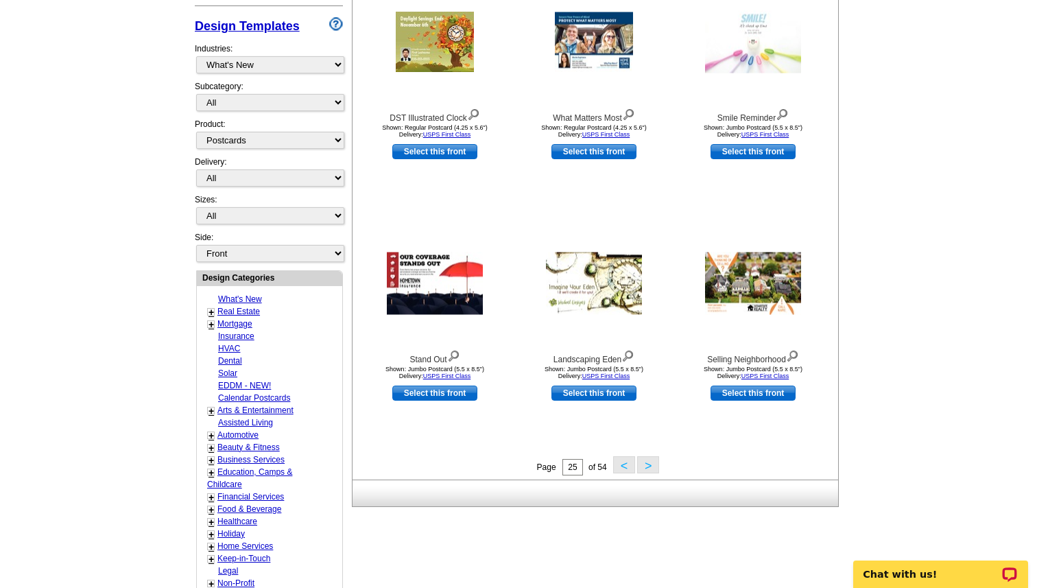
scroll to position [301, 0]
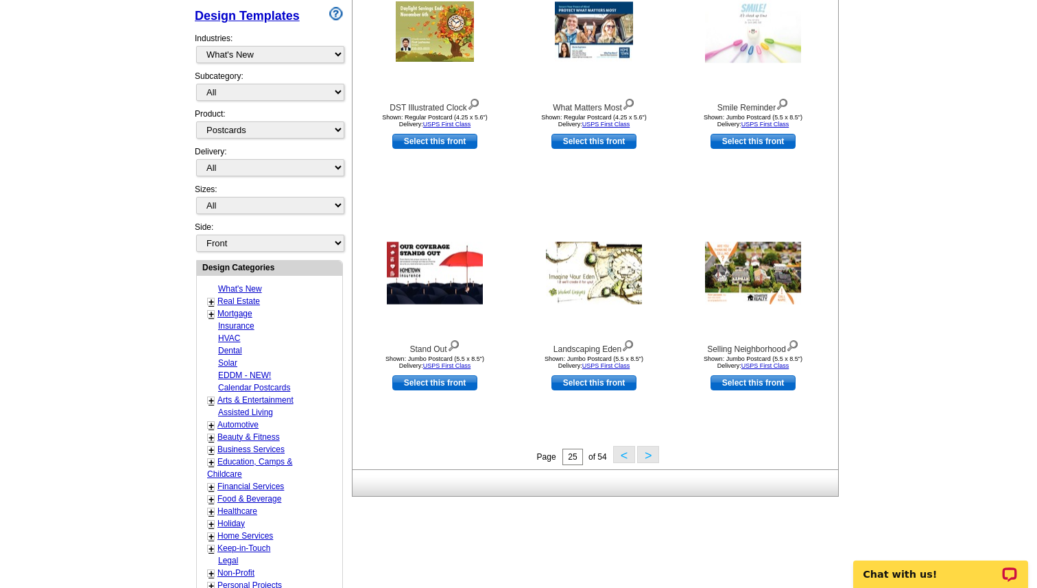
click at [649, 456] on button ">" at bounding box center [648, 454] width 22 height 17
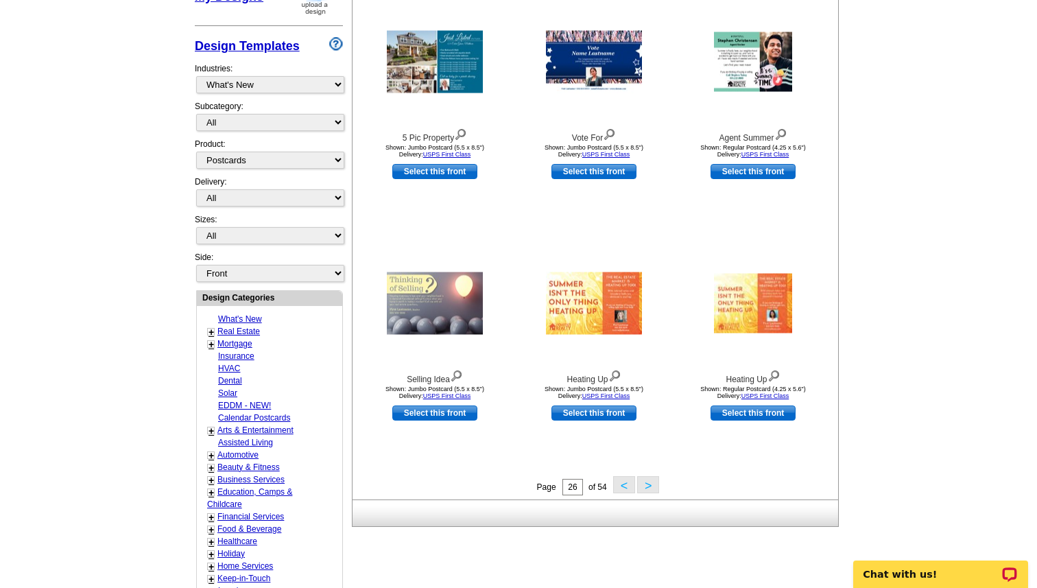
scroll to position [272, 0]
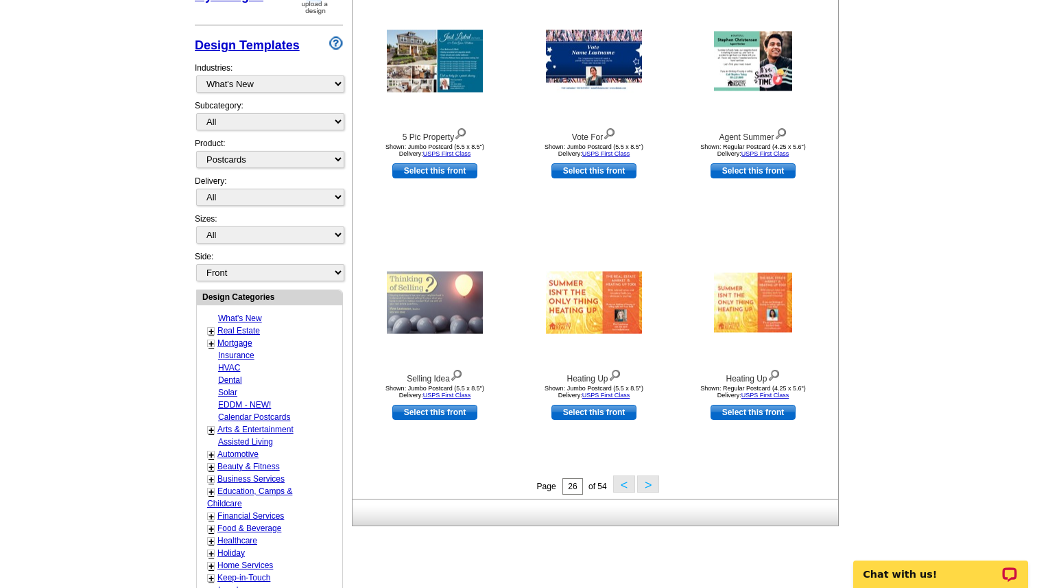
click at [649, 482] on button ">" at bounding box center [648, 483] width 22 height 17
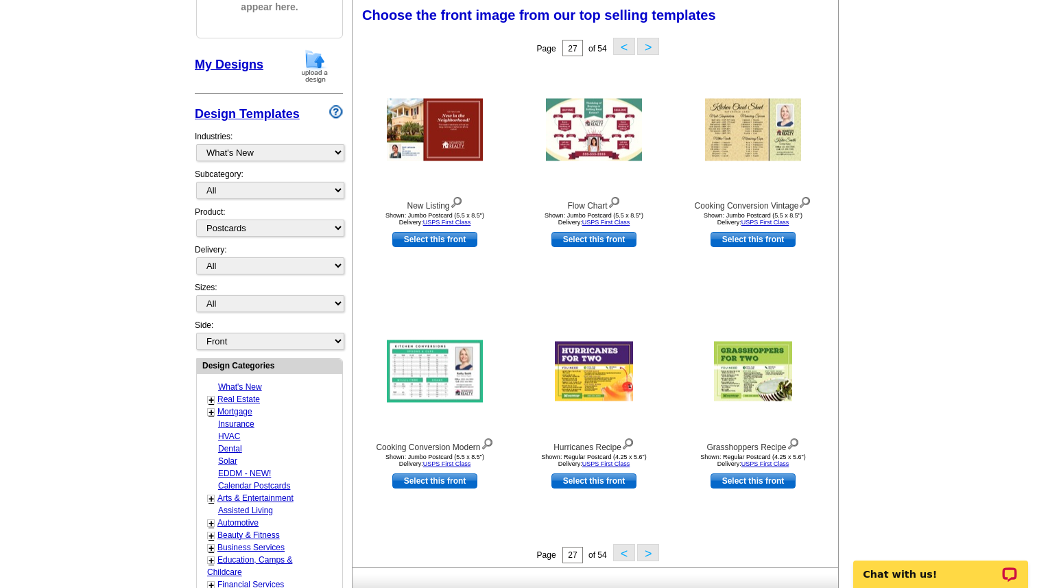
scroll to position [202, 0]
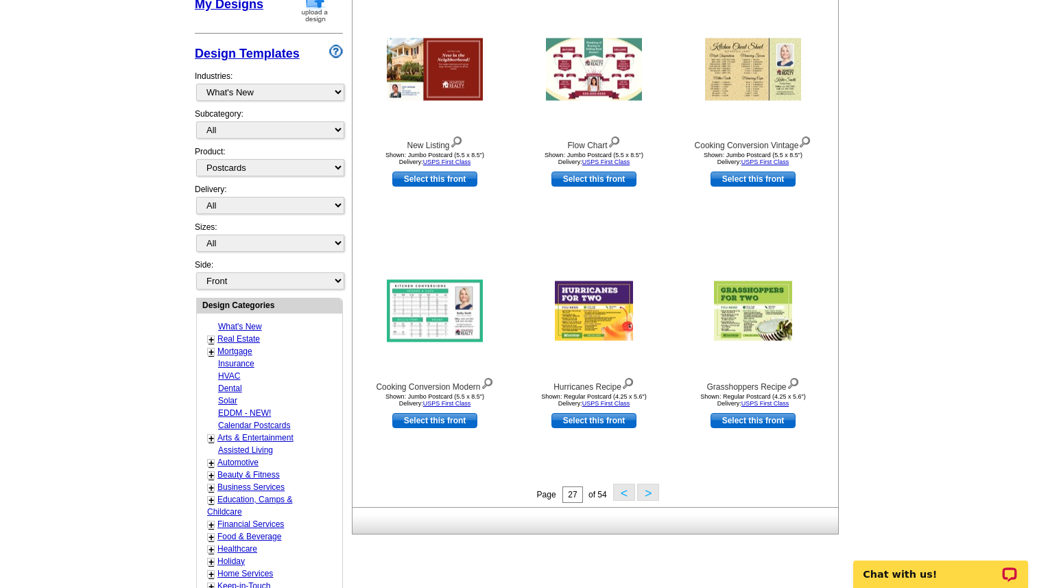
click at [651, 491] on button ">" at bounding box center [648, 491] width 22 height 17
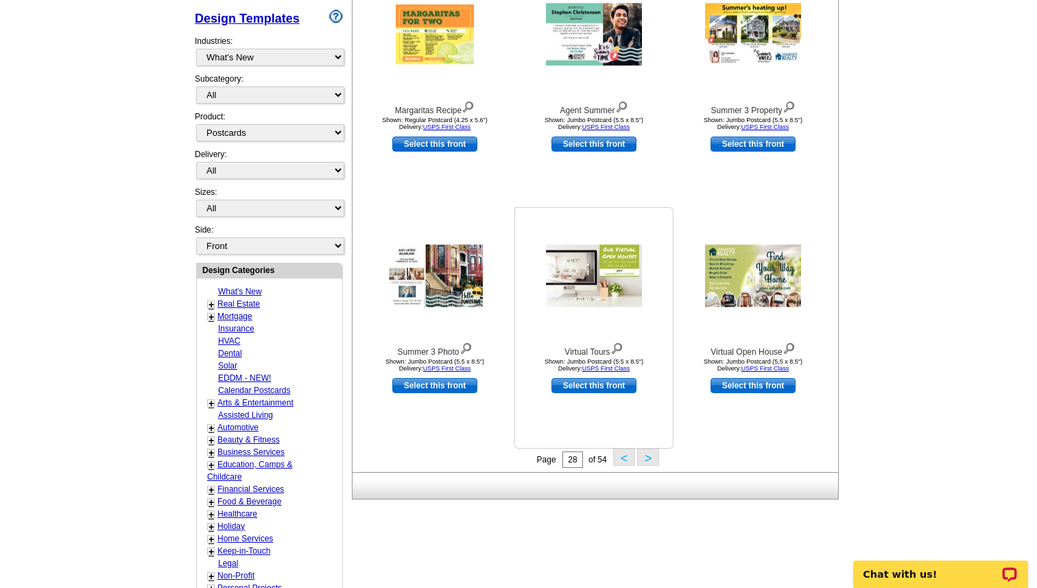
scroll to position [303, 0]
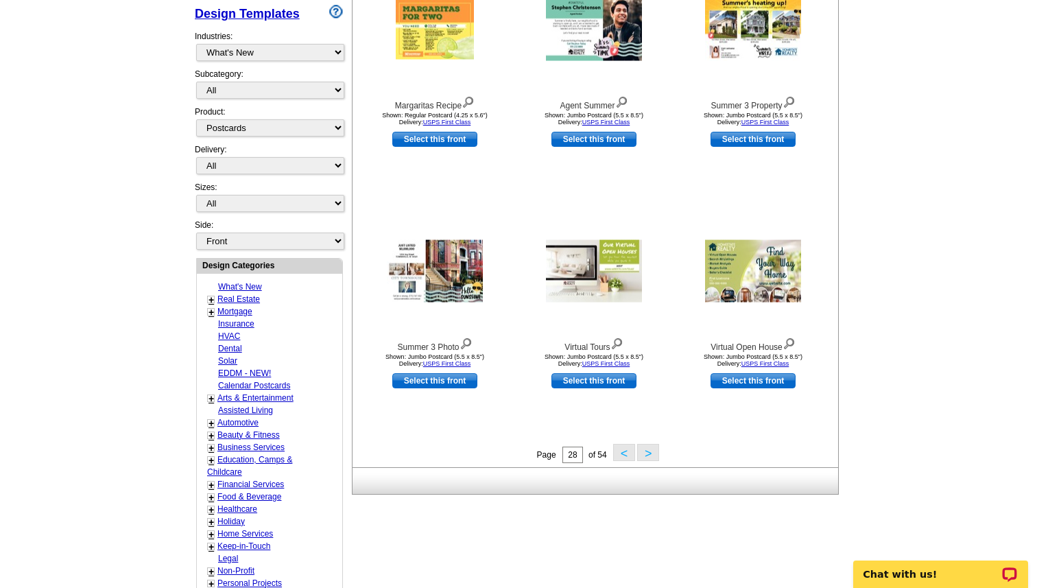
click at [649, 455] on button ">" at bounding box center [648, 452] width 22 height 17
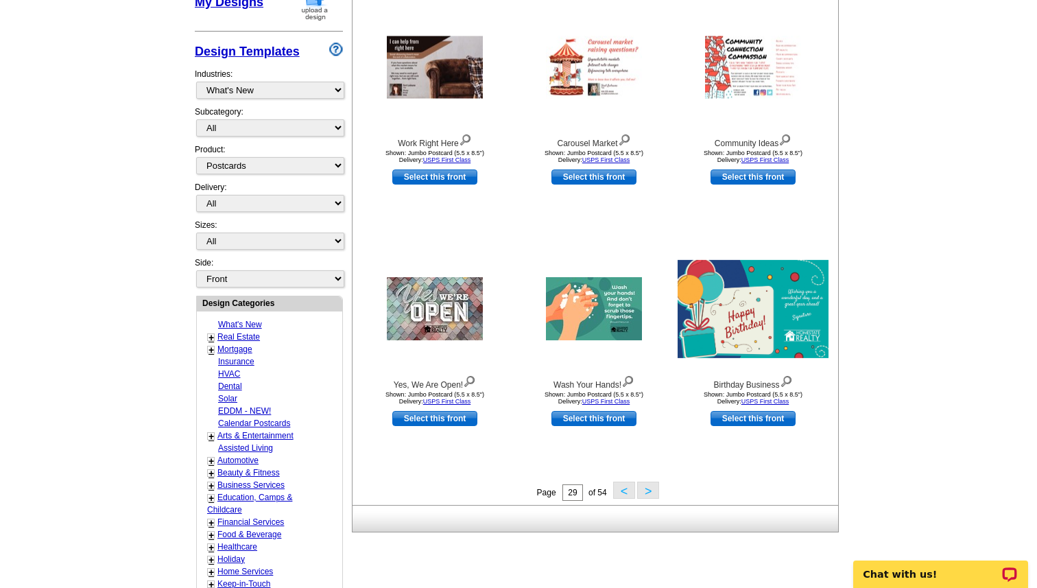
scroll to position [270, 0]
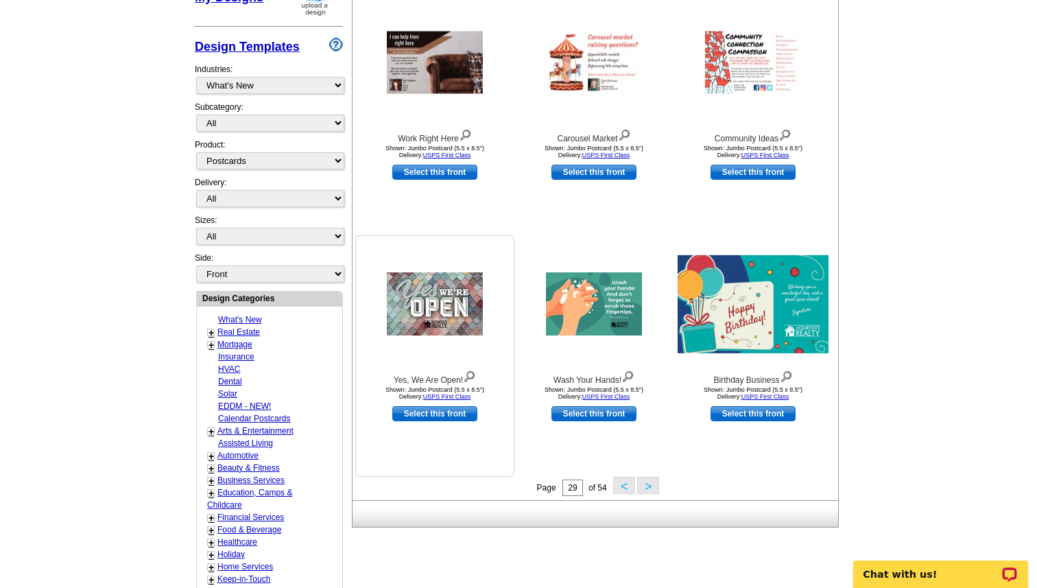
click at [440, 320] on img at bounding box center [435, 303] width 96 height 63
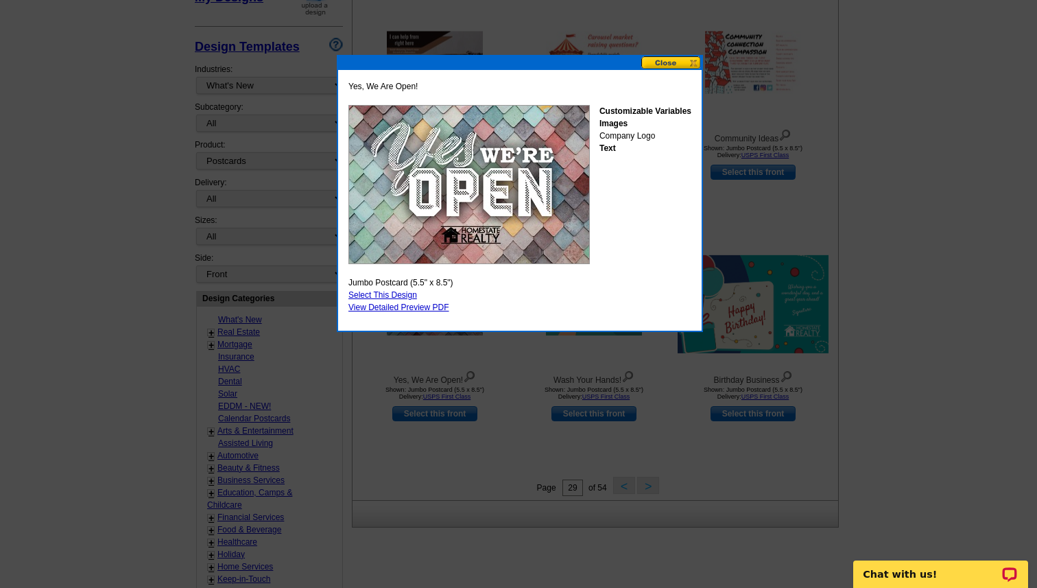
click at [674, 60] on button at bounding box center [671, 62] width 60 height 13
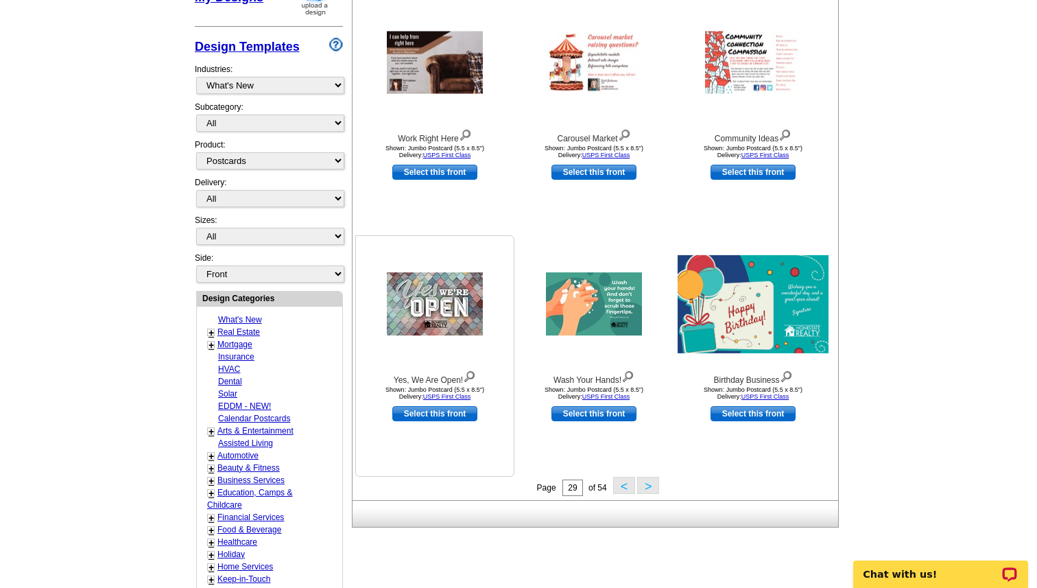
click at [454, 413] on link "Select this front" at bounding box center [434, 413] width 85 height 15
select select "2"
select select "back"
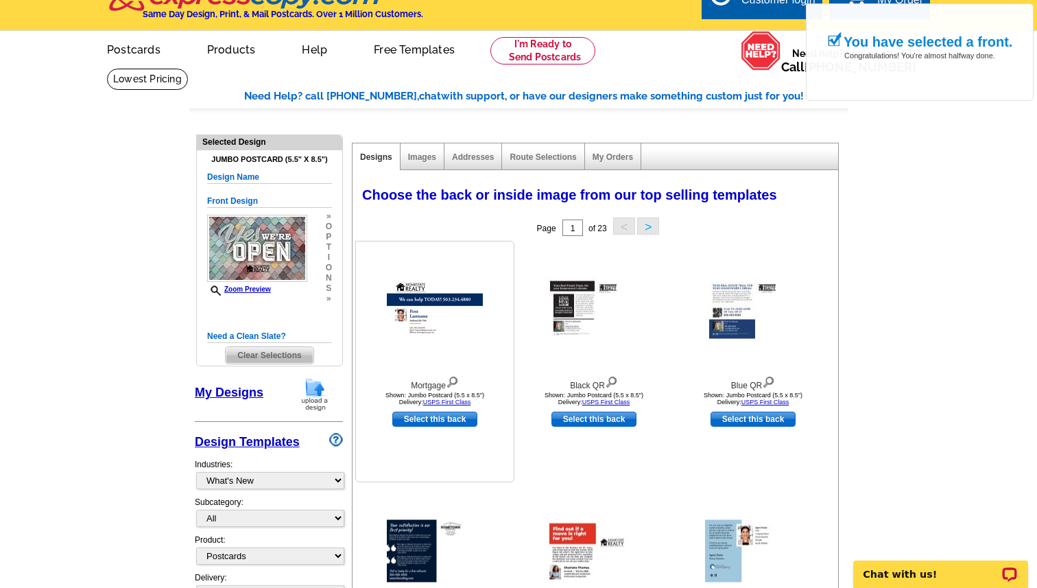
scroll to position [0, 0]
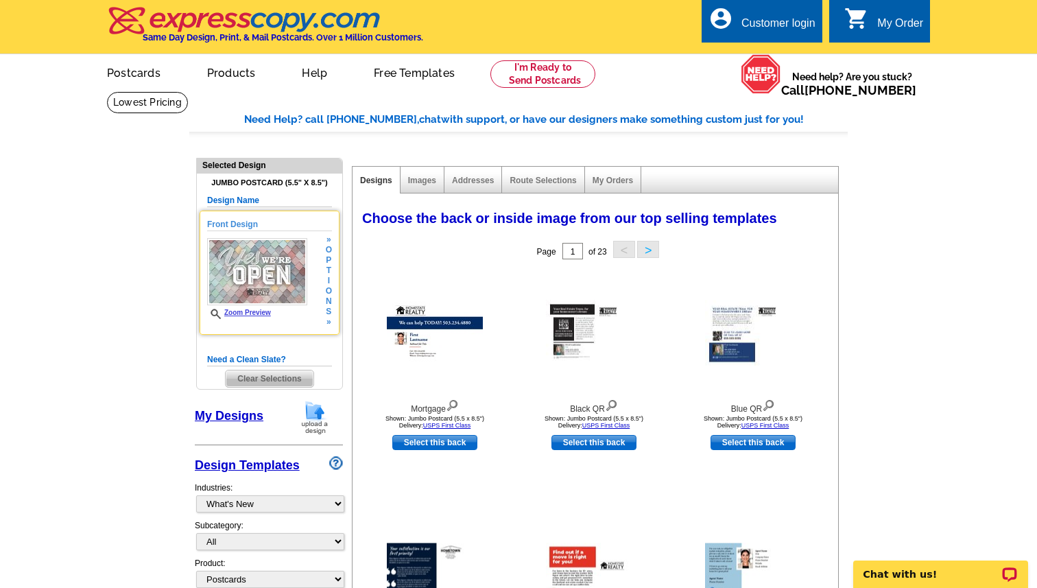
click at [283, 269] on img at bounding box center [257, 271] width 100 height 67
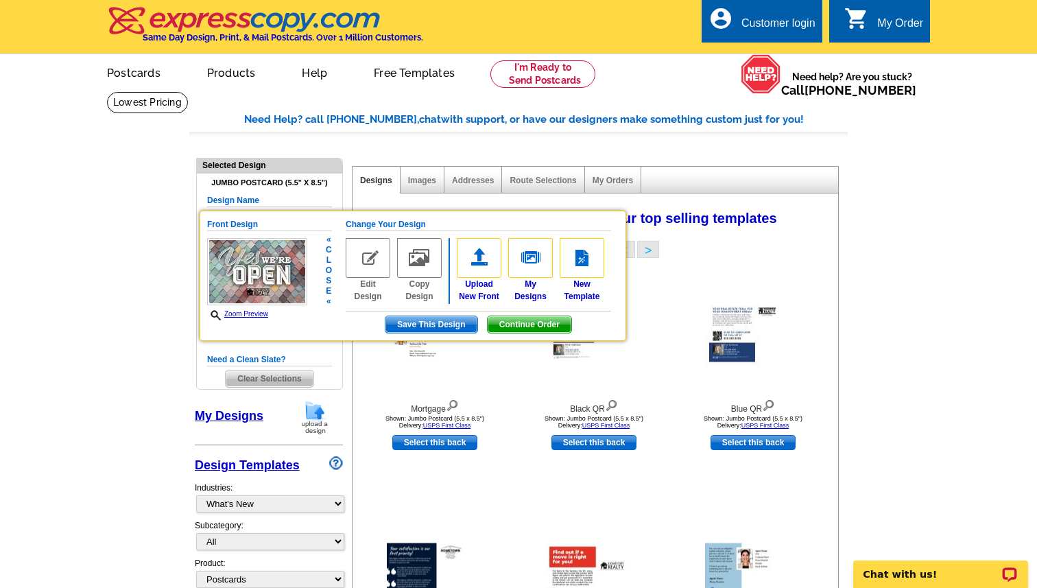
click at [369, 254] on img at bounding box center [368, 258] width 45 height 40
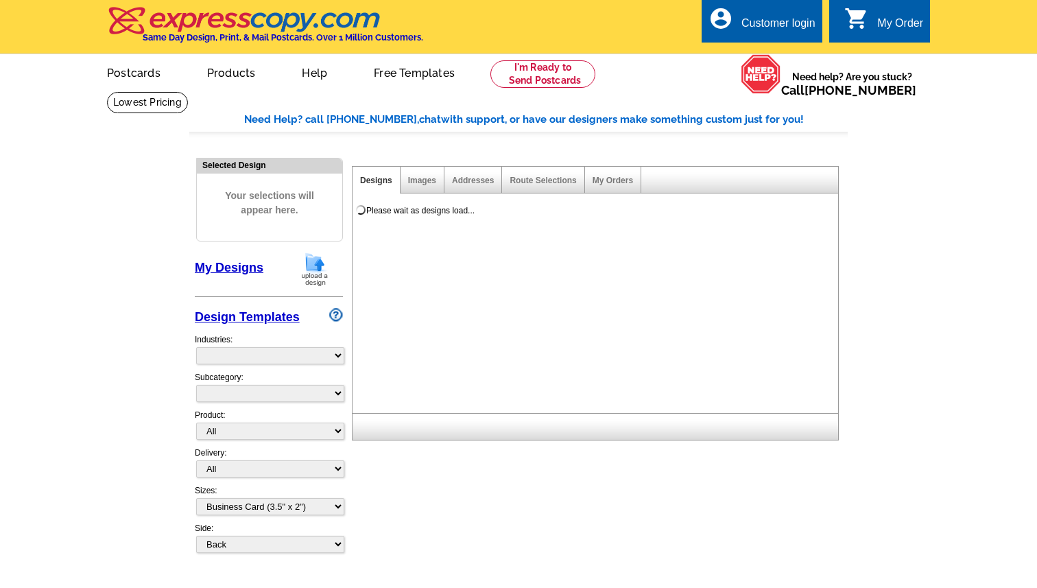
select select
select select "5"
select select "back"
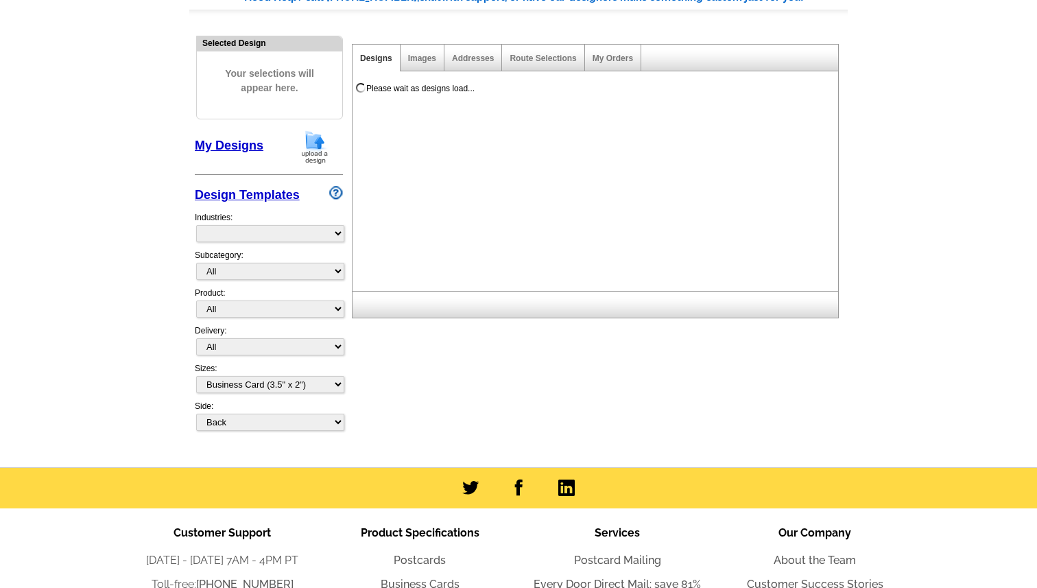
scroll to position [121, 0]
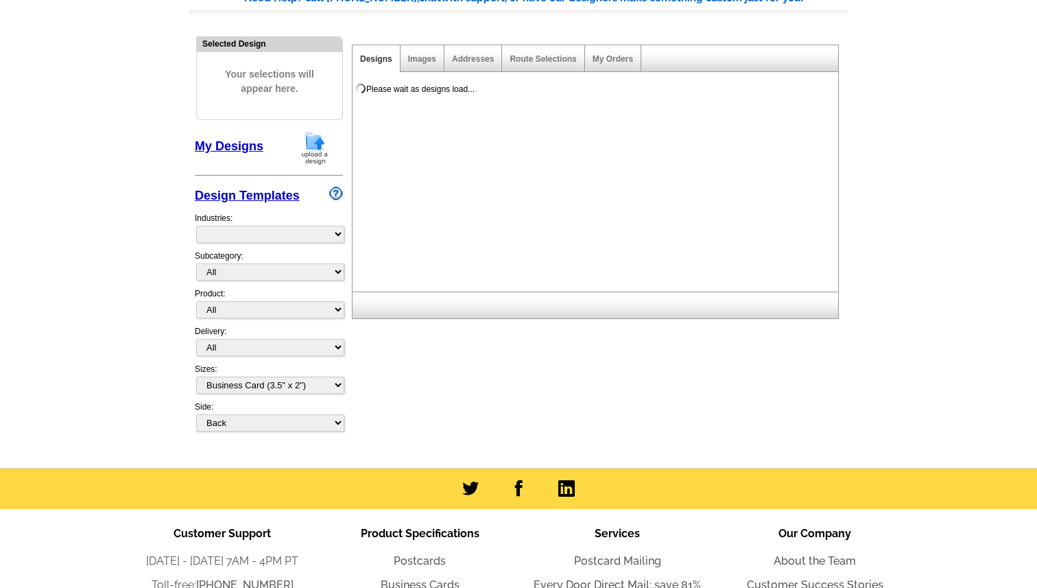
select select "785"
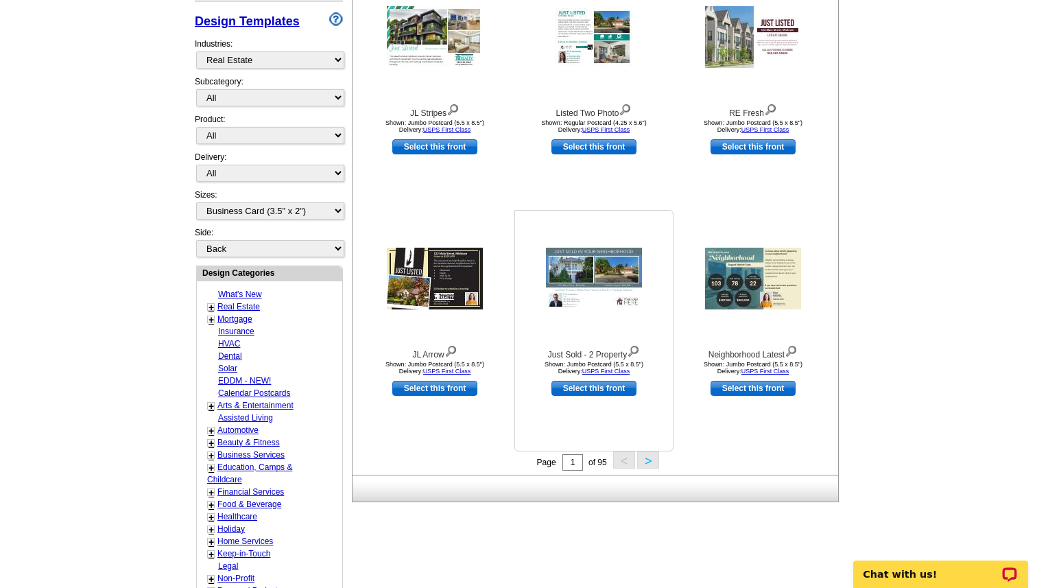
scroll to position [306, 0]
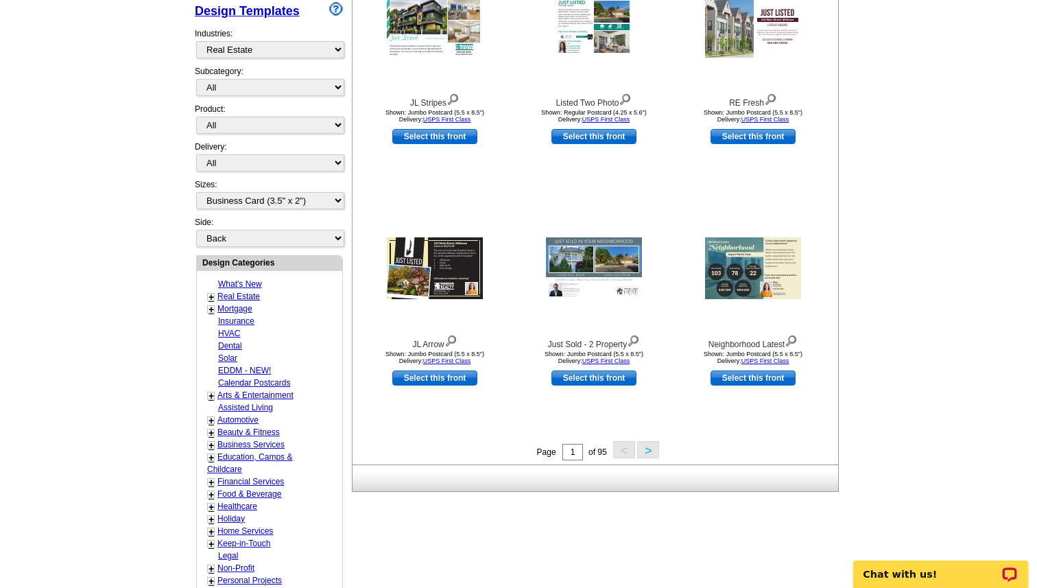
click at [654, 453] on button ">" at bounding box center [648, 449] width 22 height 17
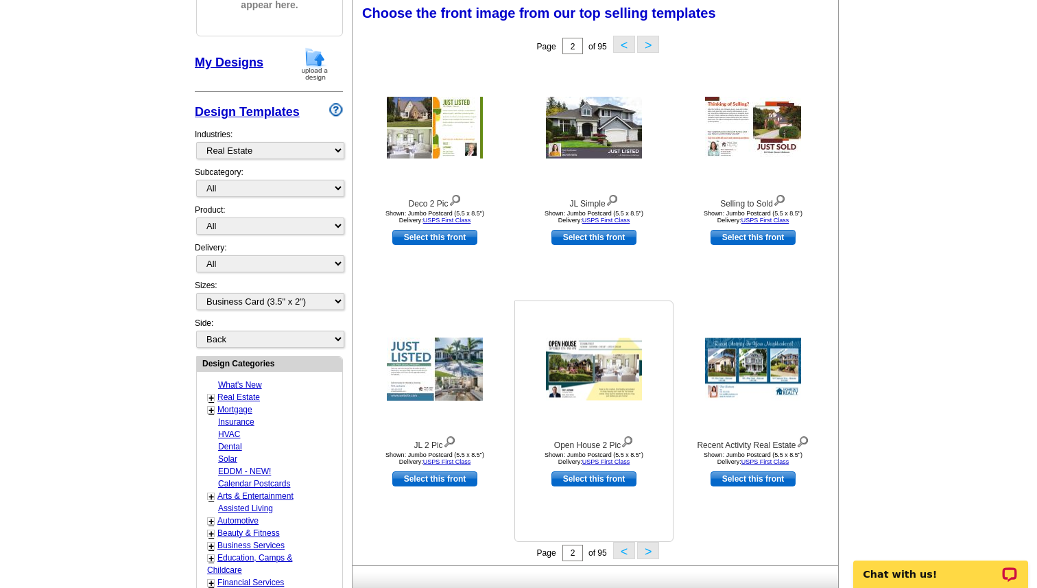
scroll to position [202, 0]
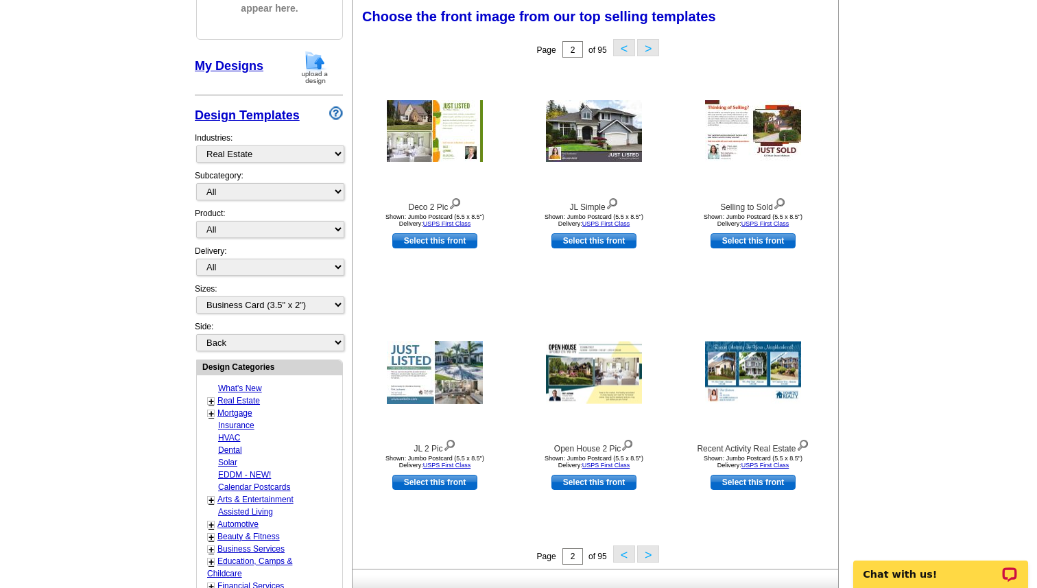
click at [647, 559] on button ">" at bounding box center [648, 553] width 22 height 17
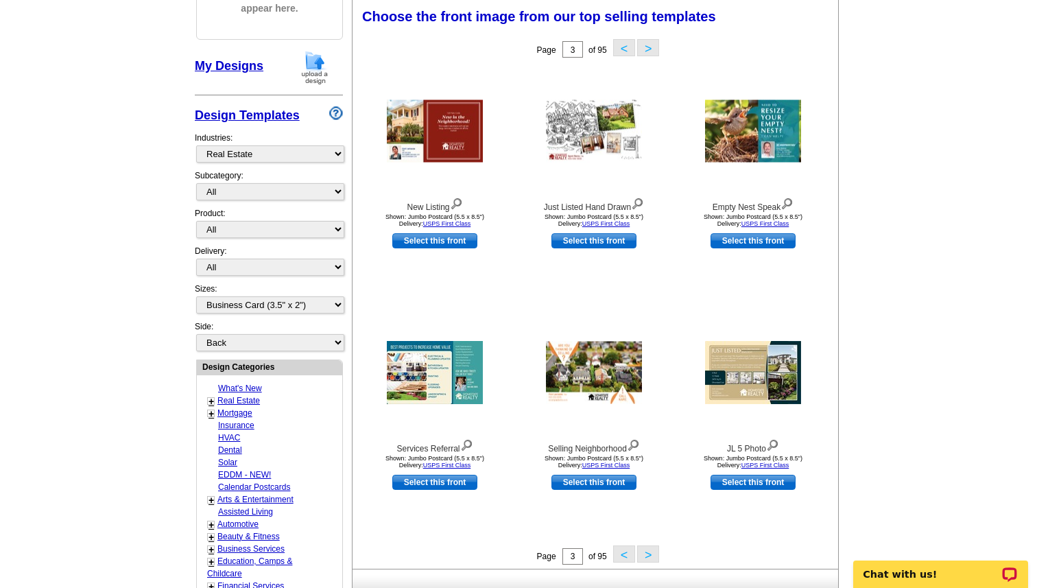
click at [651, 558] on button ">" at bounding box center [648, 553] width 22 height 17
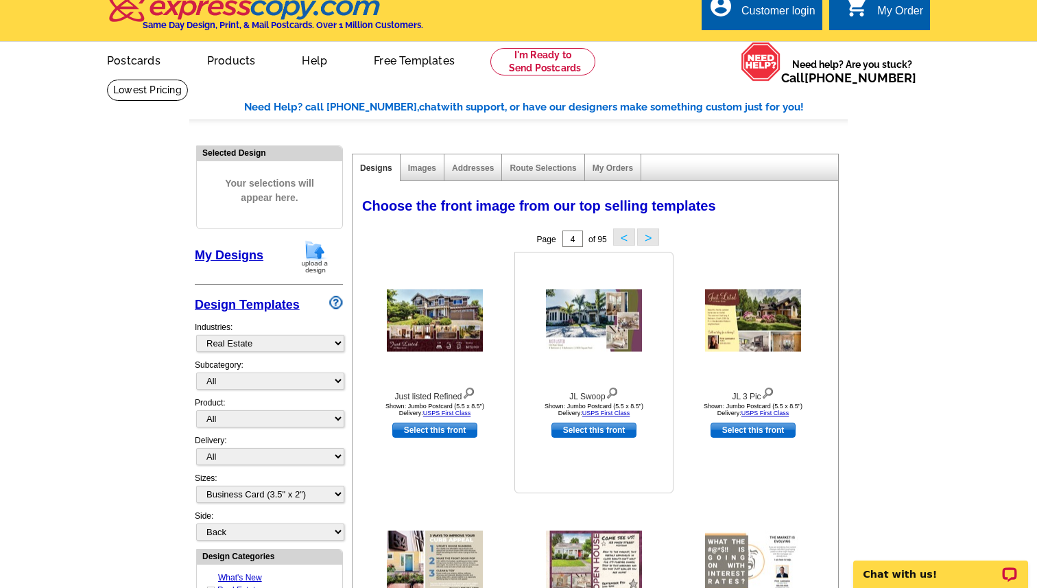
scroll to position [0, 0]
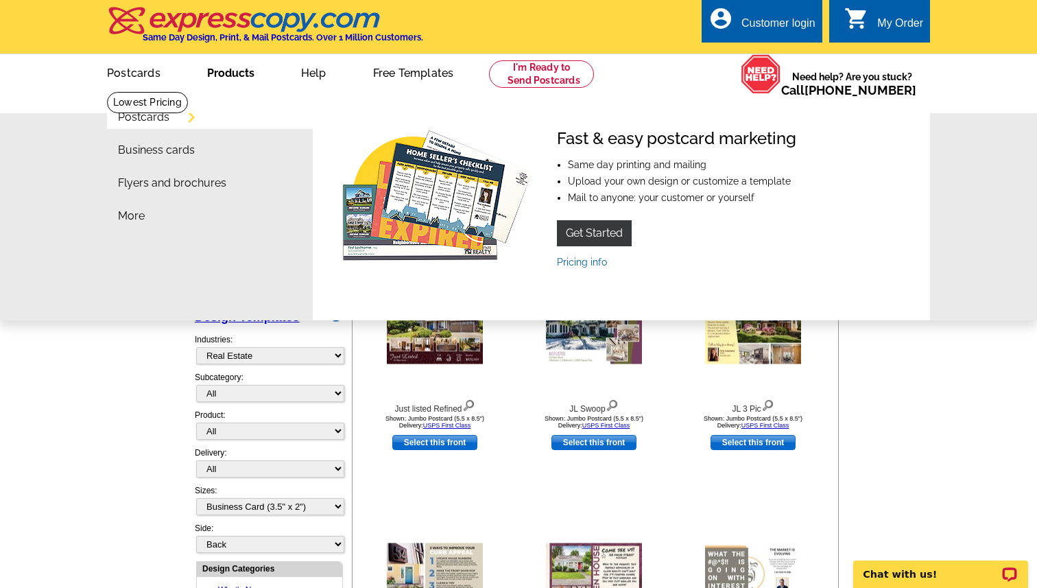
click at [156, 115] on link "Postcards" at bounding box center [143, 117] width 51 height 11
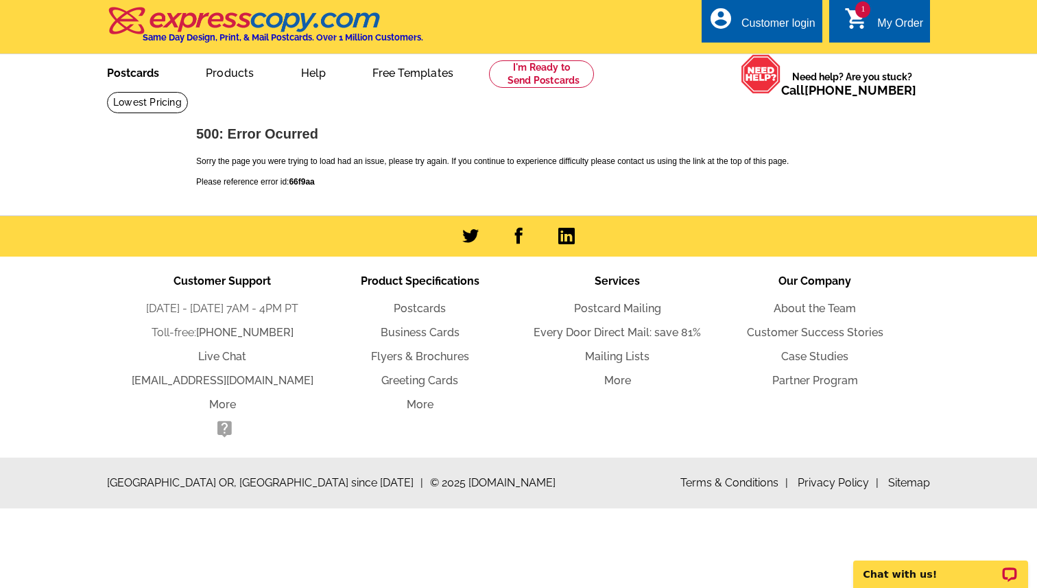
click at [155, 70] on link "Postcards" at bounding box center [133, 72] width 96 height 32
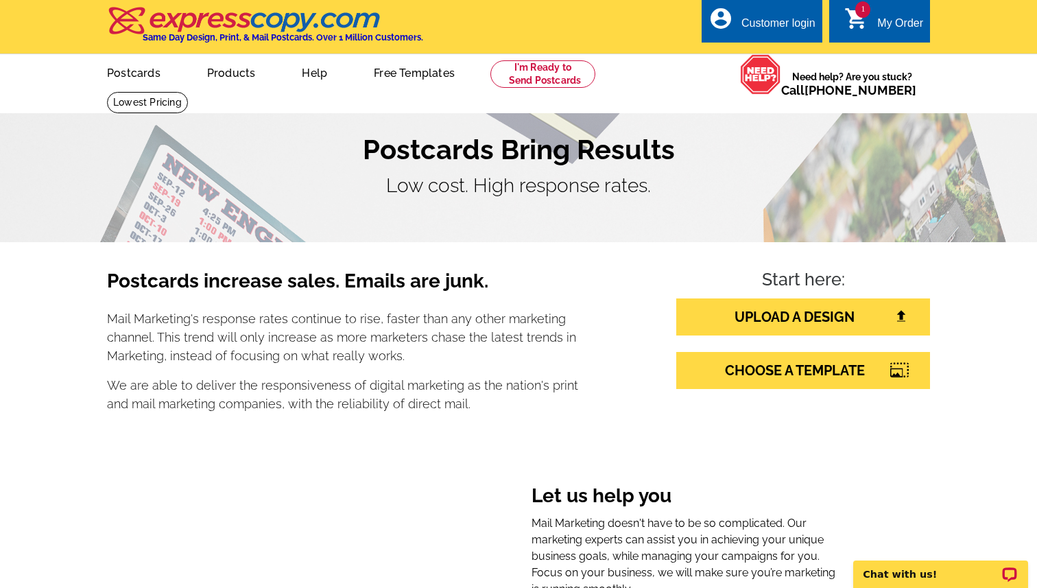
click at [859, 17] on icon "shopping_cart" at bounding box center [856, 18] width 25 height 25
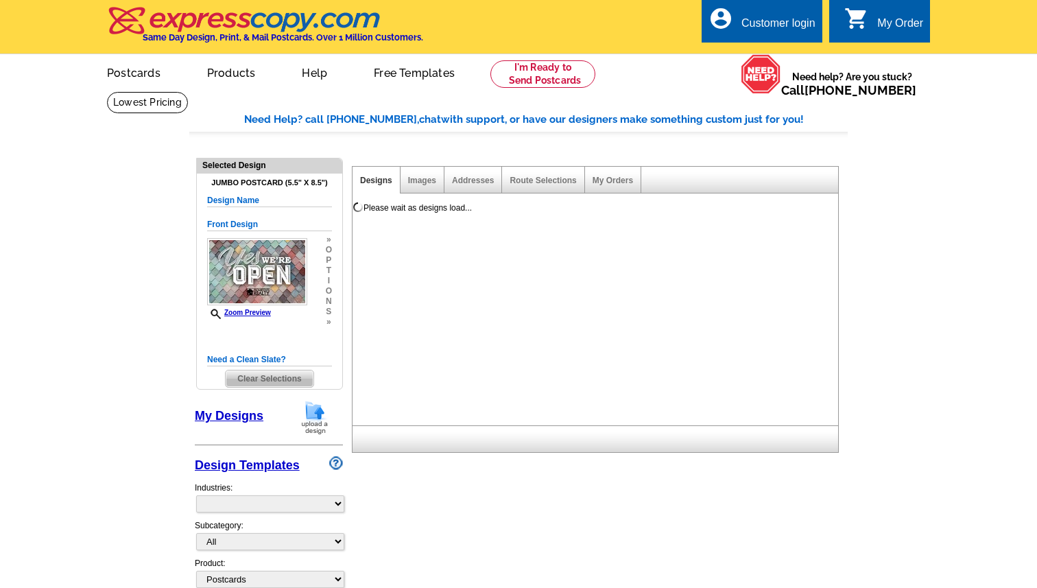
select select "1"
select select "2"
select select "back"
select select "785"
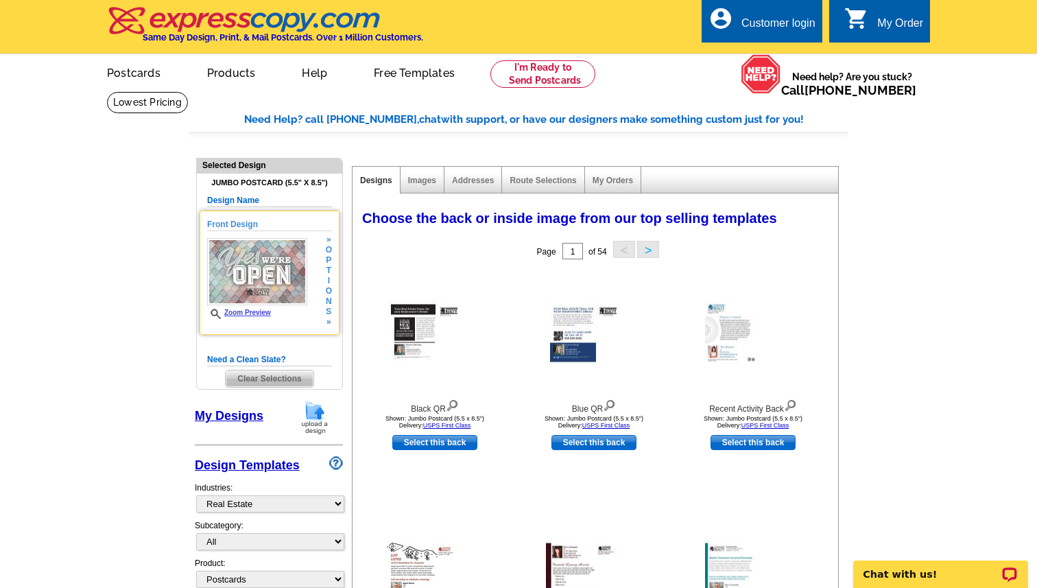
click at [279, 283] on img at bounding box center [257, 271] width 100 height 67
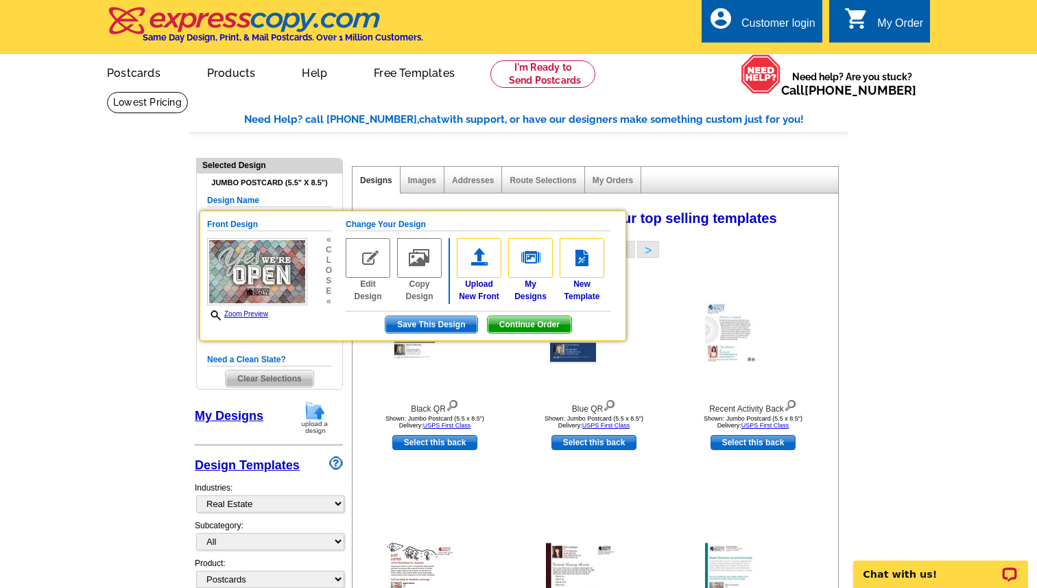
click at [311, 361] on h5 "Need a Clean Slate?" at bounding box center [269, 359] width 125 height 13
click at [374, 261] on img at bounding box center [368, 258] width 45 height 40
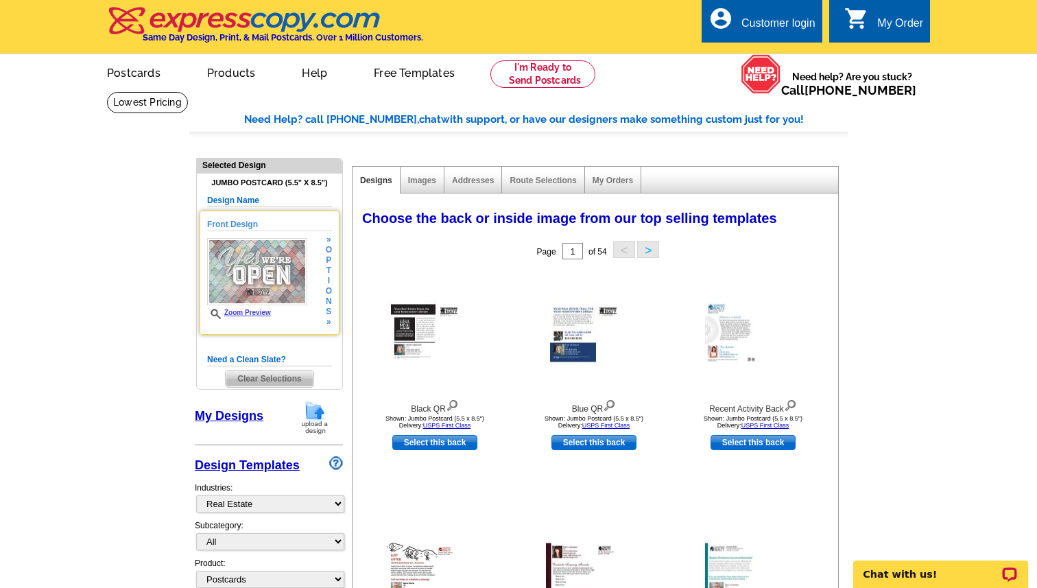
click at [246, 228] on h5 "Front Design" at bounding box center [269, 224] width 125 height 13
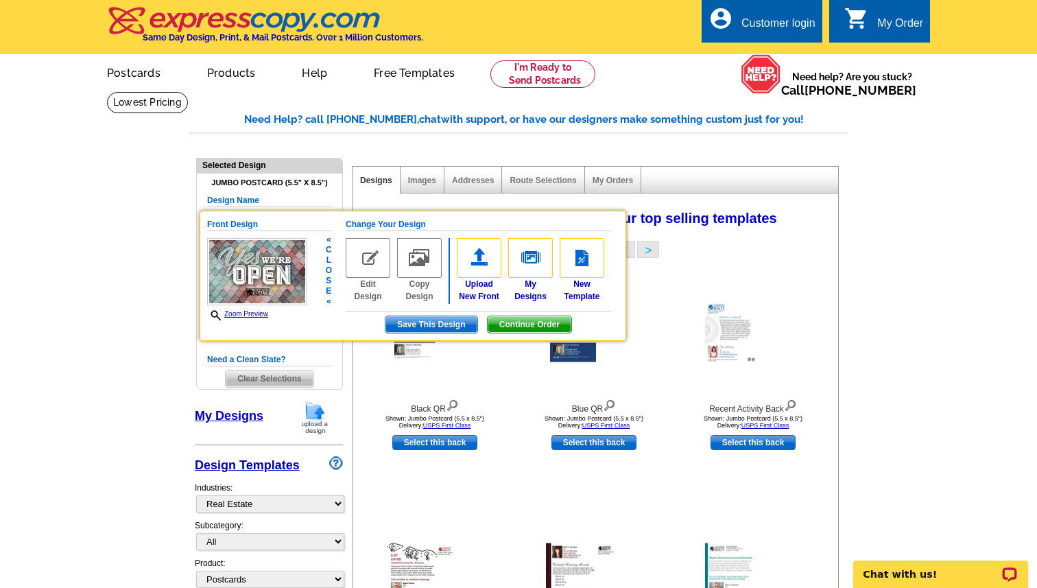
click at [365, 252] on img at bounding box center [368, 258] width 45 height 40
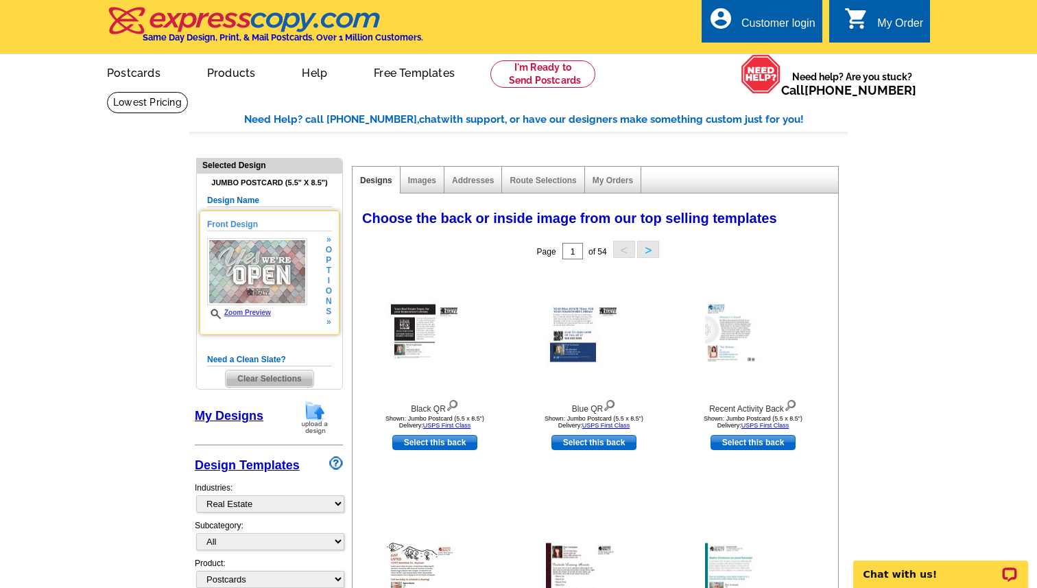
click at [278, 304] on img at bounding box center [257, 271] width 100 height 67
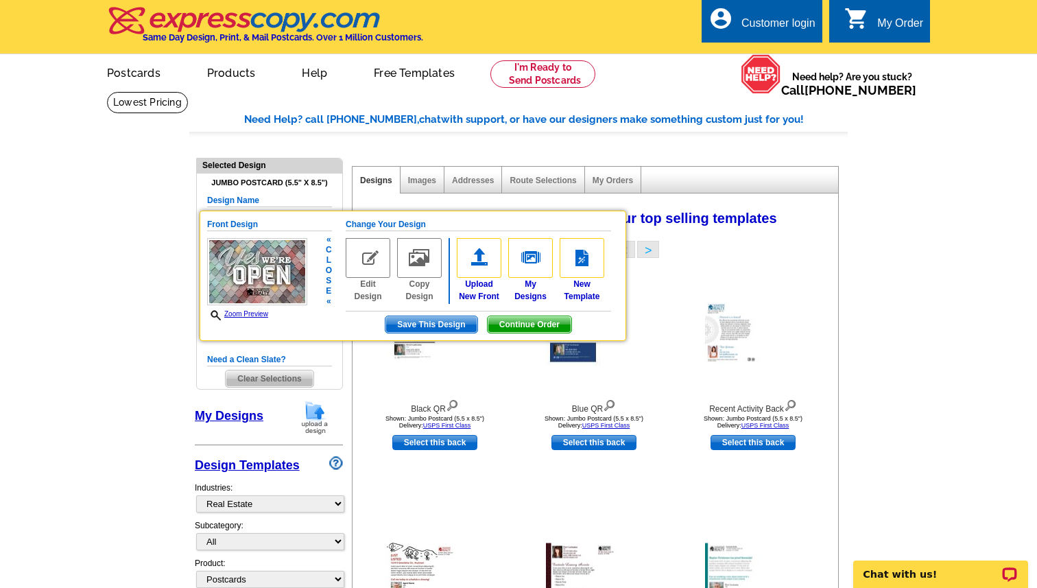
click at [523, 323] on span "Continue Order" at bounding box center [530, 324] width 84 height 16
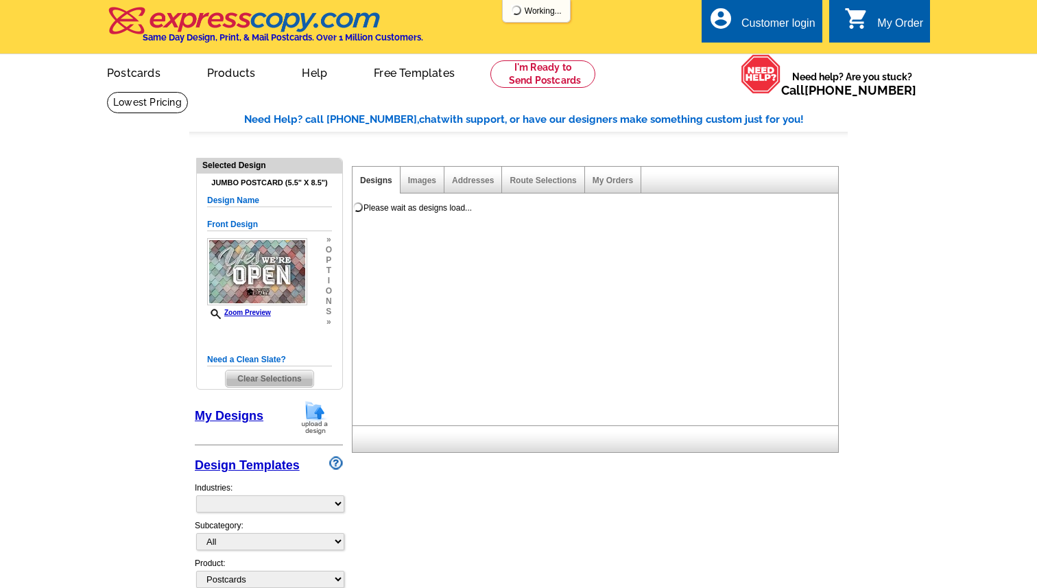
select select "1"
select select "2"
select select "back"
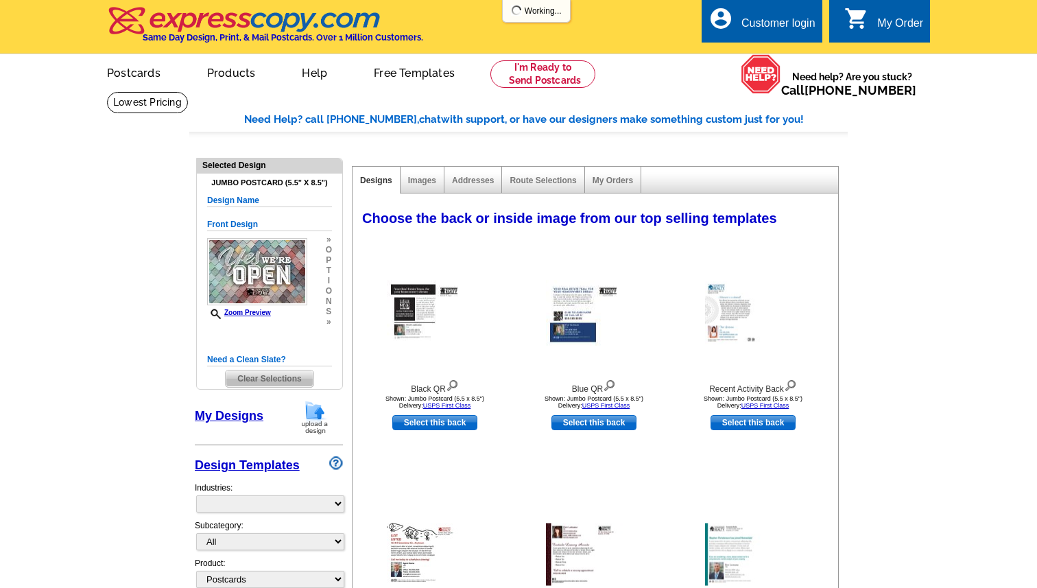
select select "785"
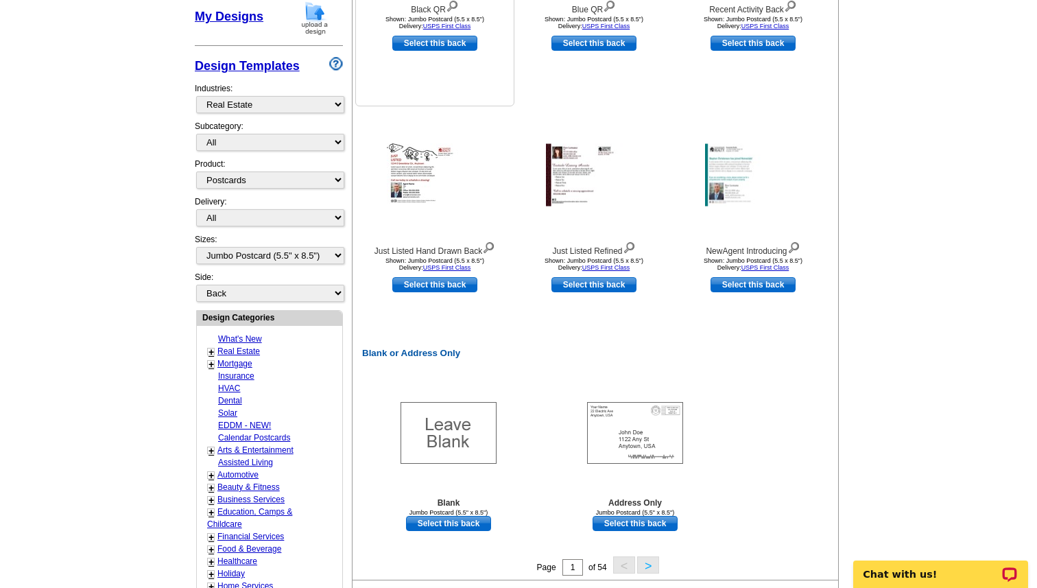
scroll to position [405, 0]
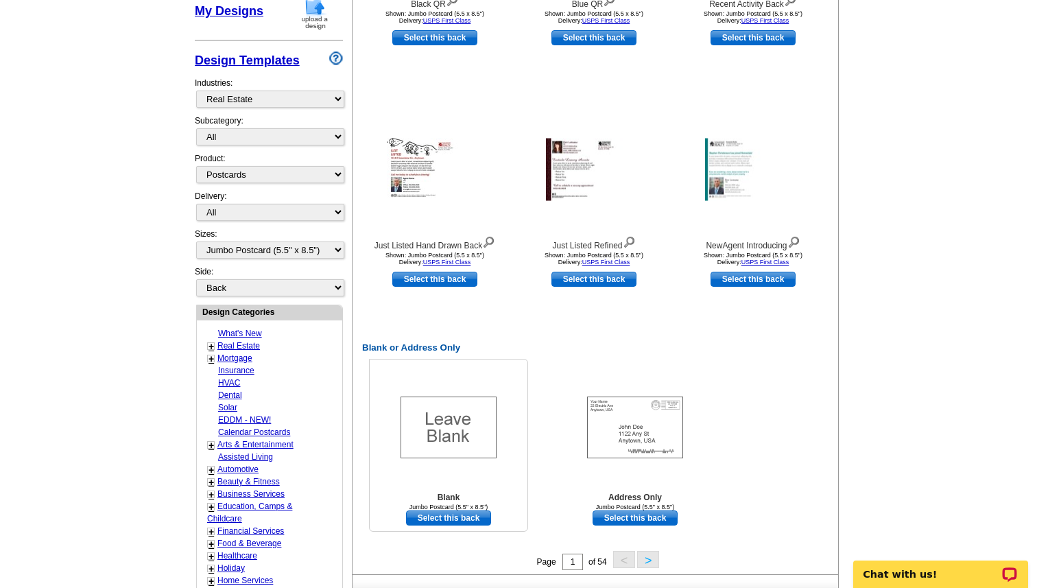
click at [455, 405] on img at bounding box center [448, 427] width 96 height 62
click at [638, 438] on img at bounding box center [635, 427] width 96 height 62
click at [658, 516] on link "Select this back" at bounding box center [635, 517] width 85 height 15
select select "front"
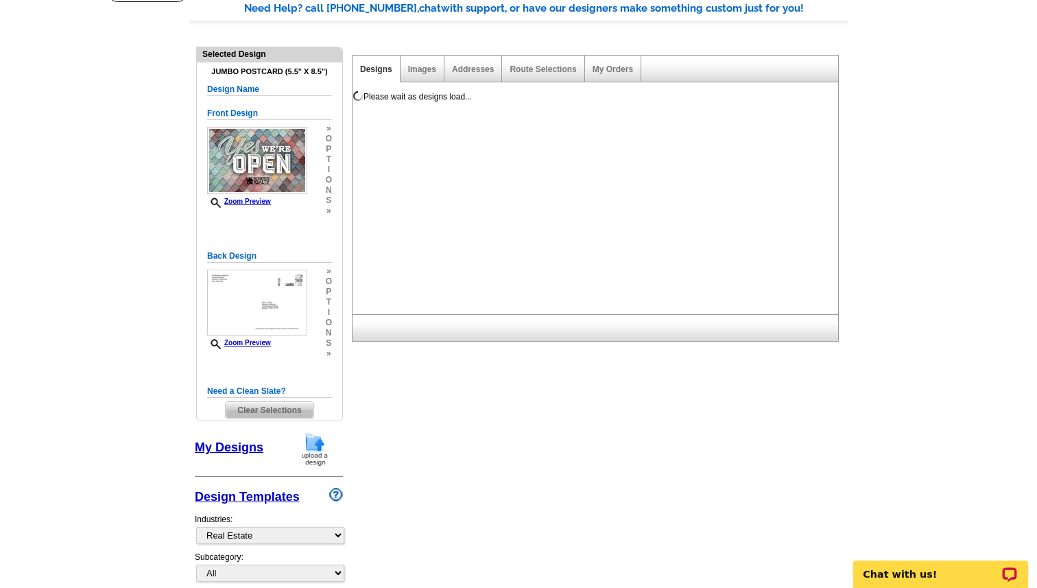
scroll to position [0, 0]
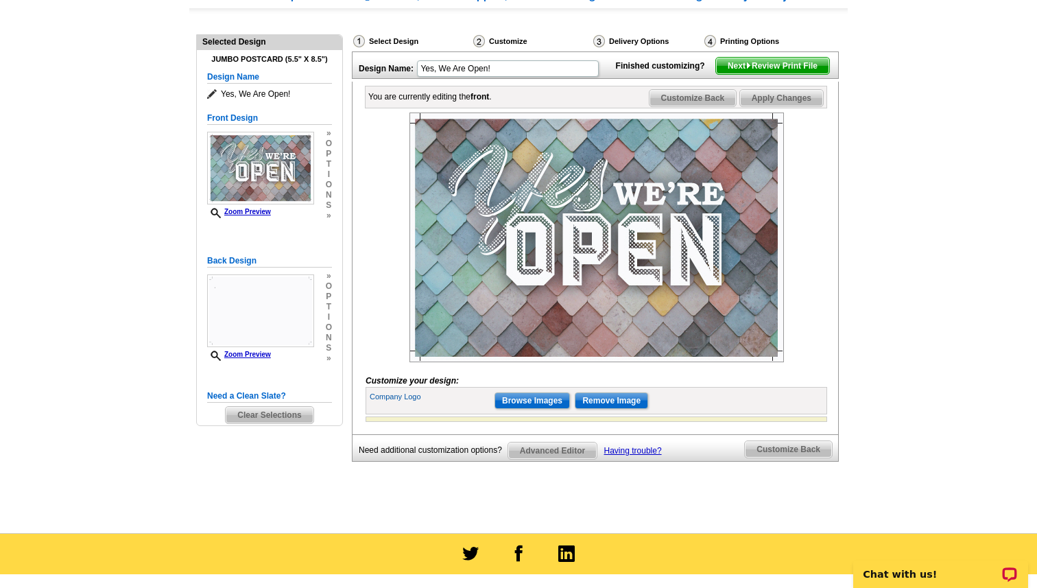
scroll to position [141, 0]
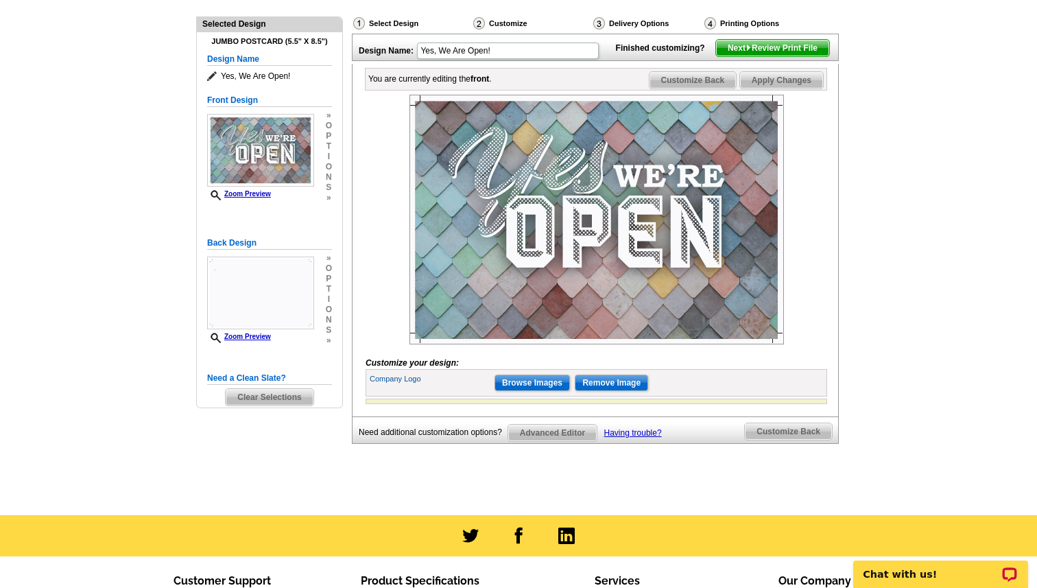
click at [679, 245] on img at bounding box center [596, 220] width 374 height 250
click at [573, 199] on img at bounding box center [596, 220] width 374 height 250
click at [560, 201] on img at bounding box center [596, 220] width 374 height 250
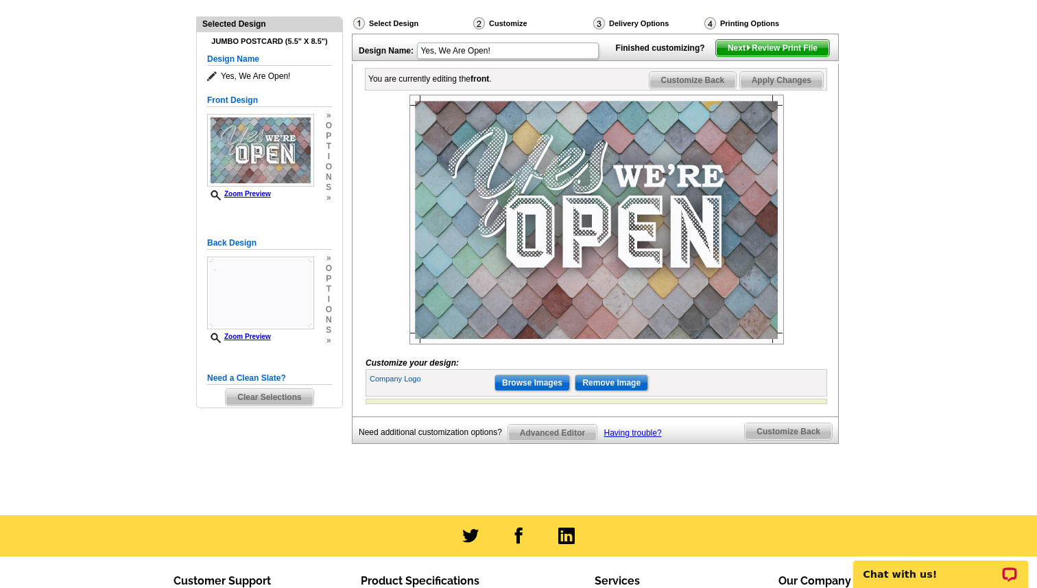
scroll to position [114, 0]
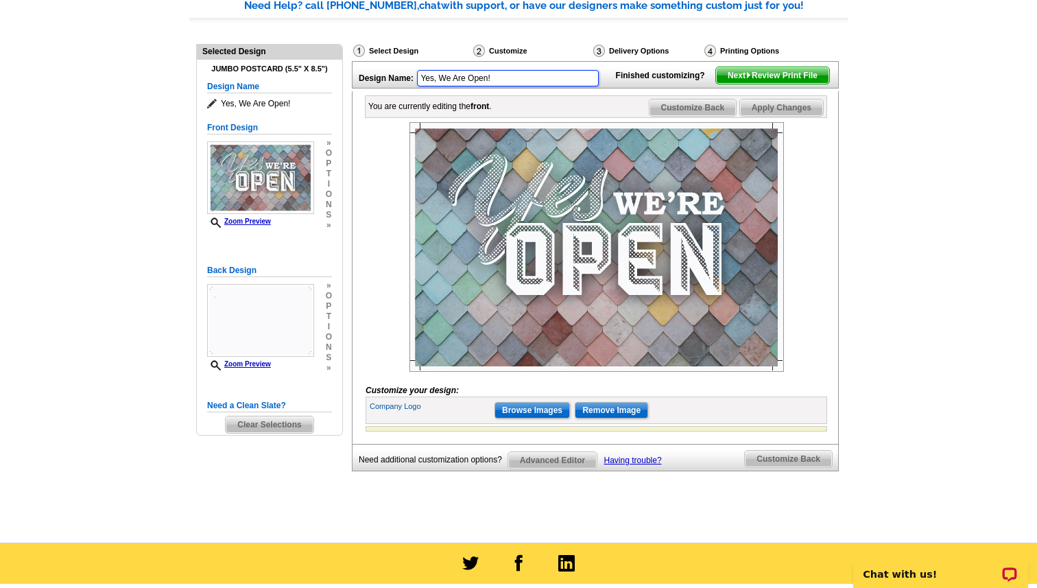
click at [498, 84] on input "Yes, We Are Open!" at bounding box center [508, 78] width 182 height 16
type input "Y"
type input "Coming This Fall!"
click at [411, 412] on label "Company Logo" at bounding box center [431, 406] width 123 height 12
click at [407, 412] on label "Company Logo" at bounding box center [431, 406] width 123 height 12
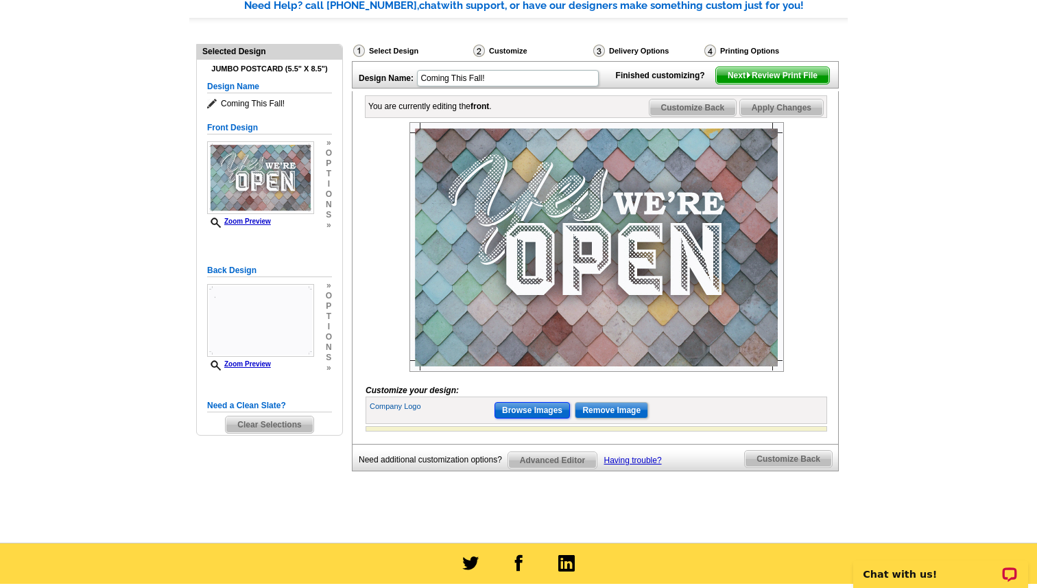
click at [550, 418] on input "Browse Images" at bounding box center [531, 410] width 75 height 16
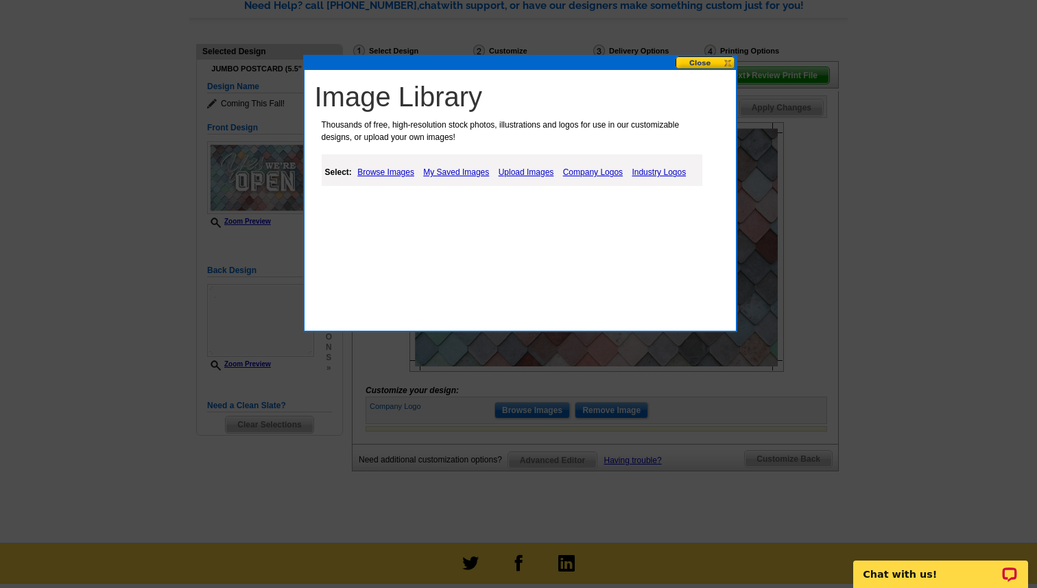
click at [523, 169] on link "Upload Images" at bounding box center [526, 172] width 62 height 16
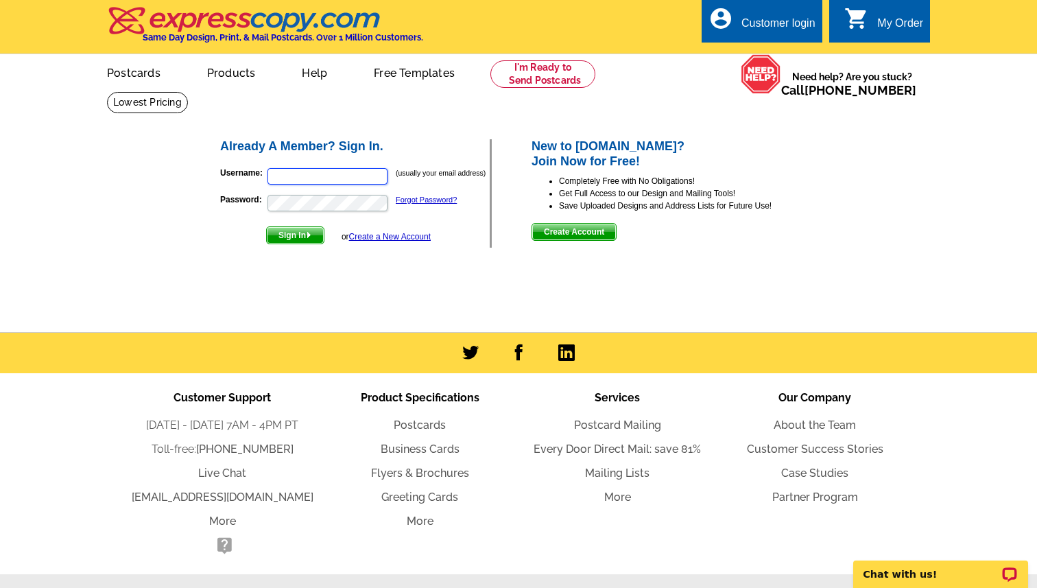
click at [370, 174] on input "Username:" at bounding box center [327, 176] width 120 height 16
type input "[EMAIL_ADDRESS][DOMAIN_NAME]"
click at [266, 226] on button "Sign In" at bounding box center [295, 235] width 58 height 18
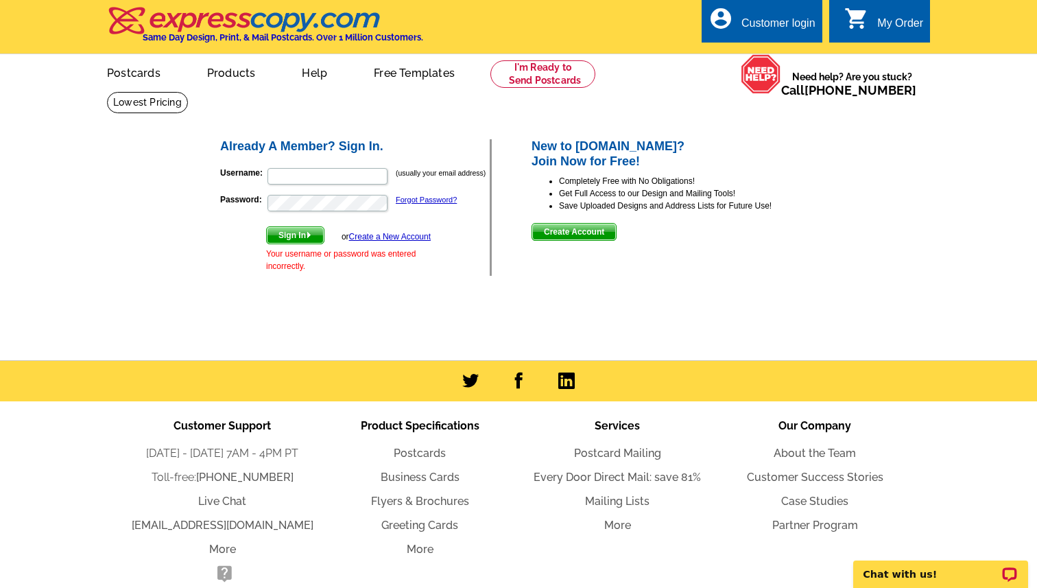
click at [529, 316] on div "Already A Member? Sign In. Username: (usually your email address) Password: For…" at bounding box center [518, 219] width 658 height 256
click at [403, 235] on link "Create a New Account" at bounding box center [390, 237] width 82 height 10
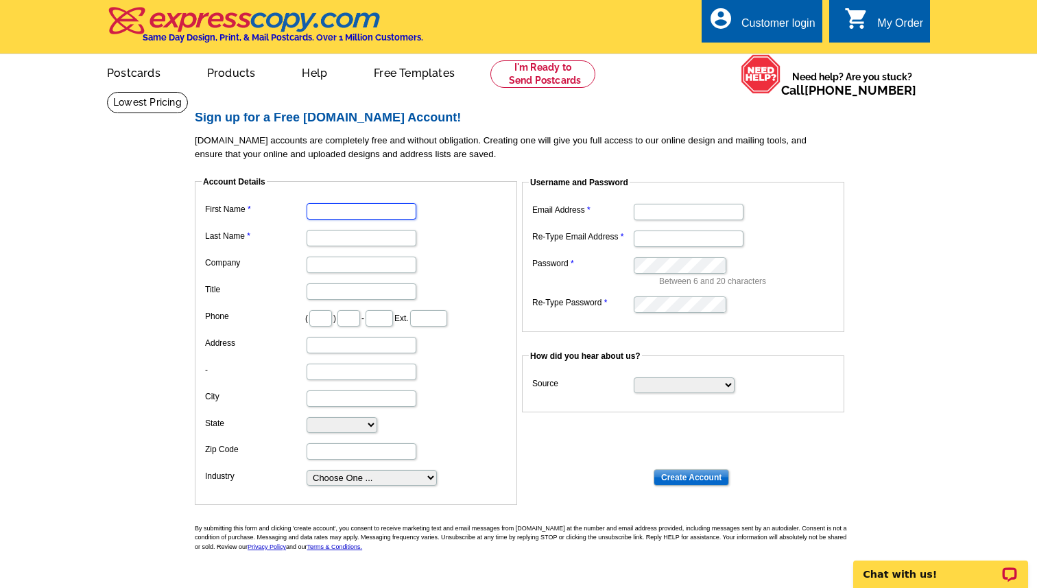
click at [379, 209] on input "First Name" at bounding box center [362, 211] width 110 height 16
type input "Ronico"
click at [353, 235] on input "Last Name" at bounding box center [362, 238] width 110 height 16
type input "[PERSON_NAME]"
click at [285, 265] on label "Company" at bounding box center [255, 262] width 100 height 12
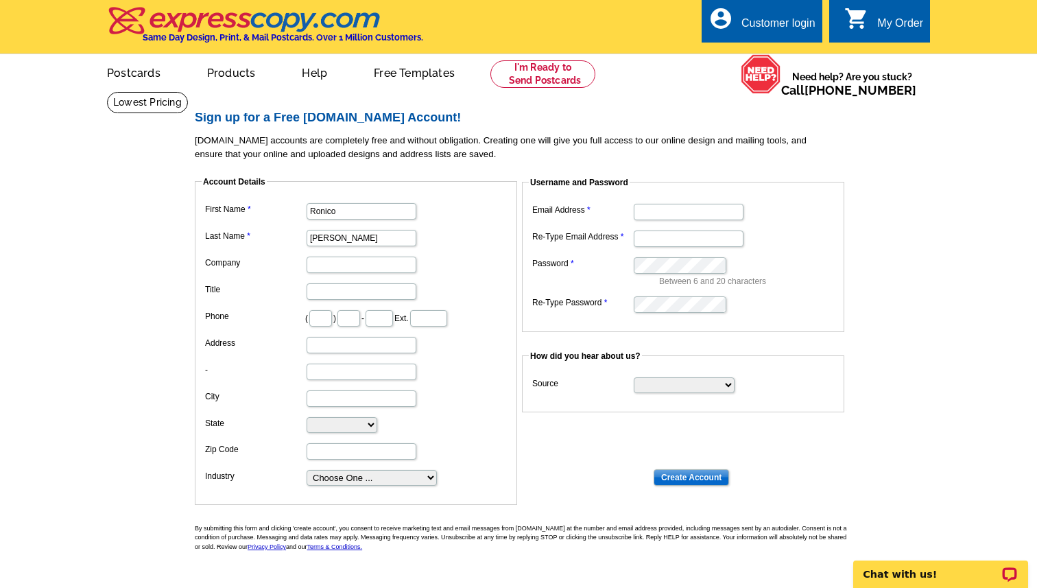
click at [307, 265] on input "Company" at bounding box center [362, 264] width 110 height 16
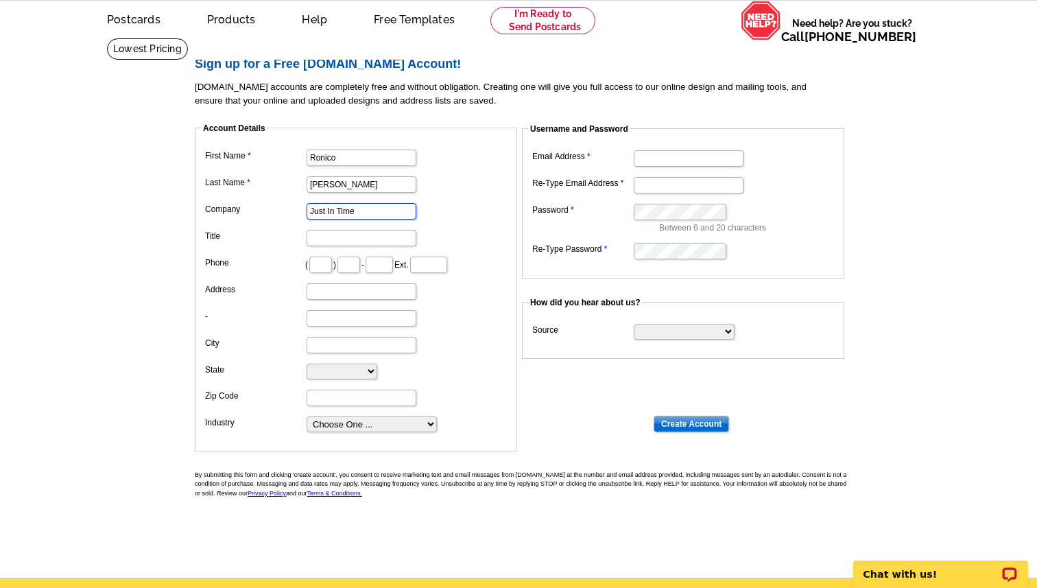
scroll to position [62, 0]
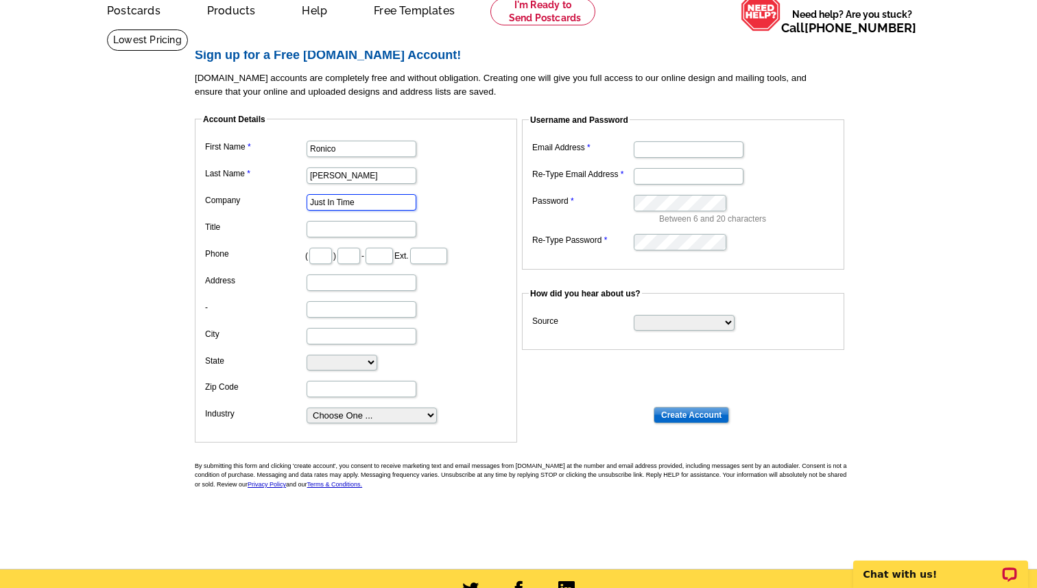
type input "Just In Time"
click at [322, 258] on input "text" at bounding box center [320, 256] width 23 height 16
type input "980"
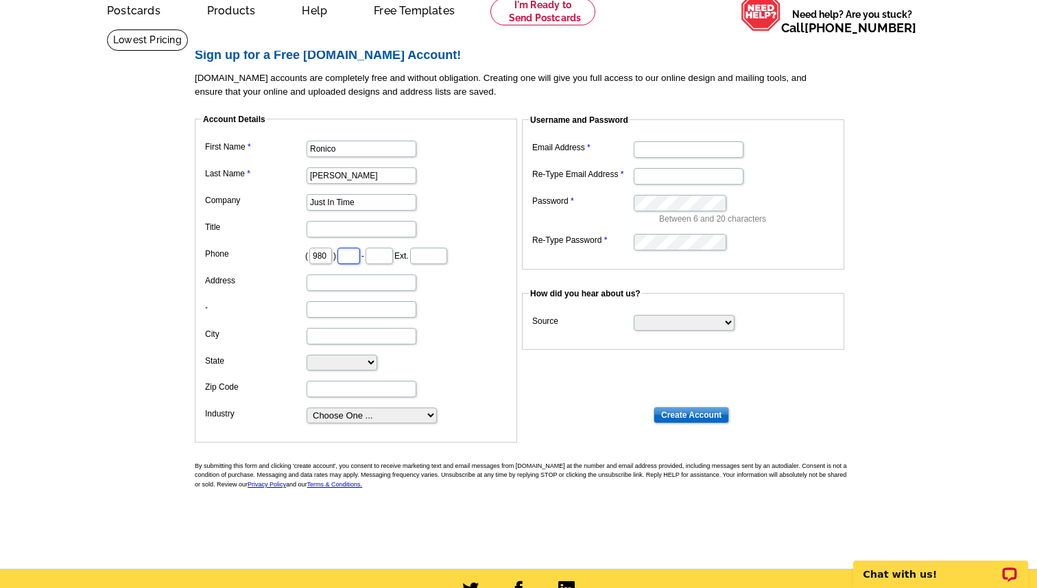
click at [344, 255] on input "text" at bounding box center [348, 256] width 23 height 16
type input "517"
click at [376, 254] on input "text" at bounding box center [379, 256] width 27 height 16
type input "6556"
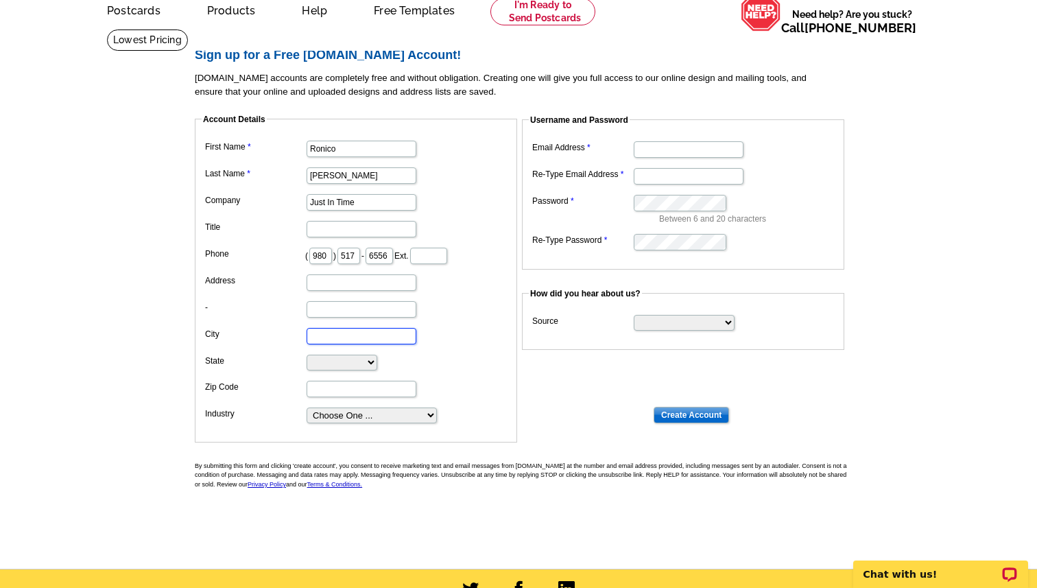
scroll to position [0, 0]
click at [363, 333] on input "City" at bounding box center [362, 336] width 110 height 16
type input "[GEOGRAPHIC_DATA]"
click at [332, 360] on select "[US_STATE] [US_STATE] [US_STATE] [US_STATE] [US_STATE] [US_STATE] [US_STATE] [U…" at bounding box center [342, 363] width 71 height 16
select select "NC"
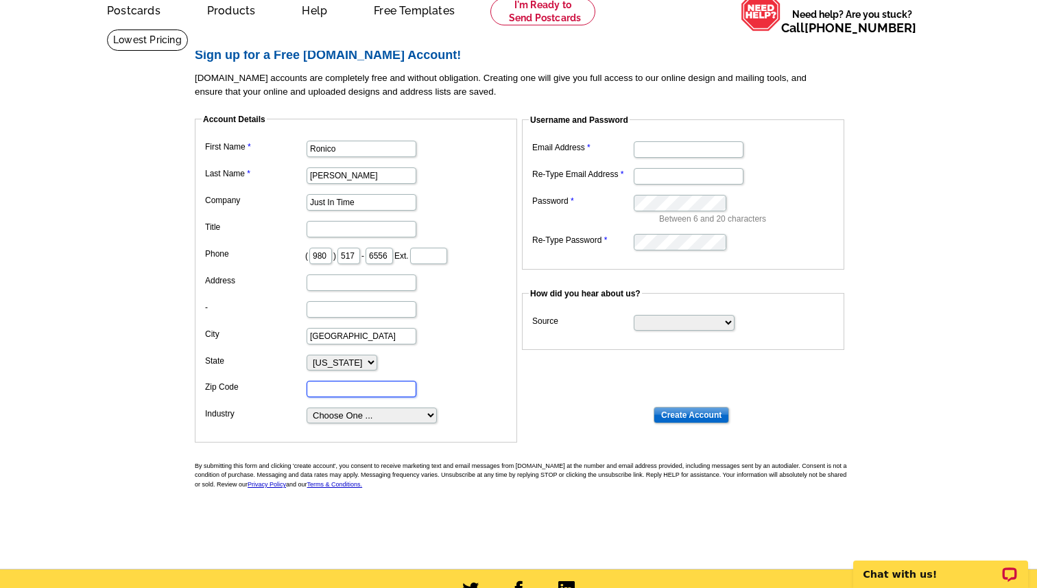
click at [351, 392] on input "Zip Code" at bounding box center [362, 389] width 110 height 16
type input "28025"
click at [392, 416] on select "Choose One ... Residential Real Estate Accounting Agriculture Architecture Arts…" at bounding box center [372, 415] width 130 height 16
select select "5"
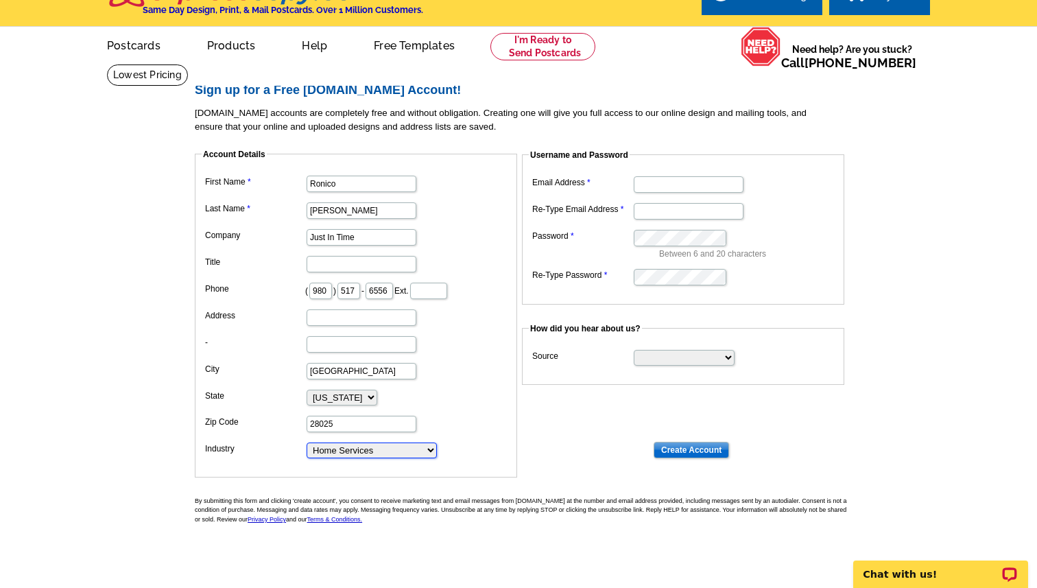
scroll to position [23, 0]
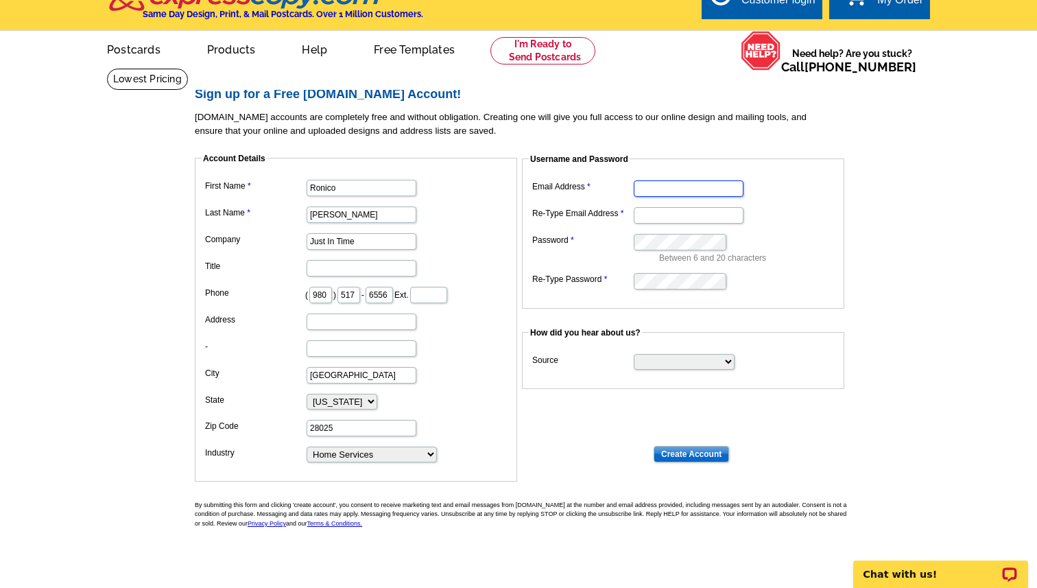
click at [698, 192] on input "Email Address" at bounding box center [689, 188] width 110 height 16
type input "[EMAIL_ADDRESS][DOMAIN_NAME]"
click at [712, 215] on input "Re-Type Email Address" at bounding box center [689, 215] width 110 height 16
type input "[EMAIL_ADDRESS][DOMAIN_NAME]"
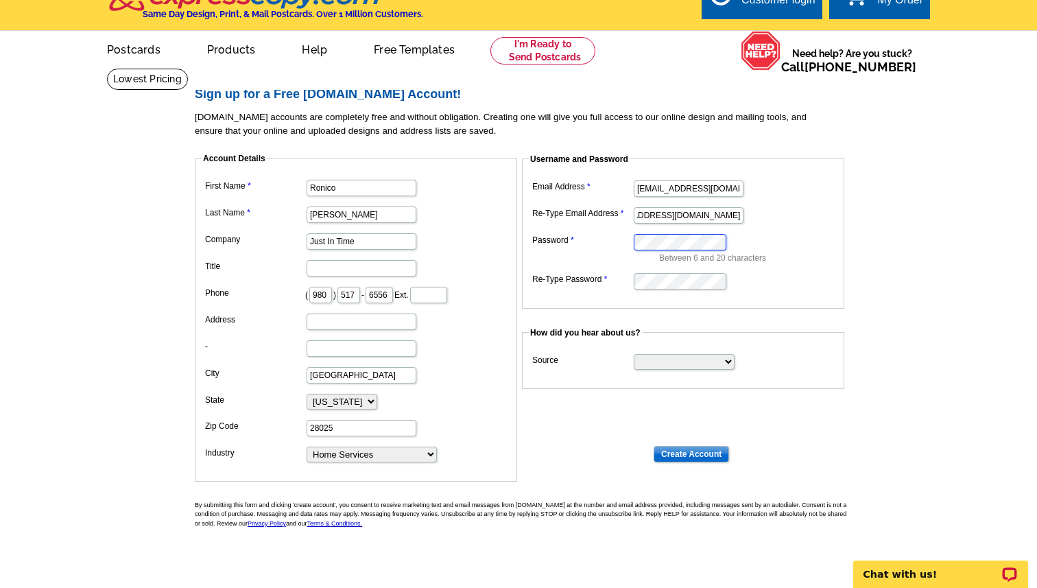
scroll to position [0, 0]
click at [723, 359] on select "Search Engine Television Ad Direct Mail Postcard Email Referred by a friend Oth…" at bounding box center [684, 362] width 101 height 16
select select "referral"
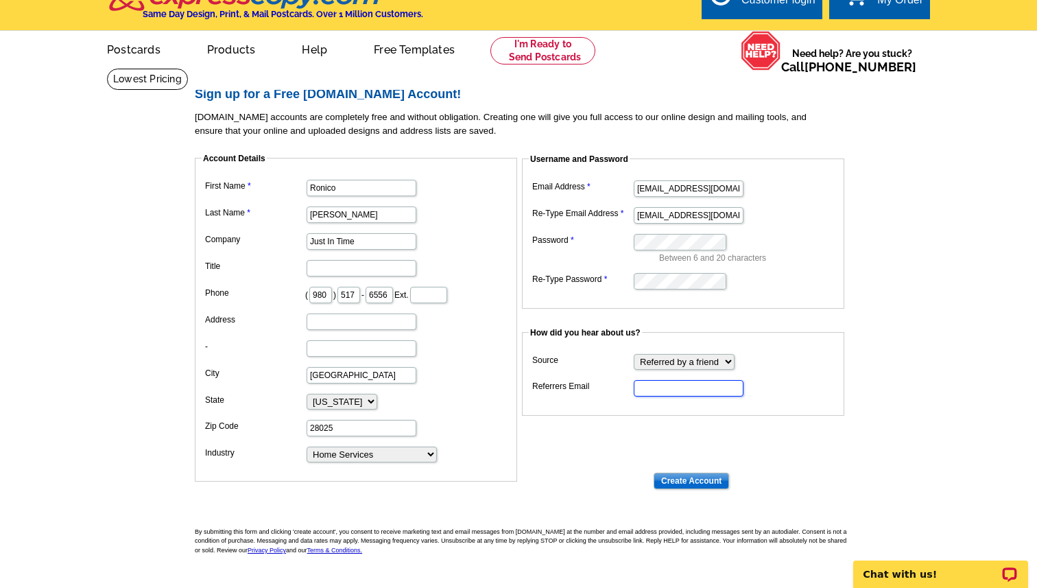
click at [678, 389] on input "Referrers Email" at bounding box center [689, 388] width 110 height 16
type input "[EMAIL_ADDRESS][DOMAIN_NAME]"
click at [699, 477] on input "Create Account" at bounding box center [691, 481] width 75 height 16
